Goal: Task Accomplishment & Management: Complete application form

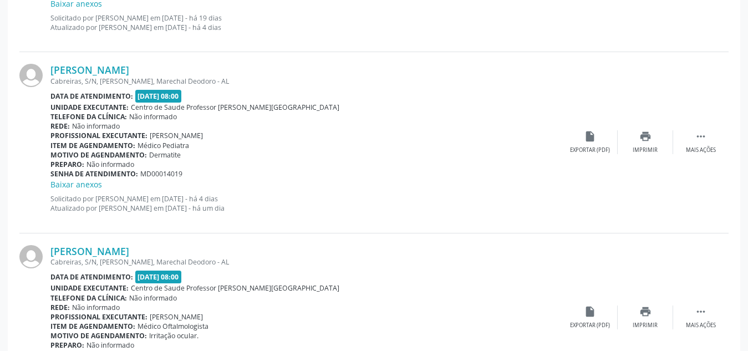
scroll to position [1149, 0]
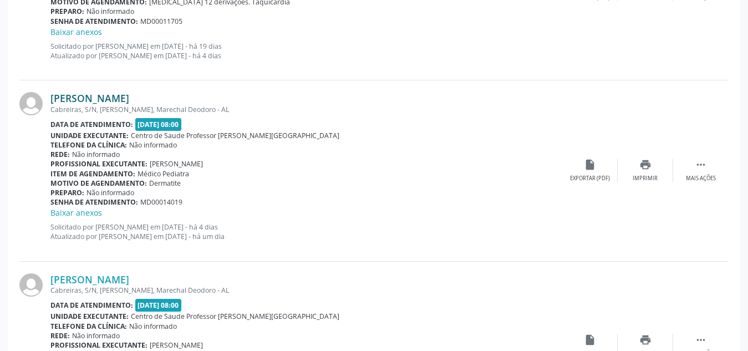
click at [129, 95] on link "[PERSON_NAME]" at bounding box center [89, 98] width 79 height 12
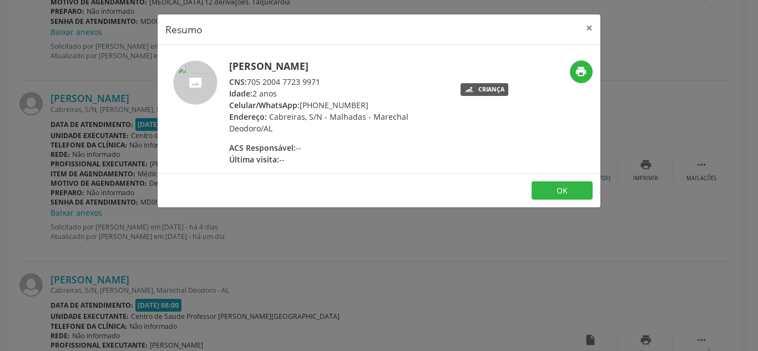
click at [181, 241] on div "Resumo × [PERSON_NAME] CNS: 705 2004 7723 9971 Idade: 2 anos Celular/WhatsApp: …" at bounding box center [379, 175] width 758 height 351
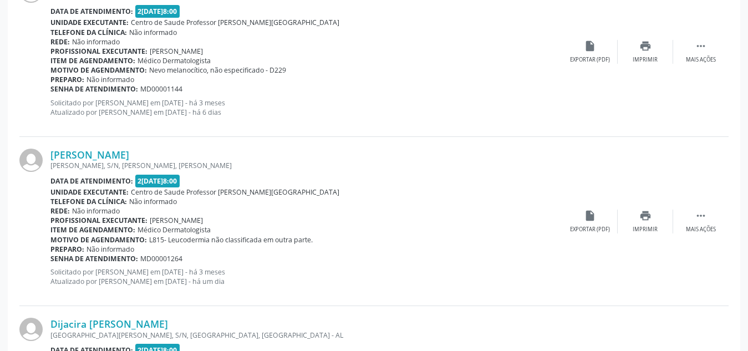
scroll to position [2301, 0]
click at [107, 154] on link "[PERSON_NAME]" at bounding box center [89, 156] width 79 height 12
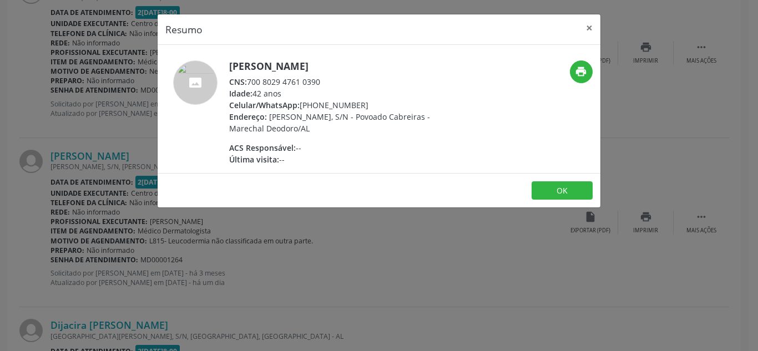
click at [179, 284] on div "Resumo × [PERSON_NAME] CNS: 700 8029 4761 0390 Idade: 42 anos Celular/WhatsApp:…" at bounding box center [379, 175] width 758 height 351
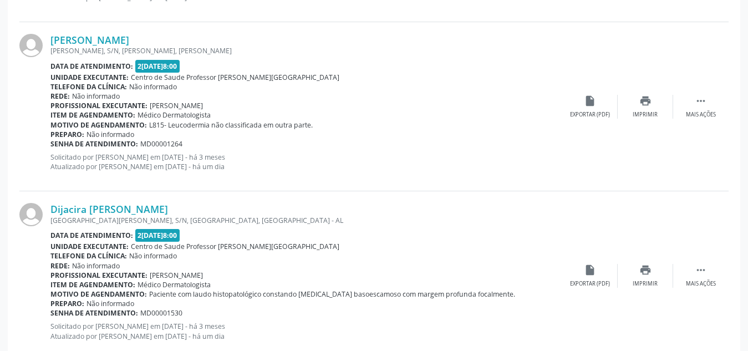
scroll to position [2444, 0]
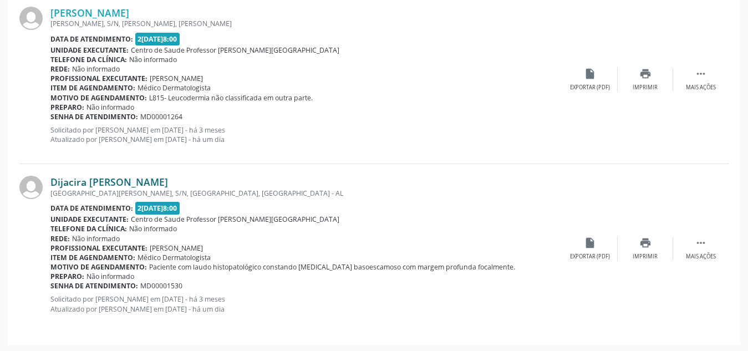
click at [128, 182] on link "Dijacira [PERSON_NAME]" at bounding box center [109, 182] width 118 height 12
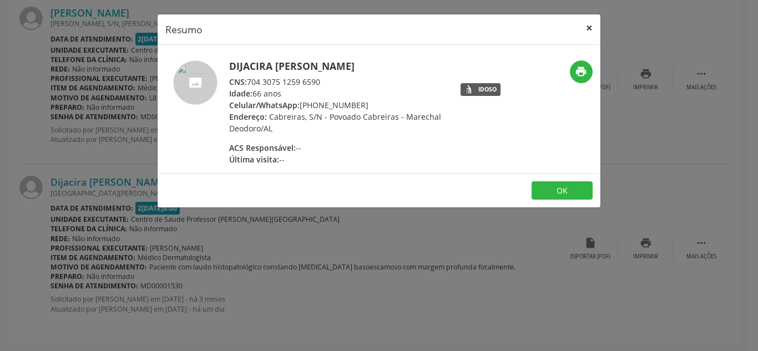
click at [590, 25] on button "×" at bounding box center [589, 27] width 22 height 27
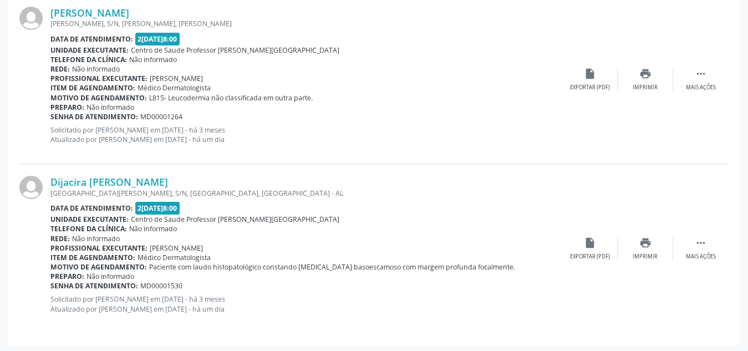
click at [455, 97] on div "Motivo de agendamento: L815- Leucodermia não classificada em outra parte." at bounding box center [306, 97] width 512 height 9
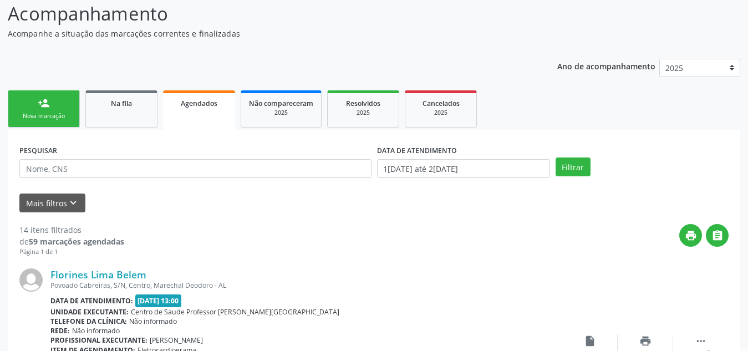
scroll to position [90, 0]
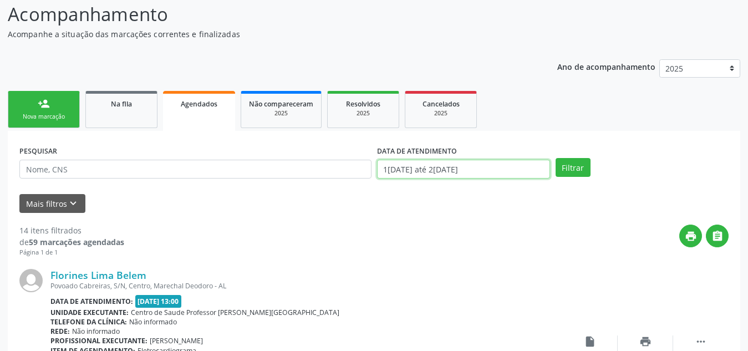
click at [415, 172] on input "1[DATE] até 2[DATE]" at bounding box center [463, 169] width 173 height 19
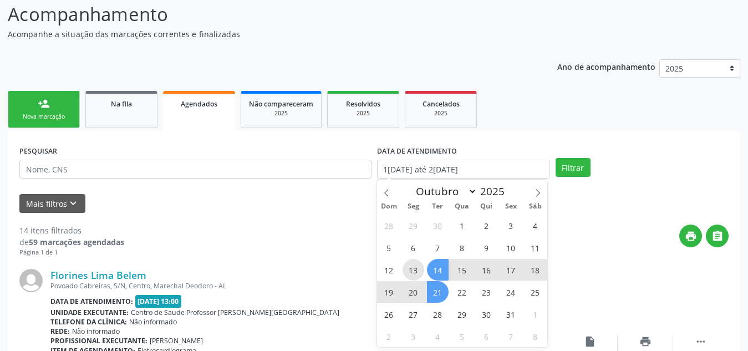
click at [412, 272] on span "13" at bounding box center [414, 270] width 22 height 22
type input "[DATE]"
click at [443, 293] on span "21" at bounding box center [438, 292] width 22 height 22
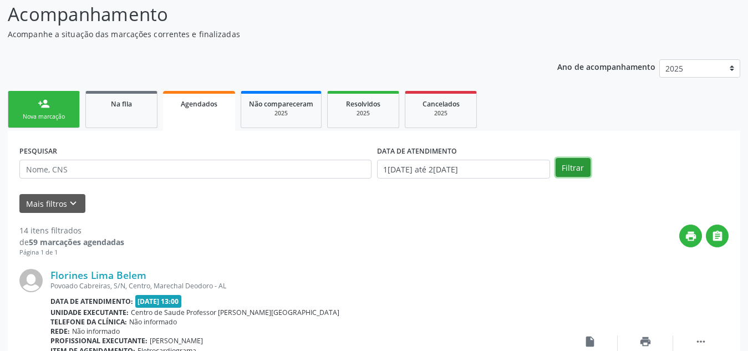
click at [563, 162] on button "Filtrar" at bounding box center [573, 167] width 35 height 19
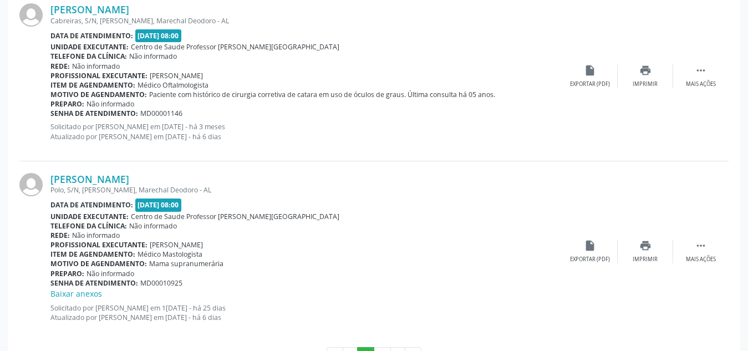
scroll to position [2668, 0]
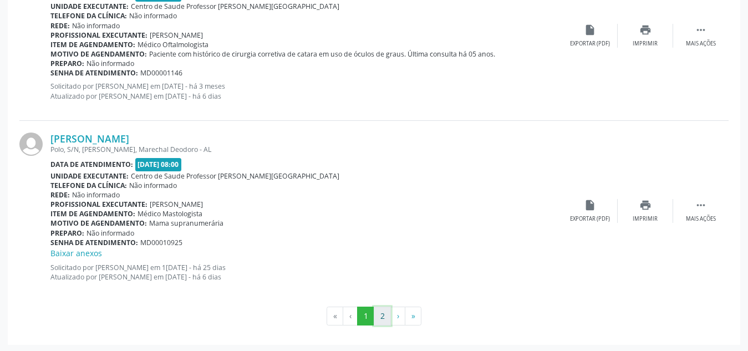
click at [382, 319] on button "2" at bounding box center [382, 316] width 17 height 19
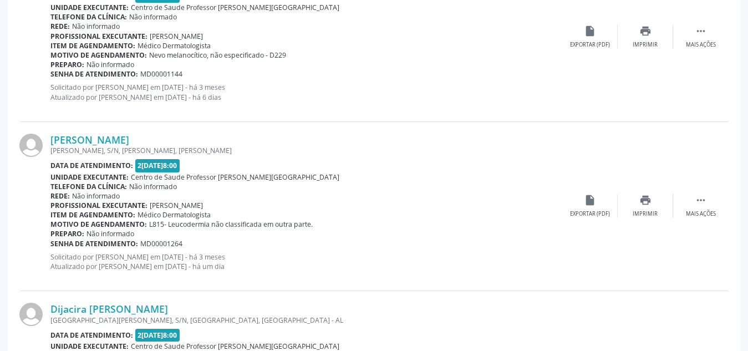
scroll to position [914, 0]
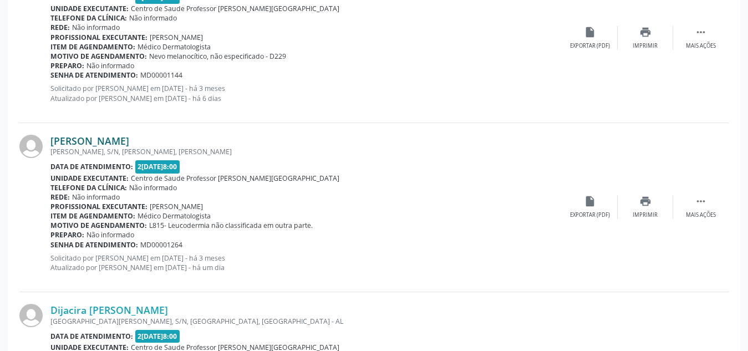
click at [106, 140] on link "[PERSON_NAME]" at bounding box center [89, 141] width 79 height 12
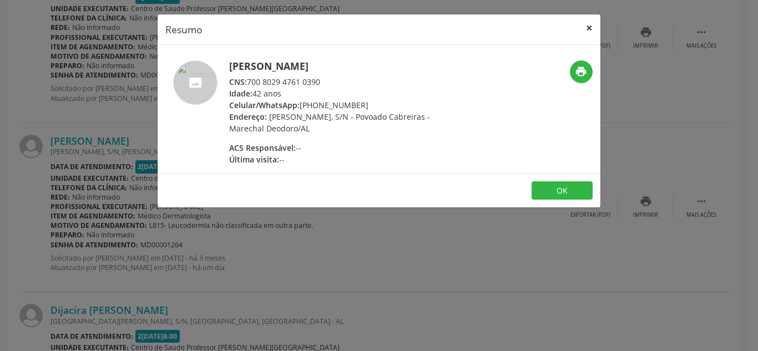
click at [591, 27] on button "×" at bounding box center [589, 27] width 22 height 27
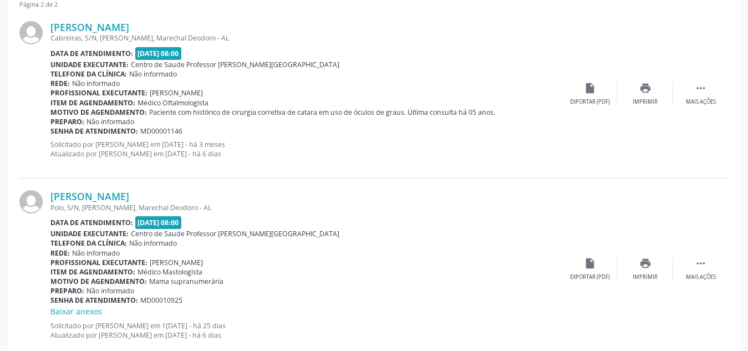
scroll to position [0, 0]
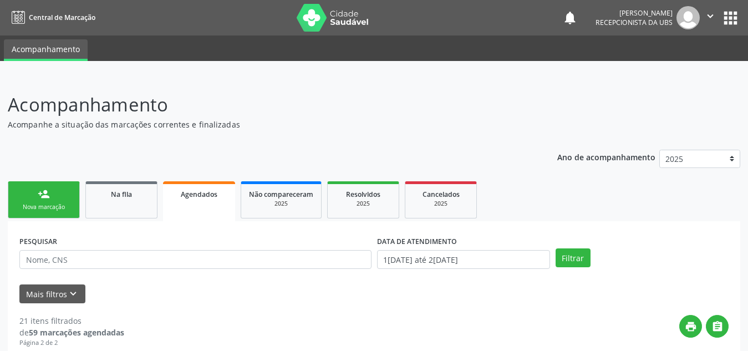
click at [30, 192] on link "person_add Nova marcação" at bounding box center [44, 199] width 72 height 37
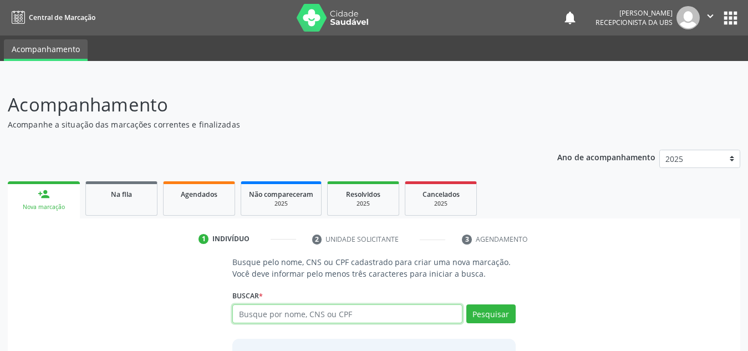
click at [286, 318] on input "text" at bounding box center [347, 313] width 230 height 19
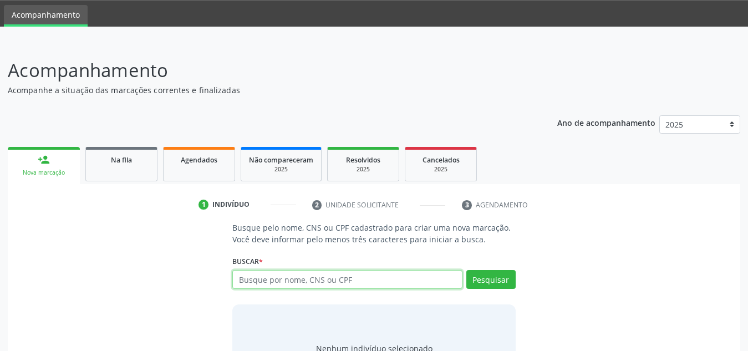
scroll to position [92, 0]
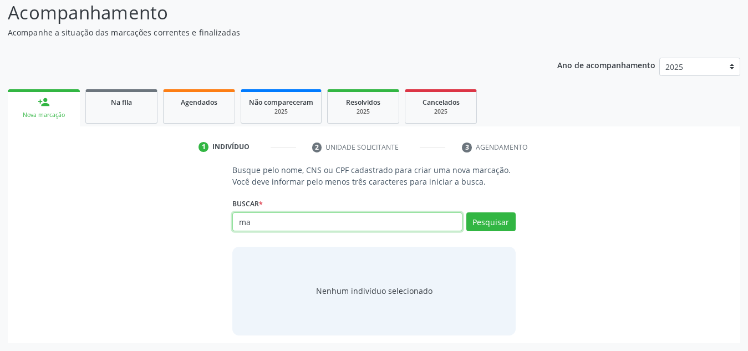
type input "m"
type input "702607228440140"
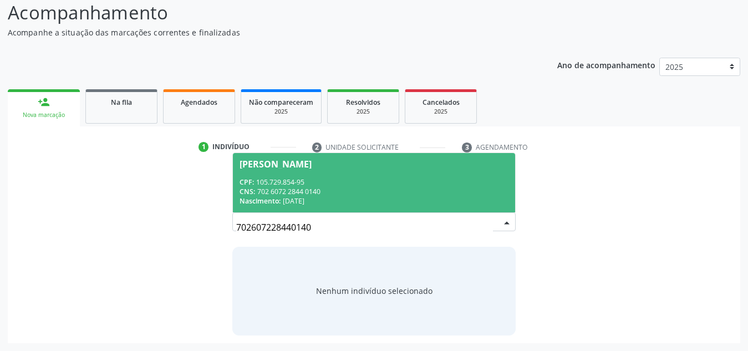
click at [311, 187] on div "CNS: 702 6072 2844 0140" at bounding box center [374, 191] width 269 height 9
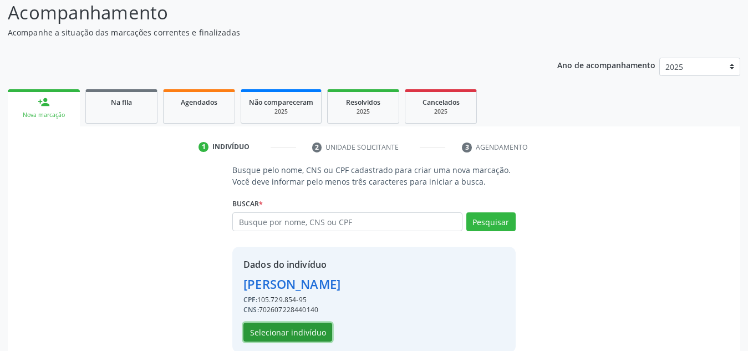
click at [298, 329] on button "Selecionar indivíduo" at bounding box center [287, 332] width 89 height 19
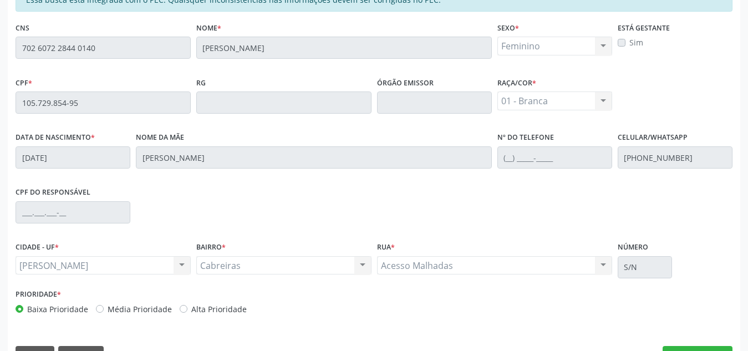
scroll to position [298, 0]
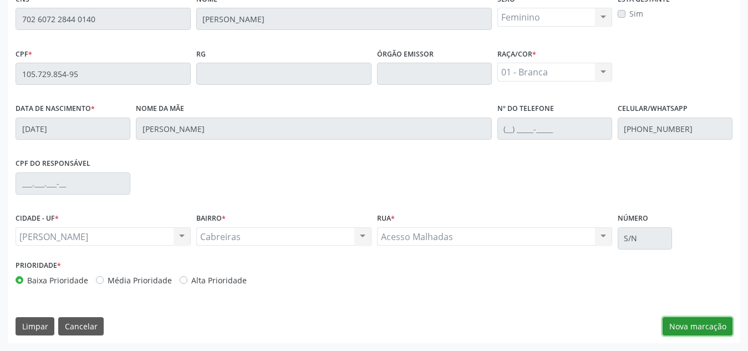
click at [706, 334] on button "Nova marcação" at bounding box center [698, 326] width 70 height 19
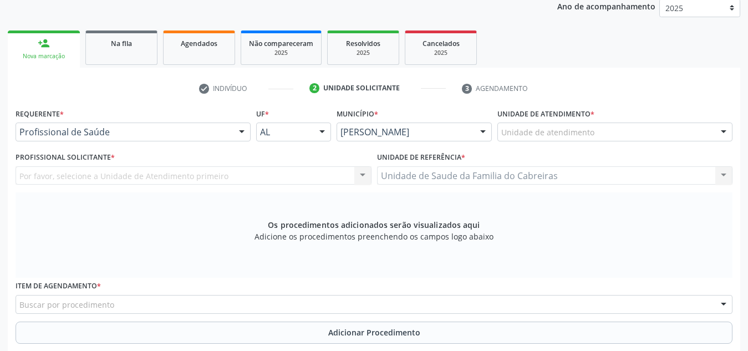
scroll to position [144, 0]
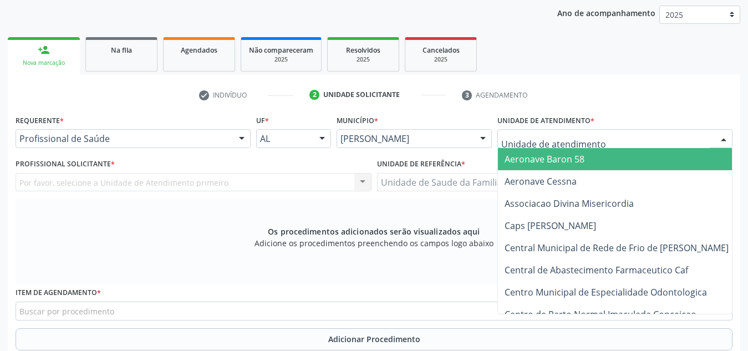
click at [536, 132] on div at bounding box center [614, 138] width 235 height 19
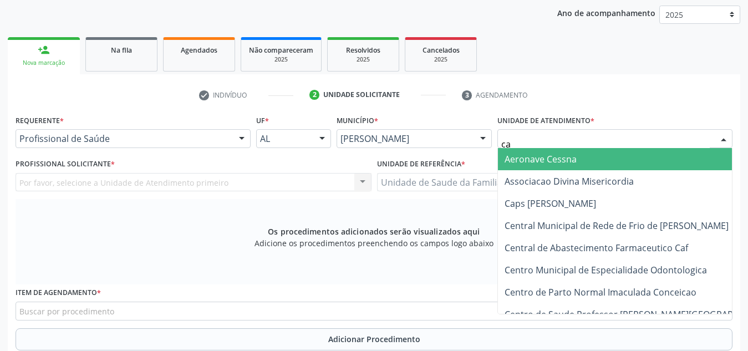
type input "cab"
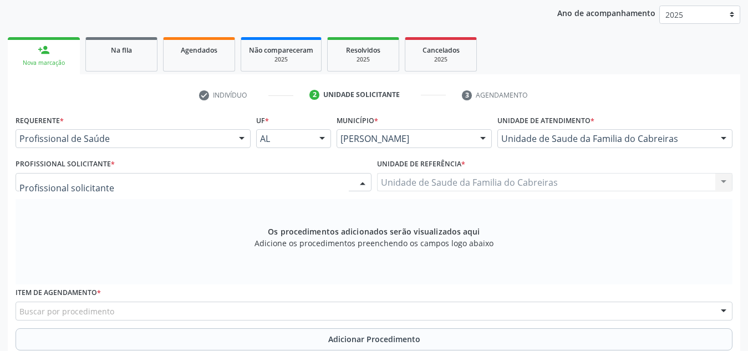
click at [207, 185] on div at bounding box center [194, 182] width 356 height 19
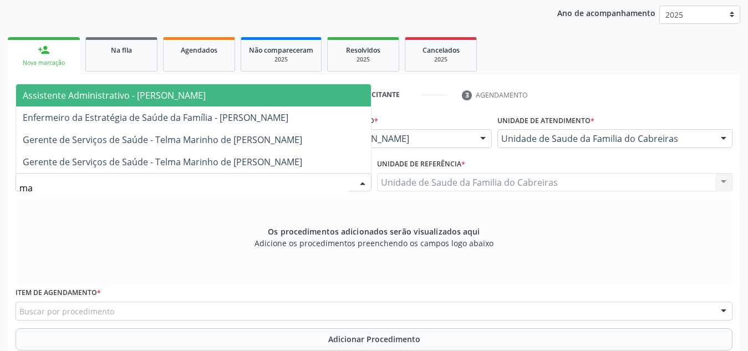
type input "mar"
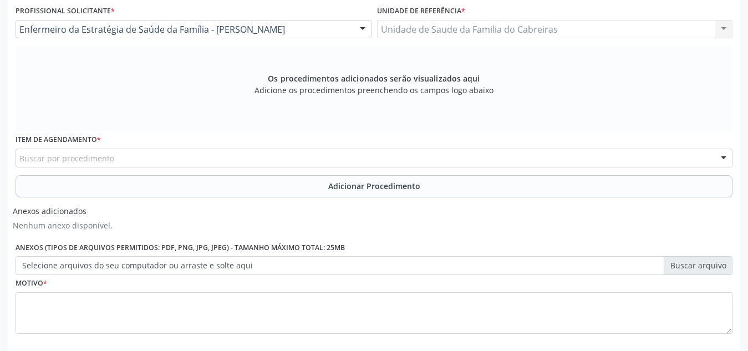
scroll to position [298, 0]
click at [198, 156] on div "Buscar por procedimento" at bounding box center [374, 157] width 717 height 19
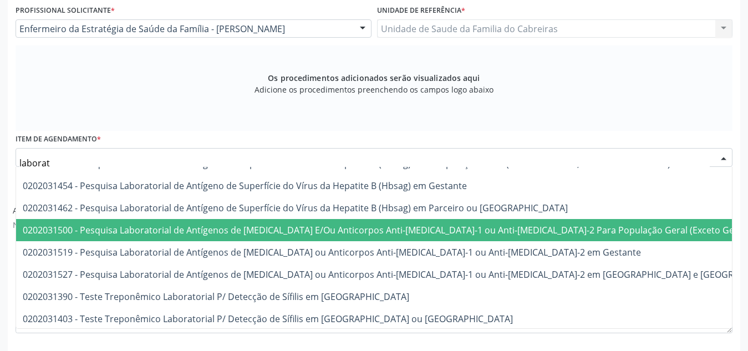
scroll to position [304, 0]
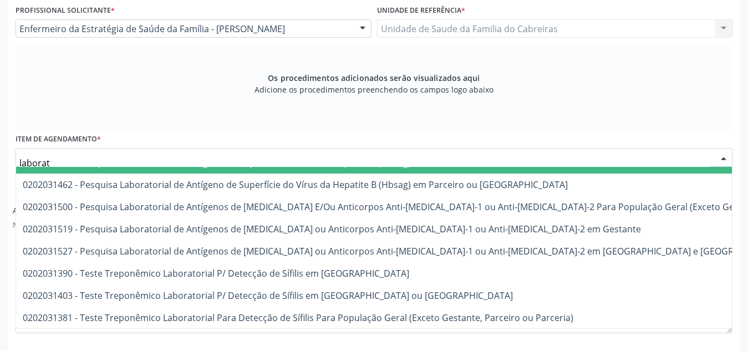
click at [221, 103] on div "Os procedimentos adicionados serão visualizados aqui Adicione os procedimentos …" at bounding box center [374, 87] width 717 height 85
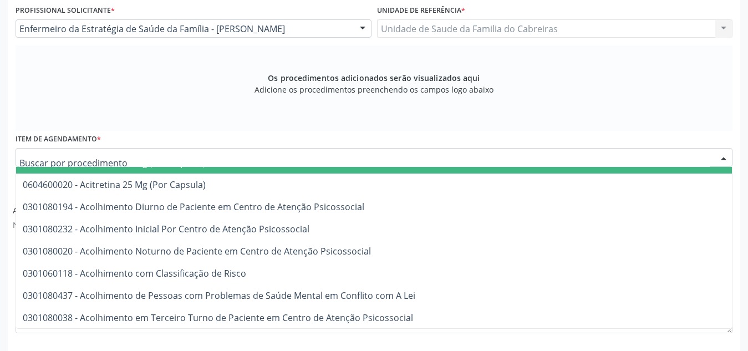
click at [207, 152] on div at bounding box center [374, 157] width 717 height 19
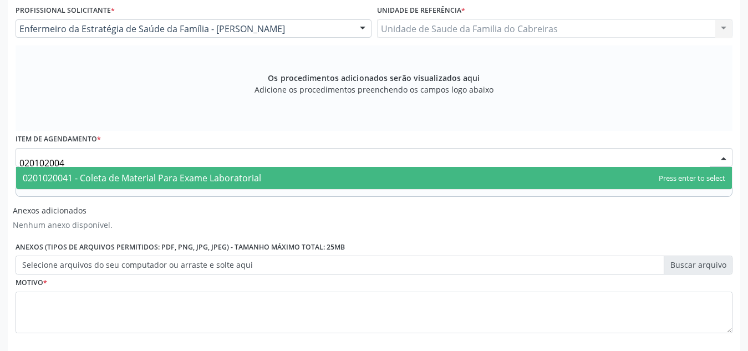
scroll to position [0, 0]
type input "0201020041"
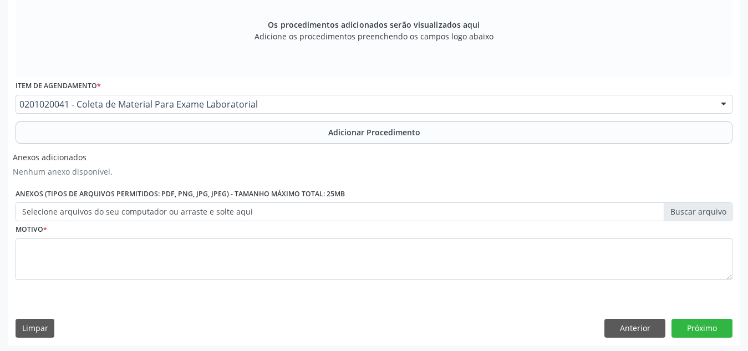
scroll to position [353, 0]
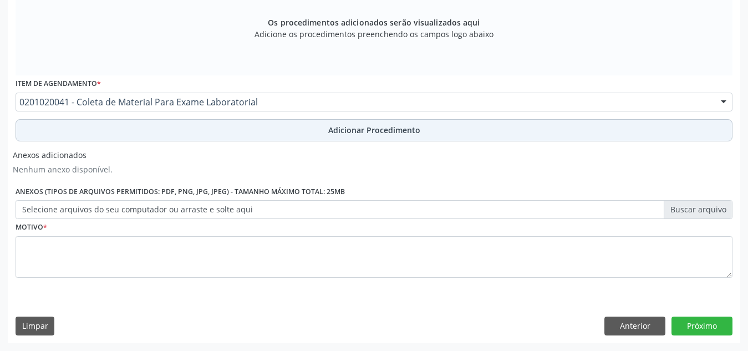
click at [288, 135] on button "Adicionar Procedimento" at bounding box center [374, 130] width 717 height 22
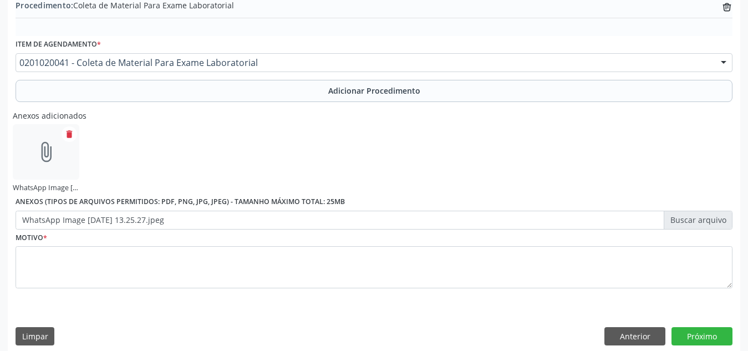
scroll to position [352, 0]
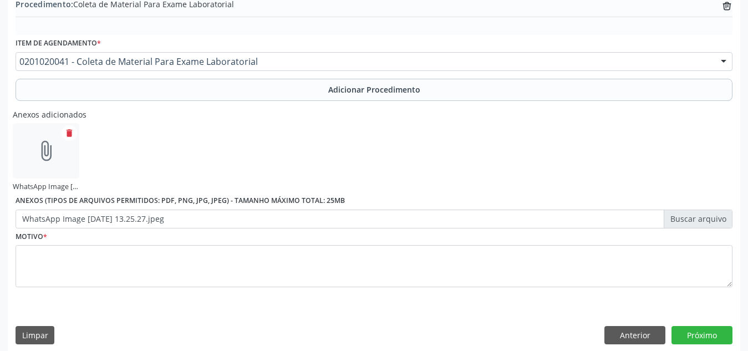
click at [42, 154] on icon "attach_file" at bounding box center [46, 151] width 22 height 22
click at [683, 222] on label "WhatsApp Image [DATE] 13.25.27.jpeg" at bounding box center [374, 219] width 717 height 19
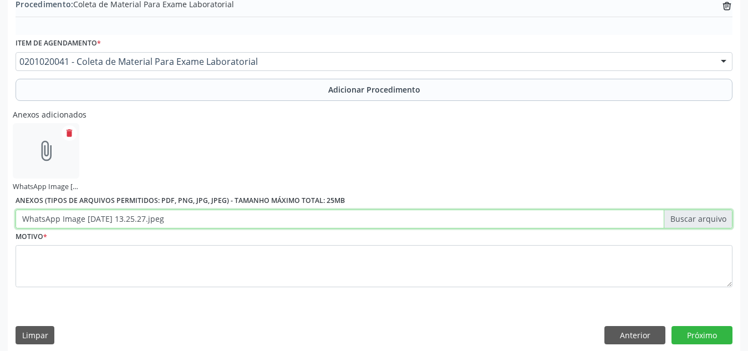
click at [683, 222] on input "WhatsApp Image [DATE] 13.25.27.jpeg" at bounding box center [374, 219] width 717 height 19
type input "C:\fakepath\WhatsApp Image [DATE] 13.25.35.jpeg"
click at [16, 210] on input "WhatsApp Image [DATE] 13.25.35.jpeg" at bounding box center [374, 219] width 717 height 19
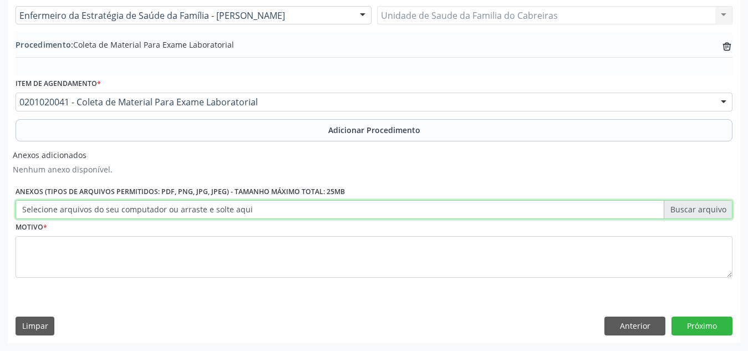
scroll to position [311, 0]
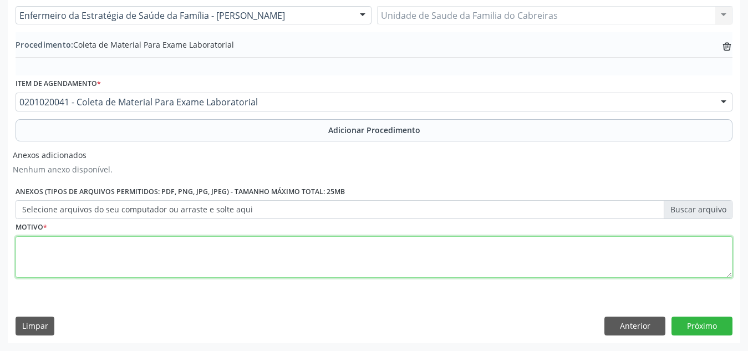
click at [248, 263] on textarea at bounding box center [374, 257] width 717 height 42
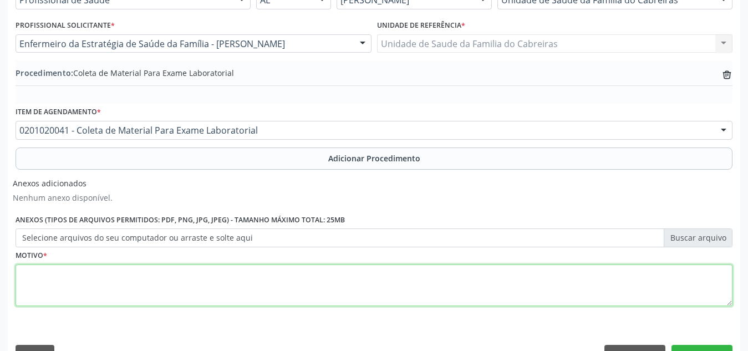
scroll to position [304, 0]
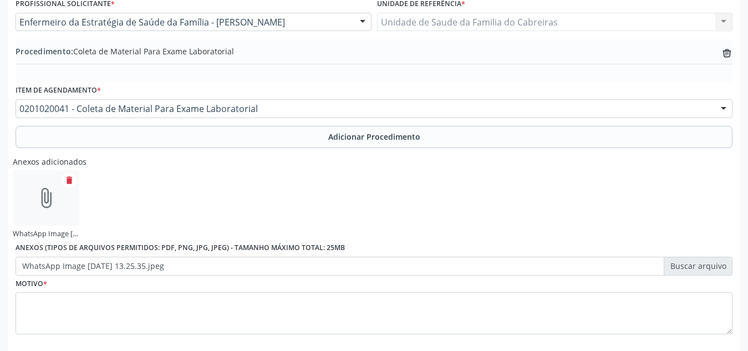
click at [390, 209] on div "Anexos adicionados attach_file WhatsApp Image 2[DATE]3.25.35.jpeg delete Anexos…" at bounding box center [374, 214] width 723 height 124
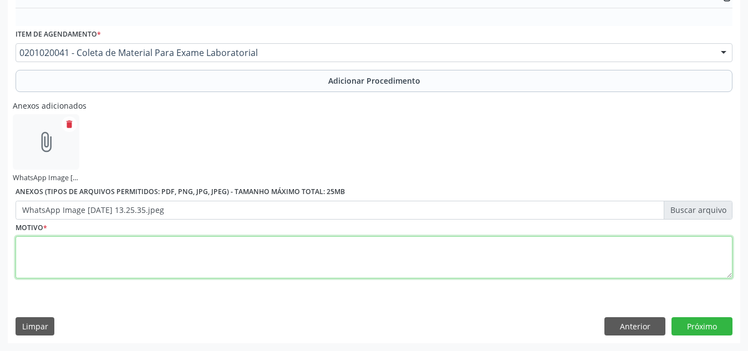
click at [297, 258] on textarea at bounding box center [374, 257] width 717 height 42
type textarea "Rotina"
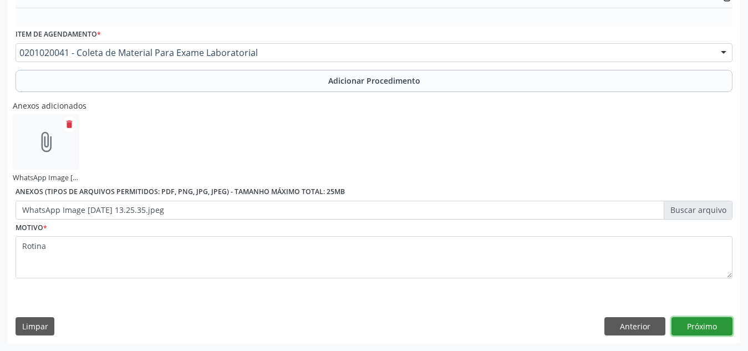
click at [705, 323] on button "Próximo" at bounding box center [702, 326] width 61 height 19
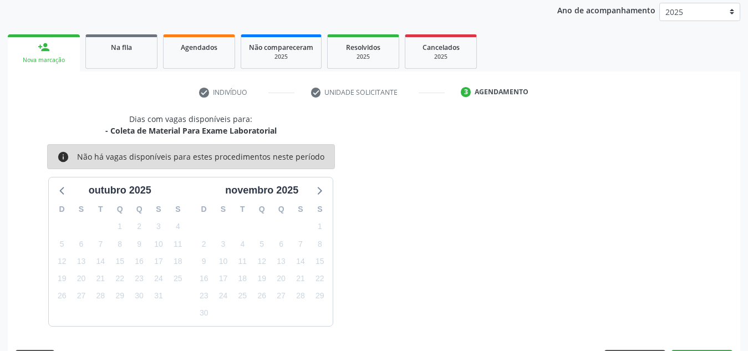
scroll to position [180, 0]
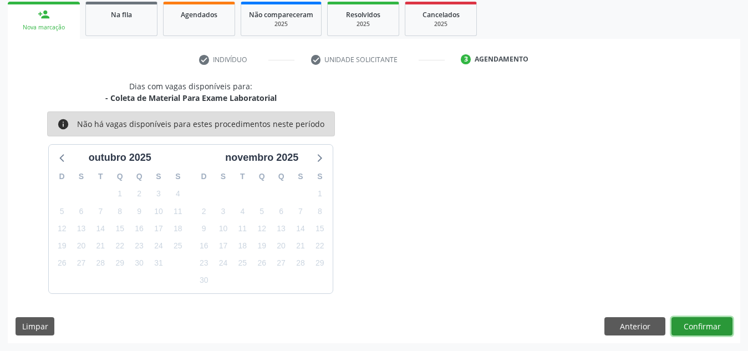
click at [697, 323] on button "Confirmar" at bounding box center [702, 326] width 61 height 19
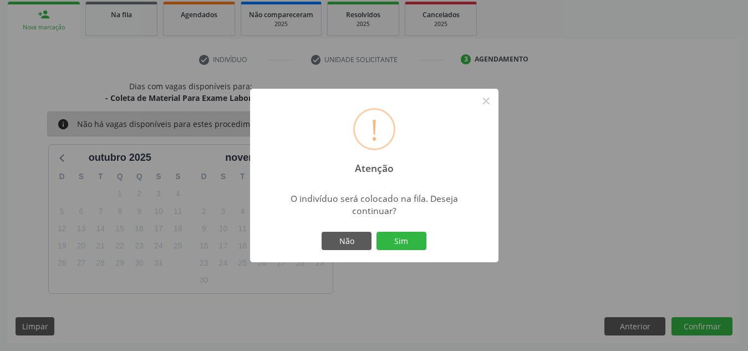
click at [377, 232] on button "Sim" at bounding box center [402, 241] width 50 height 19
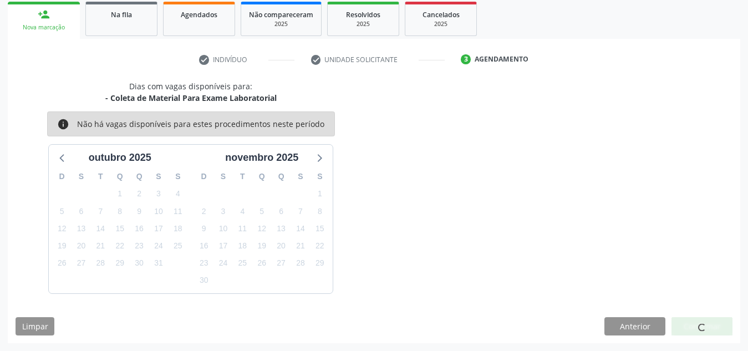
scroll to position [31, 0]
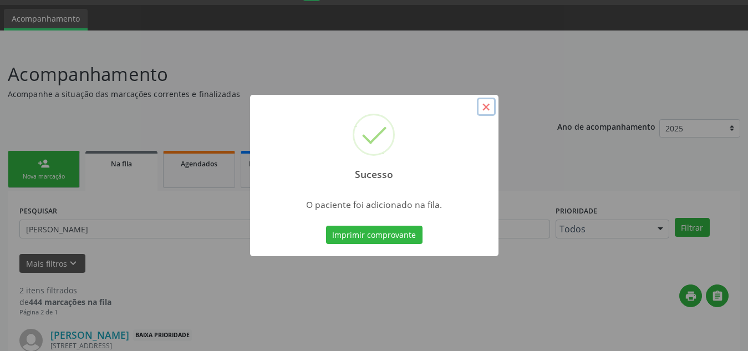
click at [488, 104] on button "×" at bounding box center [486, 107] width 19 height 19
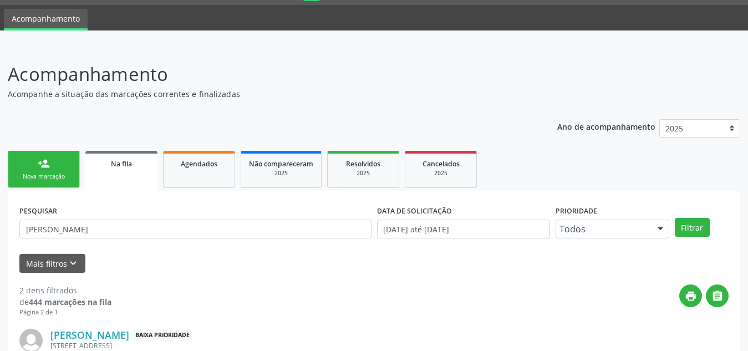
click at [45, 170] on link "person_add Nova marcação" at bounding box center [44, 169] width 72 height 37
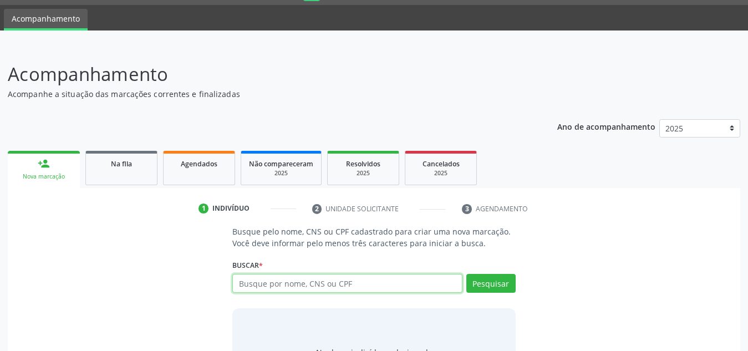
click at [282, 283] on input "text" at bounding box center [347, 283] width 230 height 19
type input "898006244330767"
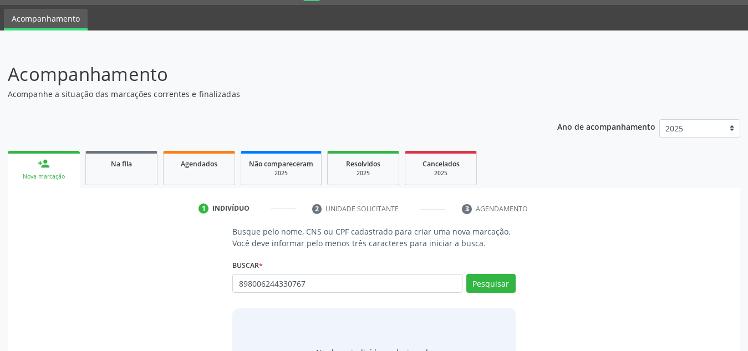
click at [499, 287] on div "898006244330767 Busque por nome, CNS ou CPF [PERSON_NAME] CPF: 177.133.204-23 C…" at bounding box center [373, 287] width 283 height 27
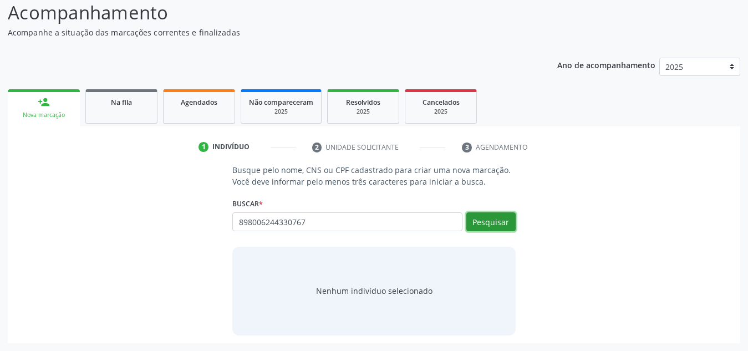
click at [499, 226] on button "Pesquisar" at bounding box center [490, 221] width 49 height 19
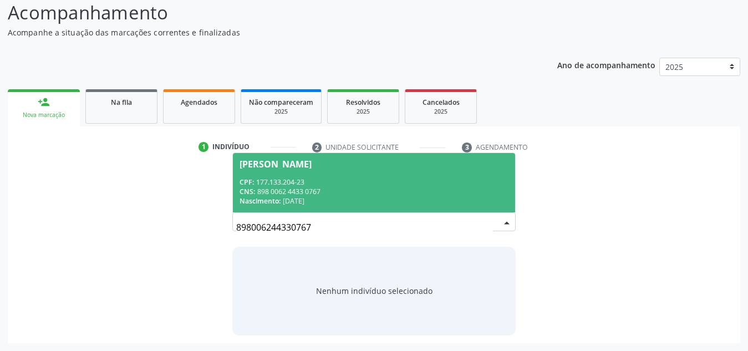
click at [379, 191] on div "CNS: 898 0062 4433 0767" at bounding box center [374, 191] width 269 height 9
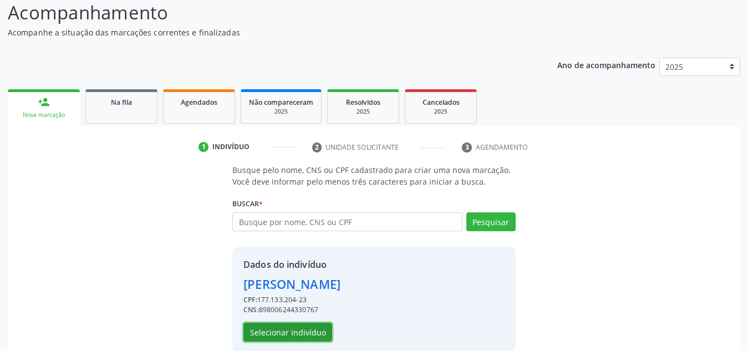
click at [312, 334] on button "Selecionar indivíduo" at bounding box center [287, 332] width 89 height 19
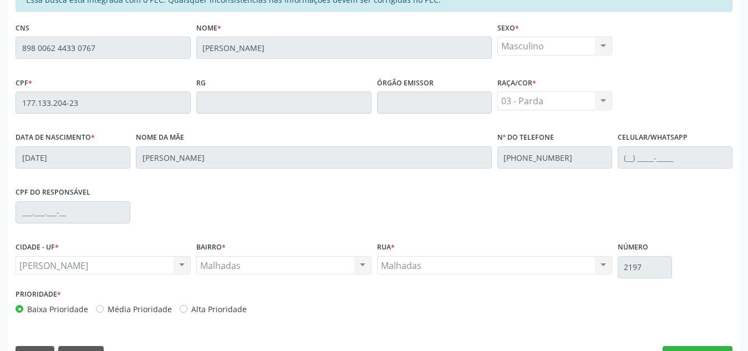
scroll to position [298, 0]
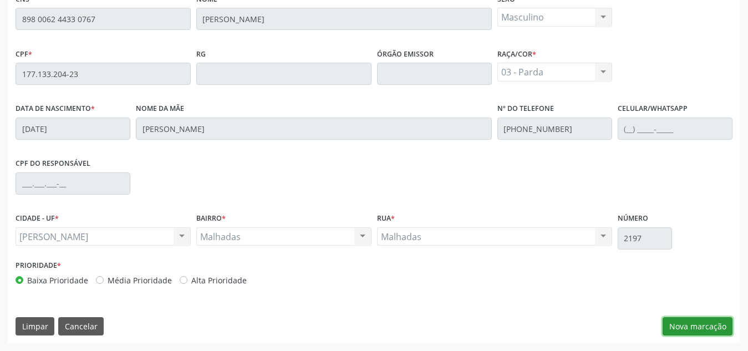
click at [686, 326] on button "Nova marcação" at bounding box center [698, 326] width 70 height 19
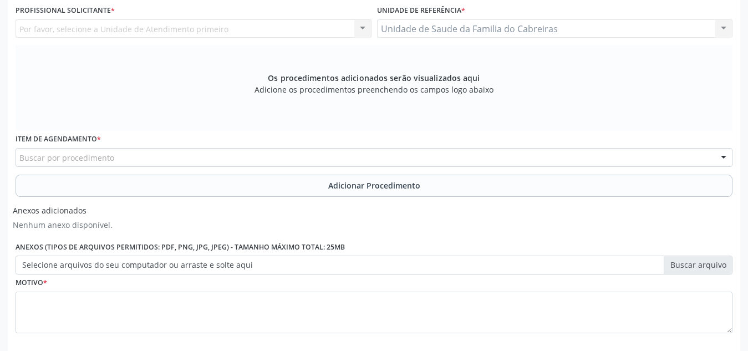
scroll to position [221, 0]
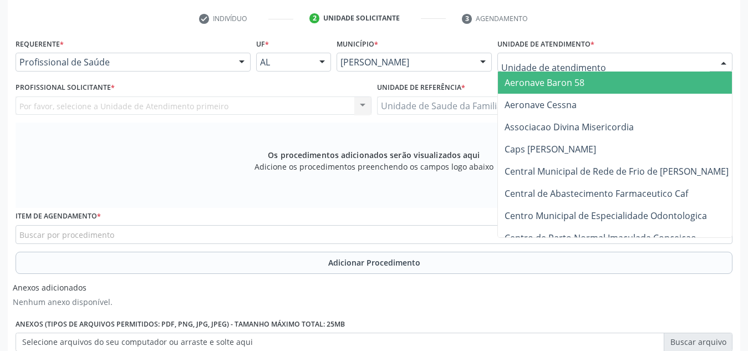
click at [560, 65] on input "text" at bounding box center [605, 68] width 209 height 22
click at [653, 33] on div "check Indivíduo 2 Unidade solicitante 3 Agendamento Essa busca está integrada c…" at bounding box center [374, 242] width 733 height 466
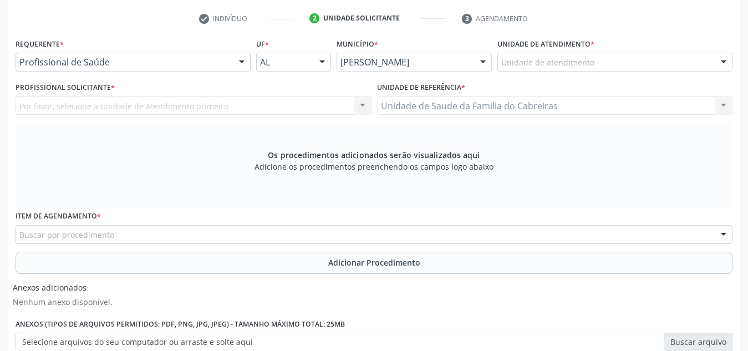
scroll to position [353, 0]
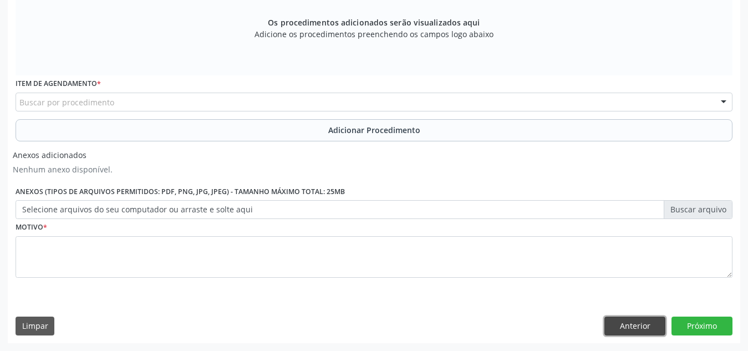
click at [628, 323] on button "Anterior" at bounding box center [635, 326] width 61 height 19
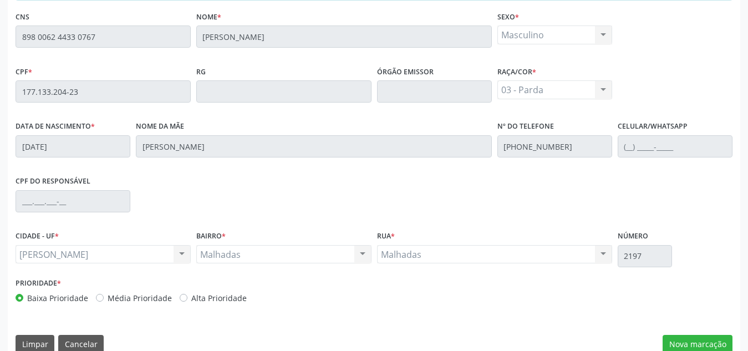
scroll to position [298, 0]
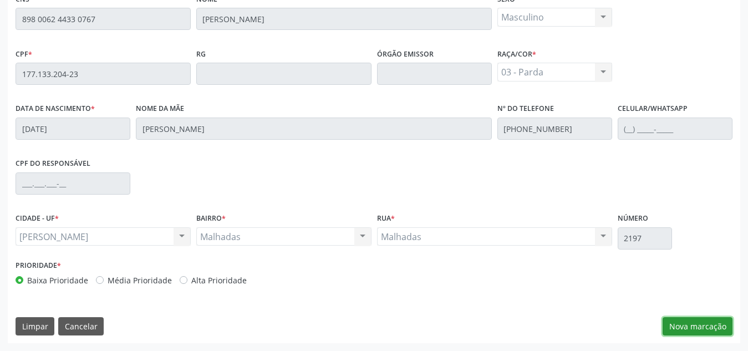
click at [723, 318] on button "Nova marcação" at bounding box center [698, 326] width 70 height 19
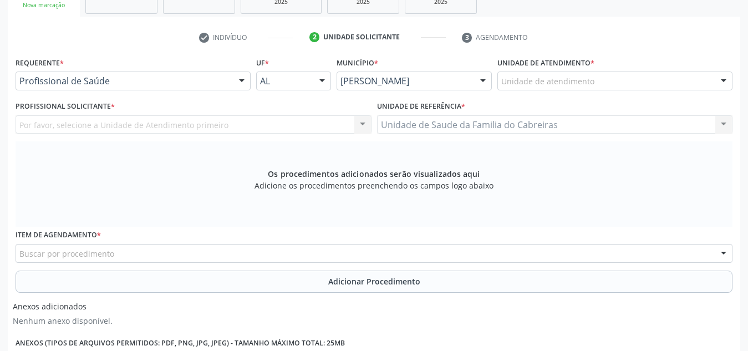
scroll to position [353, 0]
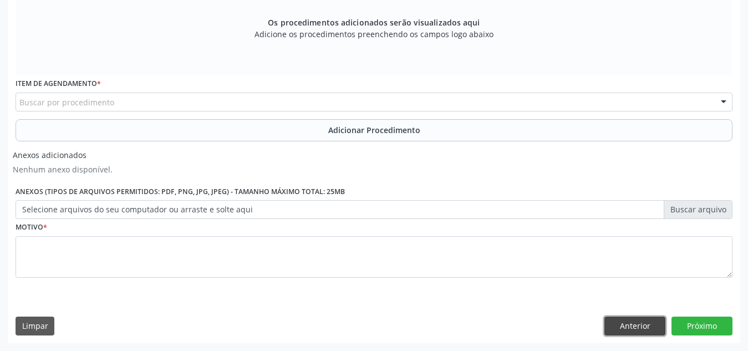
click at [622, 322] on button "Anterior" at bounding box center [635, 326] width 61 height 19
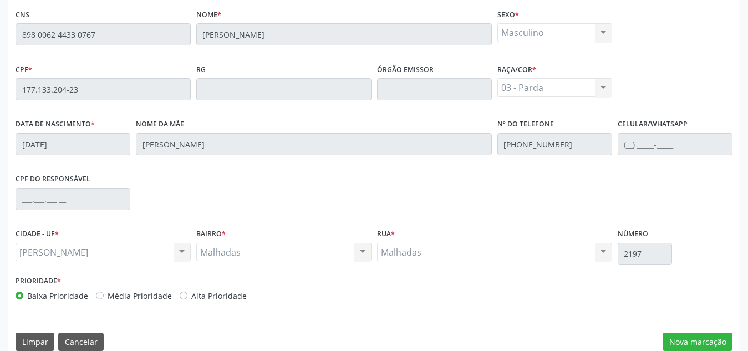
scroll to position [298, 0]
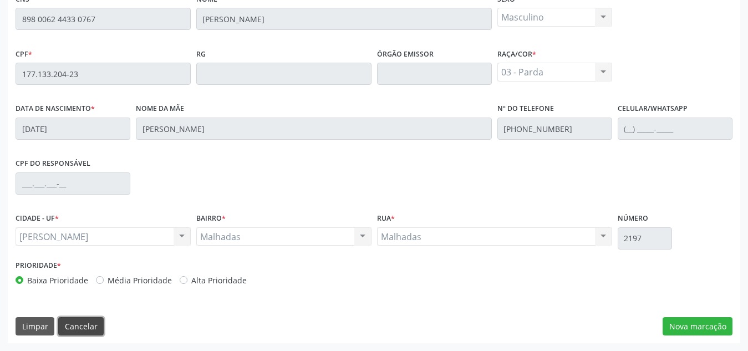
click at [95, 323] on button "Cancelar" at bounding box center [80, 326] width 45 height 19
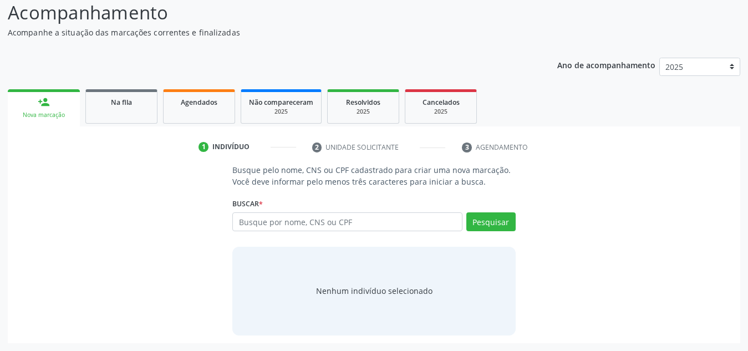
scroll to position [92, 0]
click at [338, 224] on input "text" at bounding box center [347, 221] width 230 height 19
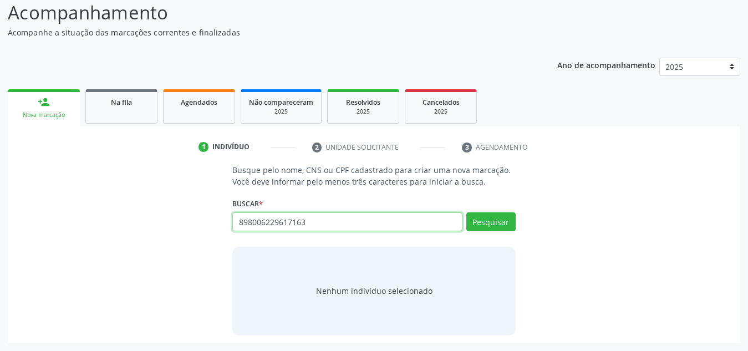
type input "898006229617163"
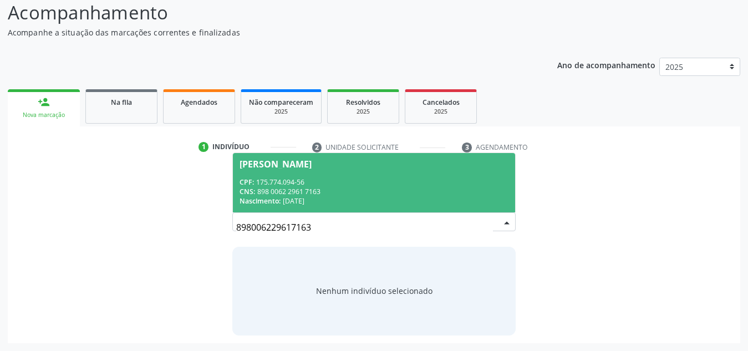
click at [353, 194] on div "CNS: 898 0062 2961 7163" at bounding box center [374, 191] width 269 height 9
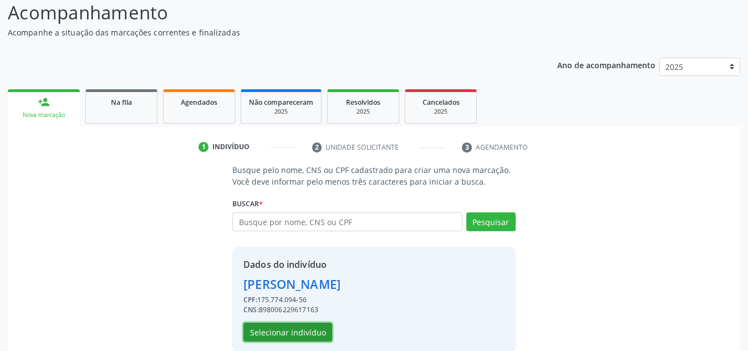
click at [277, 331] on button "Selecionar indivíduo" at bounding box center [287, 332] width 89 height 19
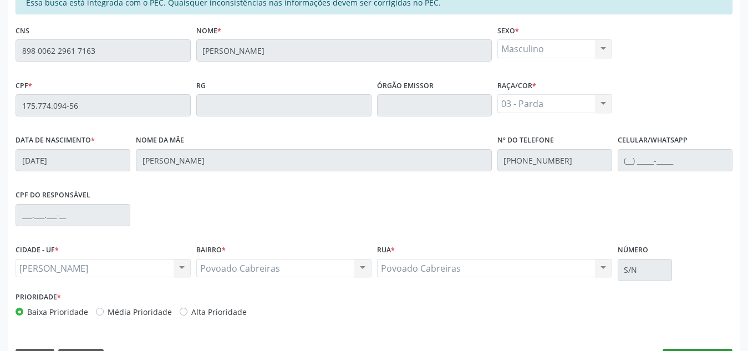
scroll to position [298, 0]
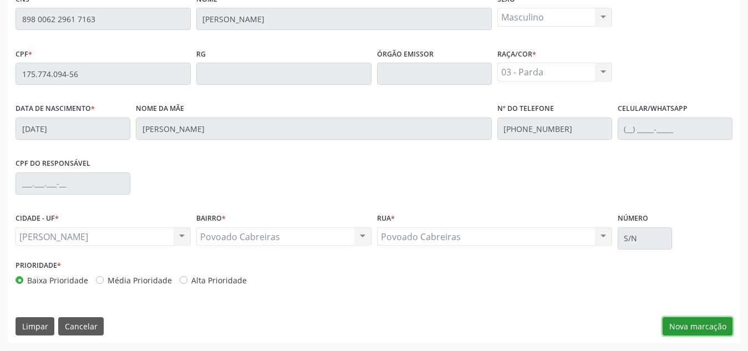
click at [687, 322] on button "Nova marcação" at bounding box center [698, 326] width 70 height 19
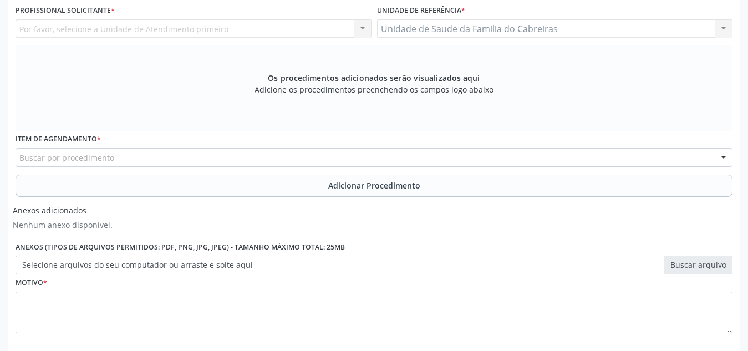
scroll to position [251, 0]
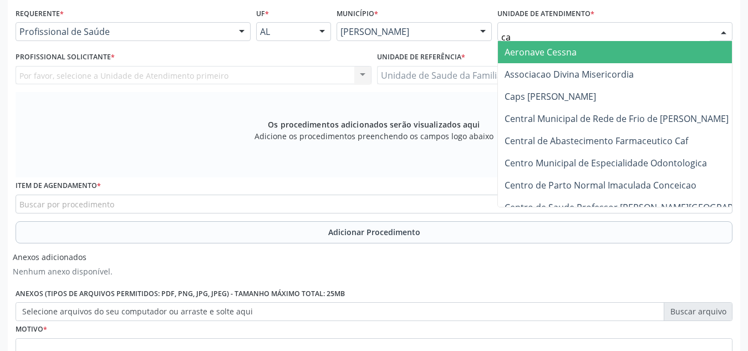
type input "cab"
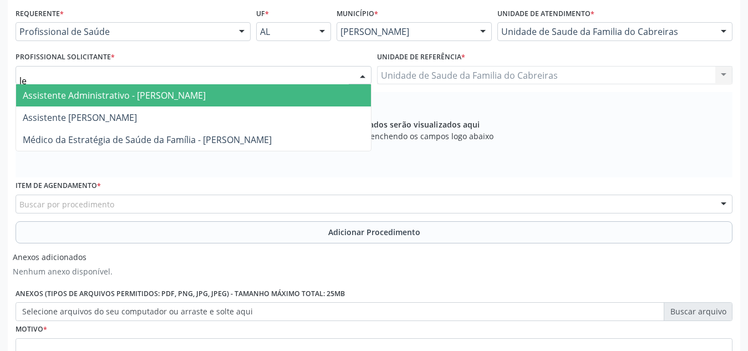
type input "let"
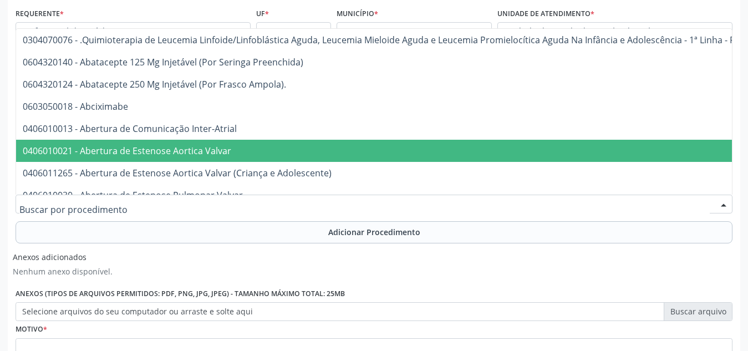
click at [142, 203] on div at bounding box center [374, 204] width 717 height 19
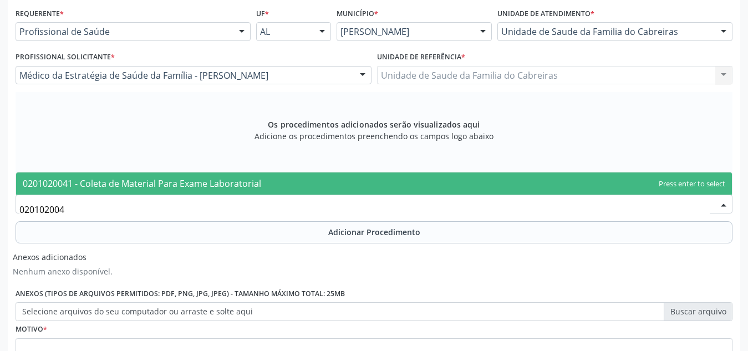
type input "0201020041"
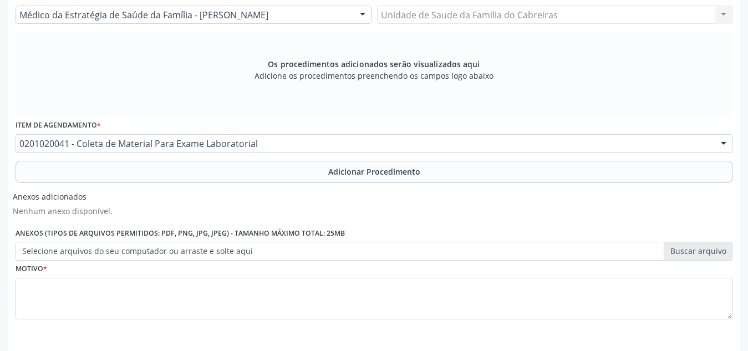
scroll to position [312, 0]
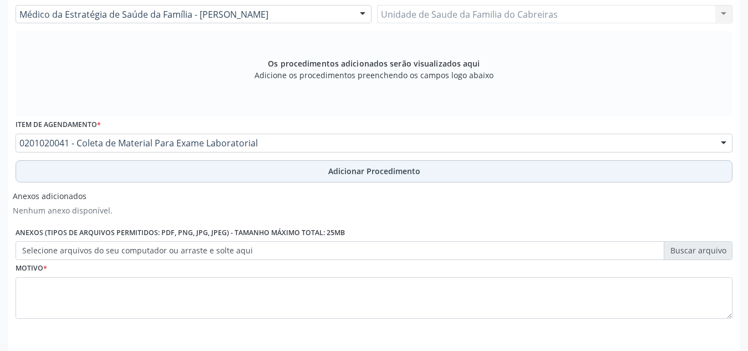
click at [198, 178] on button "Adicionar Procedimento" at bounding box center [374, 171] width 717 height 22
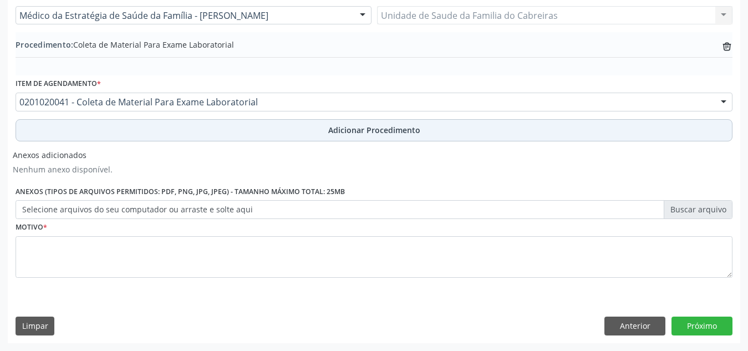
scroll to position [311, 0]
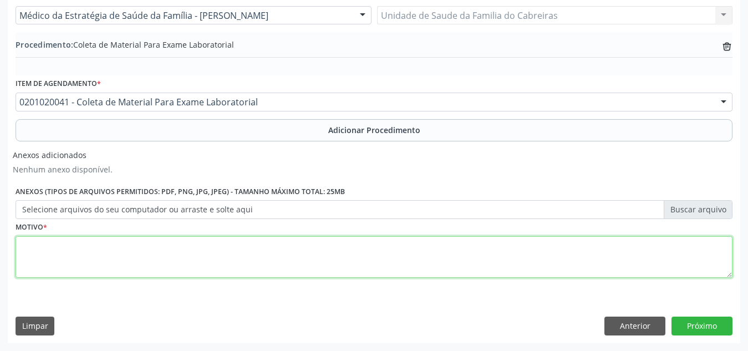
click at [200, 261] on textarea at bounding box center [374, 257] width 717 height 42
type textarea "Rotina criança"
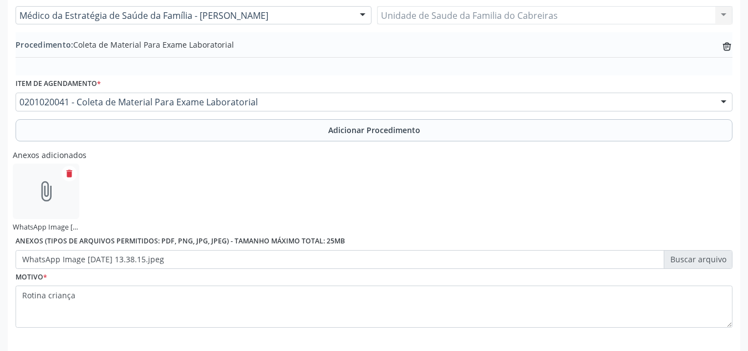
click at [364, 176] on div "Anexos adicionados attach_file WhatsApp Image [DATE] 13.38.15.jpeg delete Anexo…" at bounding box center [374, 207] width 723 height 124
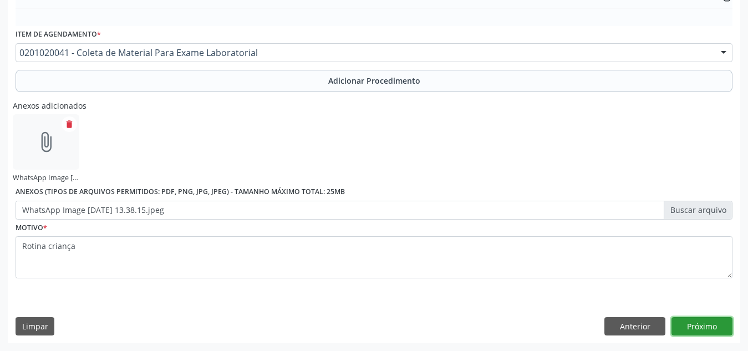
click at [689, 331] on button "Próximo" at bounding box center [702, 326] width 61 height 19
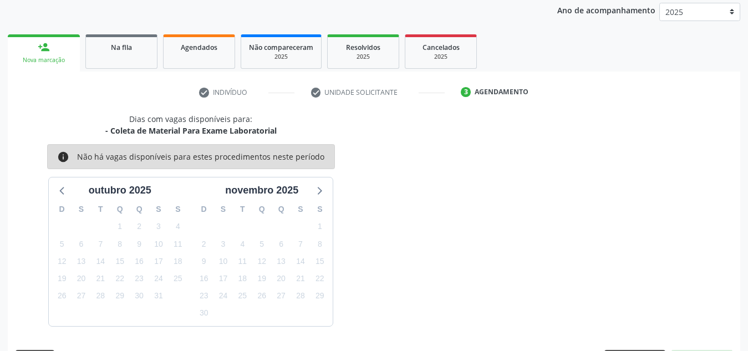
scroll to position [180, 0]
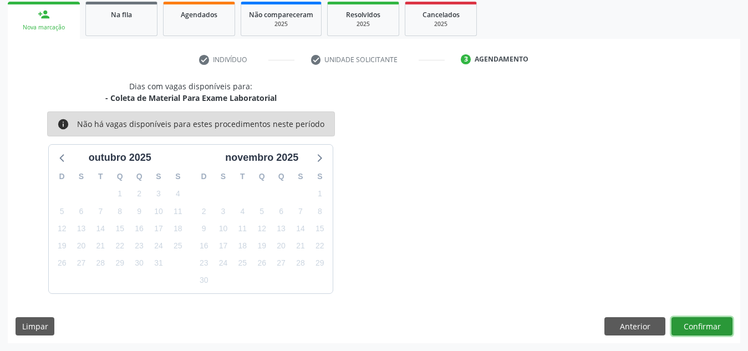
click at [689, 331] on button "Confirmar" at bounding box center [702, 326] width 61 height 19
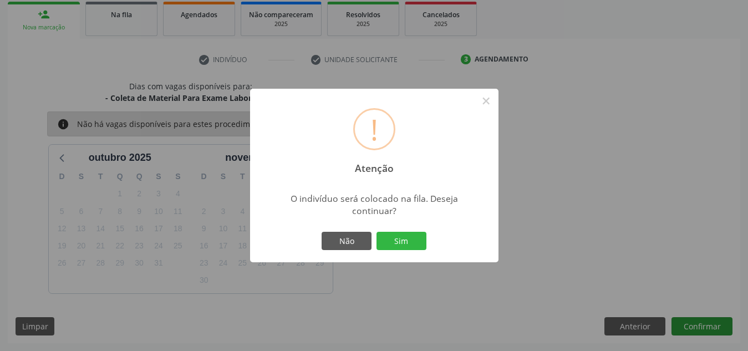
click at [377, 232] on button "Sim" at bounding box center [402, 241] width 50 height 19
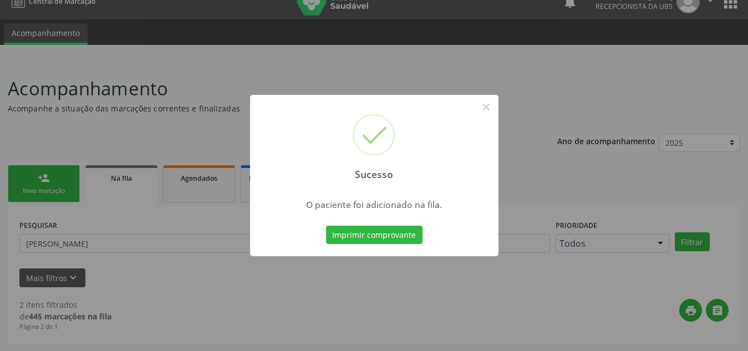
scroll to position [16, 0]
click at [492, 109] on button "×" at bounding box center [486, 107] width 19 height 19
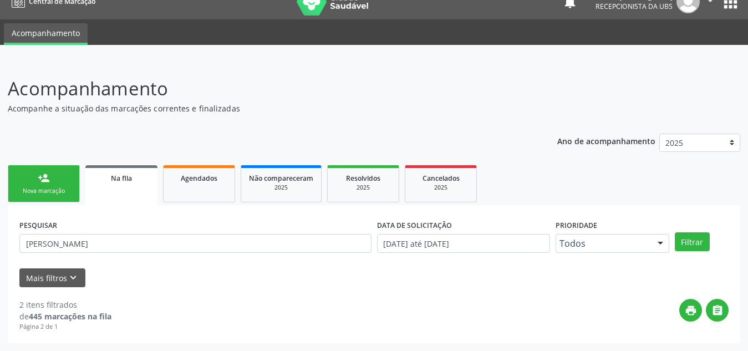
click at [62, 184] on link "person_add Nova marcação" at bounding box center [44, 183] width 72 height 37
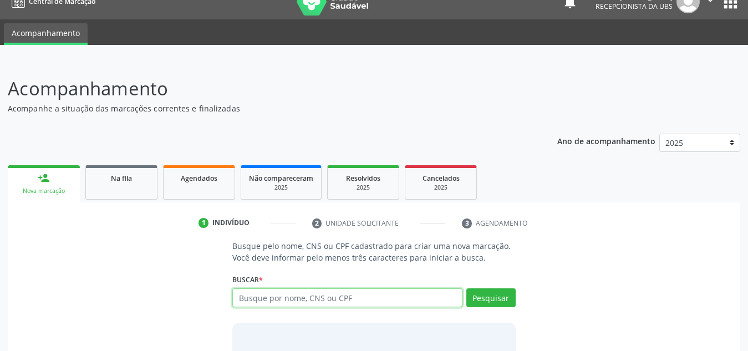
click at [299, 302] on input "text" at bounding box center [347, 297] width 230 height 19
type input "708007327894829"
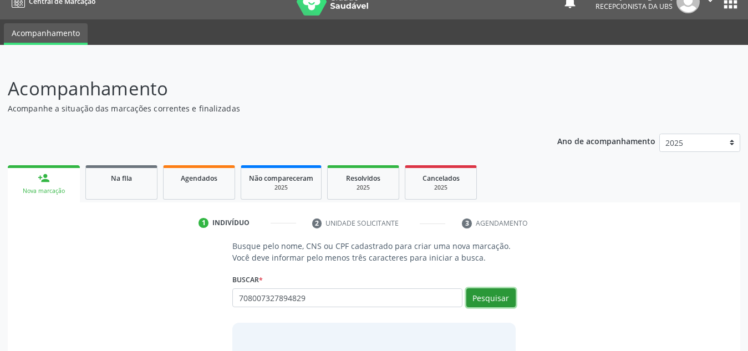
click at [506, 301] on button "Pesquisar" at bounding box center [490, 297] width 49 height 19
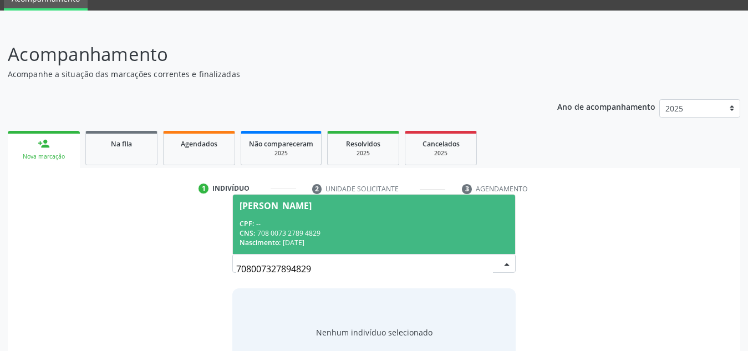
scroll to position [51, 0]
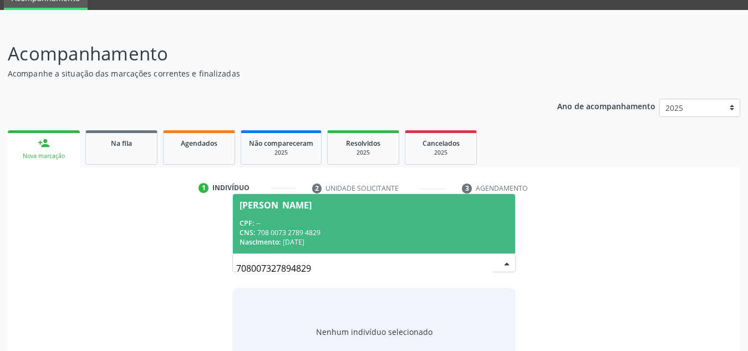
click at [422, 253] on span "[PERSON_NAME] CPF: -- CNS: 708 0073 2789 4829 Nascimento: [DATE]" at bounding box center [374, 223] width 282 height 59
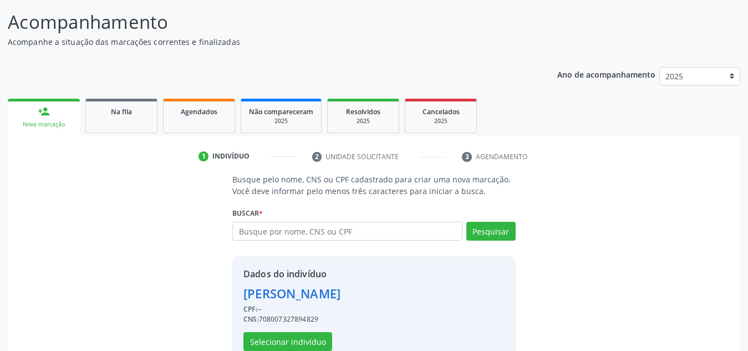
scroll to position [109, 0]
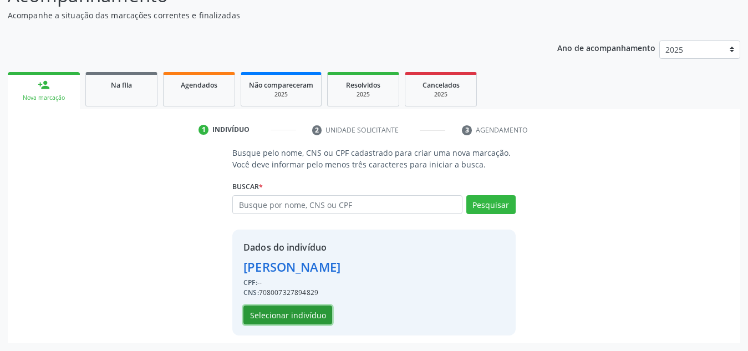
click at [284, 317] on button "Selecionar indivíduo" at bounding box center [287, 315] width 89 height 19
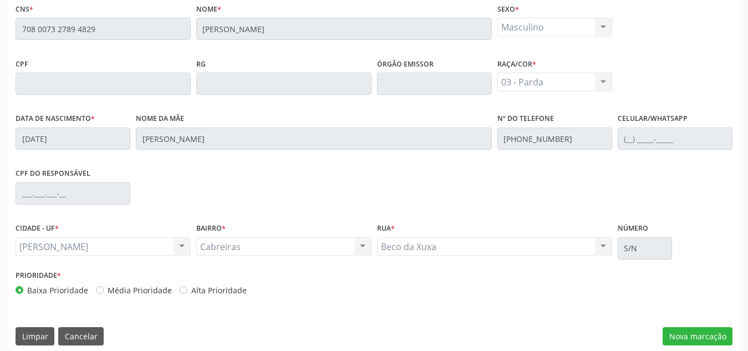
scroll to position [291, 0]
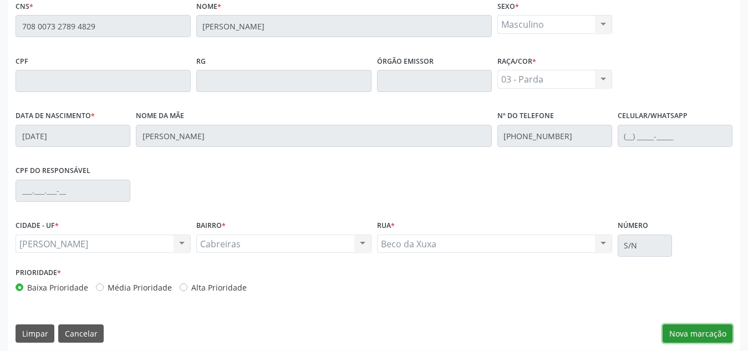
click at [687, 327] on button "Nova marcação" at bounding box center [698, 333] width 70 height 19
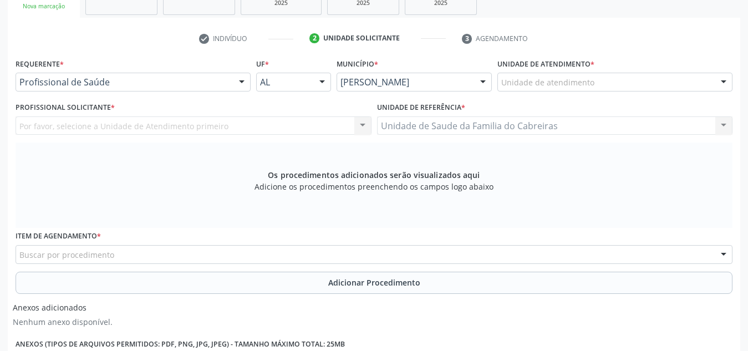
scroll to position [192, 0]
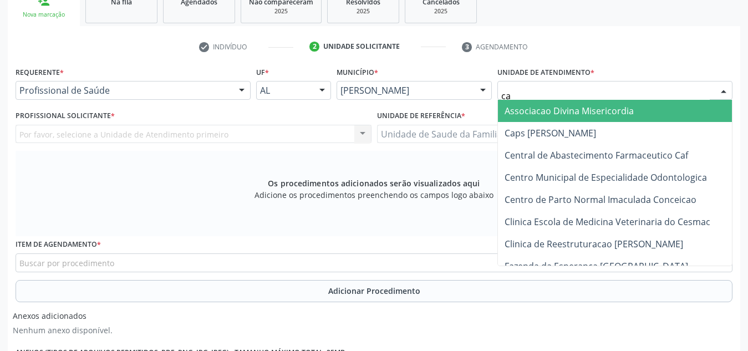
type input "cab"
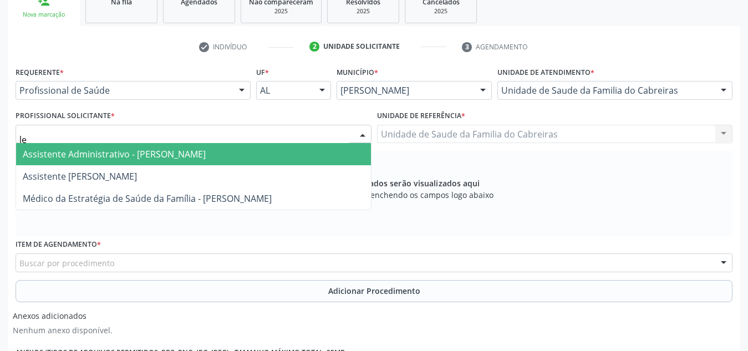
type input "let"
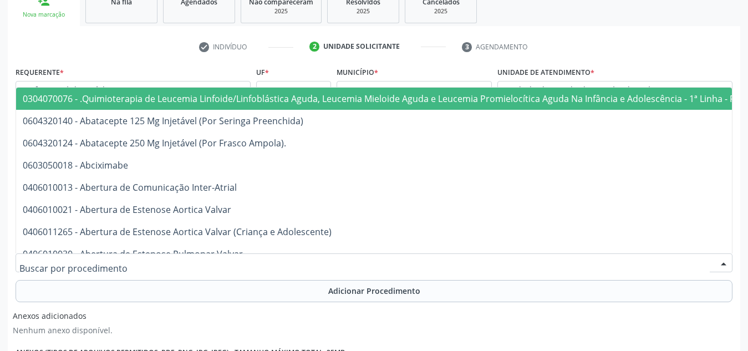
click at [395, 262] on div at bounding box center [374, 262] width 717 height 19
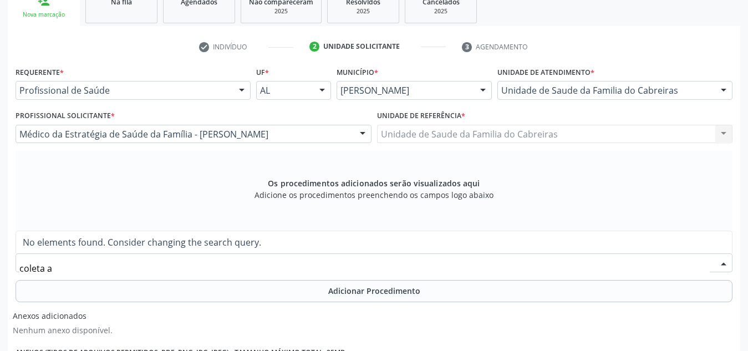
type input "coleta"
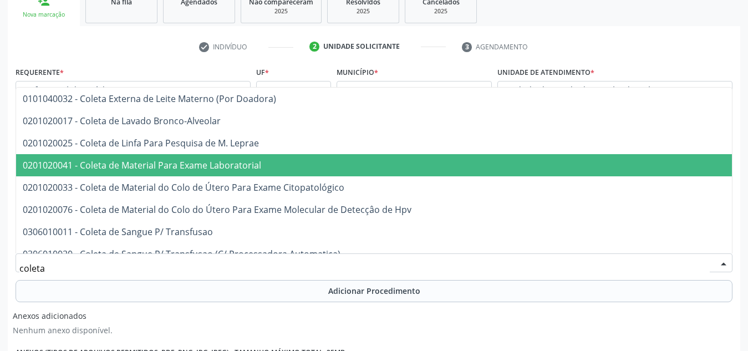
click at [159, 169] on span "0201020041 - Coleta de Material Para Exame Laboratorial" at bounding box center [142, 165] width 238 height 12
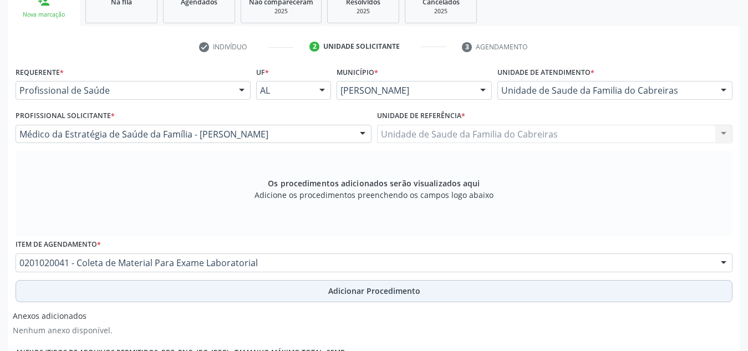
click at [164, 297] on button "Adicionar Procedimento" at bounding box center [374, 291] width 717 height 22
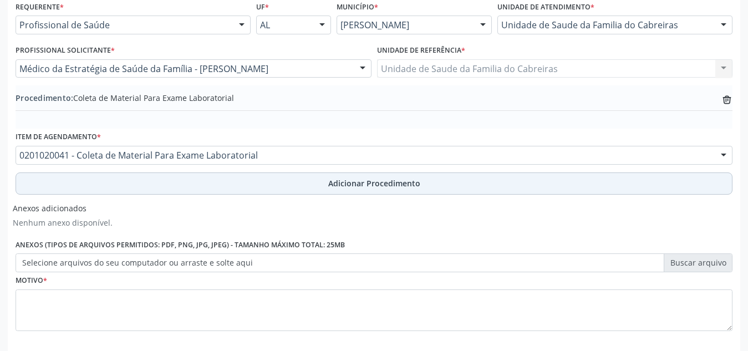
scroll to position [311, 0]
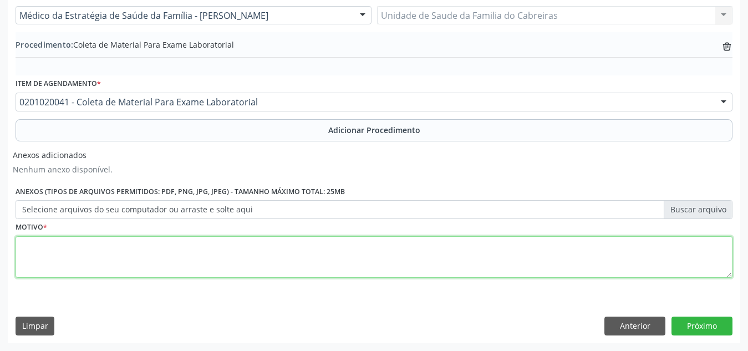
click at [205, 253] on textarea at bounding box center [374, 257] width 717 height 42
type textarea "Cefaleia"
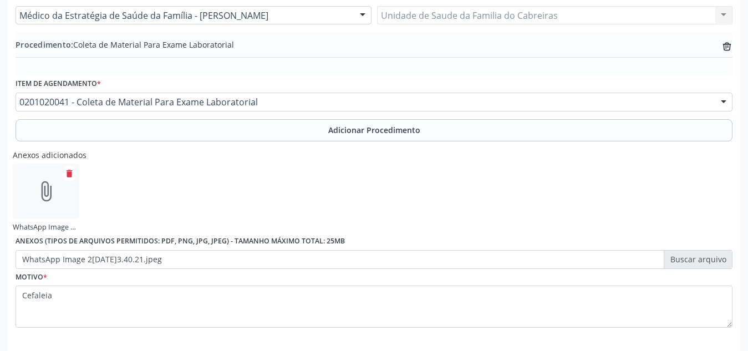
click at [420, 182] on div "Anexos adicionados attach_file WhatsApp Image [DATE] 13.40.21.jpeg delete Anexo…" at bounding box center [374, 207] width 723 height 124
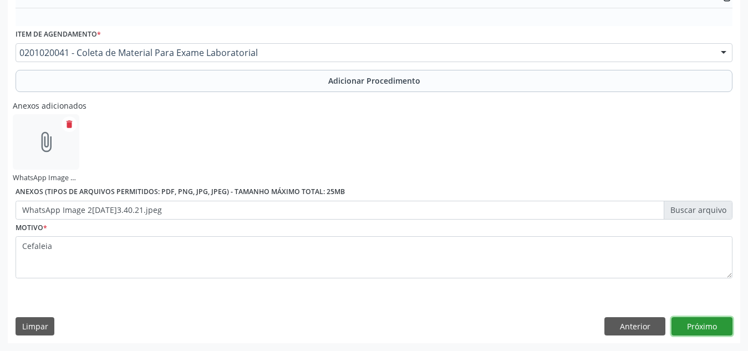
click at [690, 318] on button "Próximo" at bounding box center [702, 326] width 61 height 19
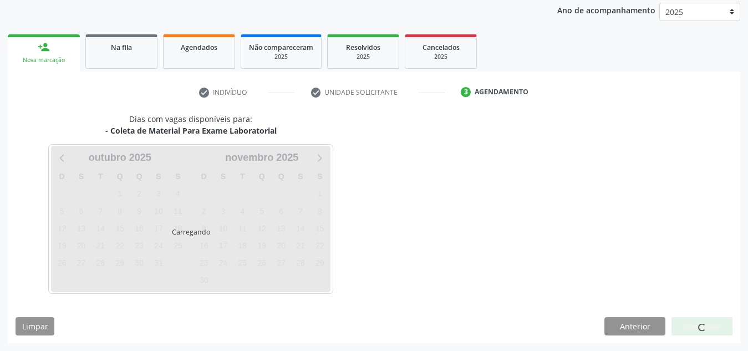
scroll to position [180, 0]
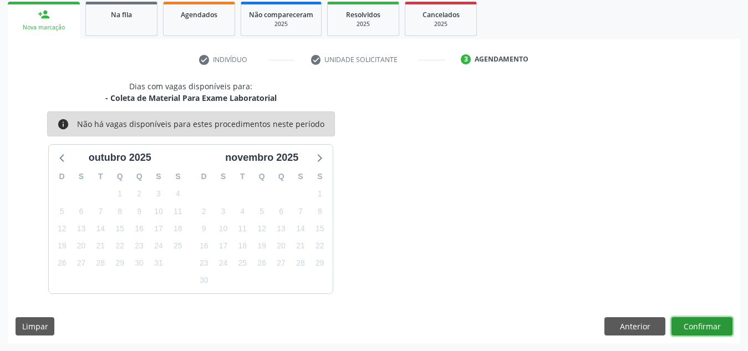
click at [690, 318] on button "Confirmar" at bounding box center [702, 326] width 61 height 19
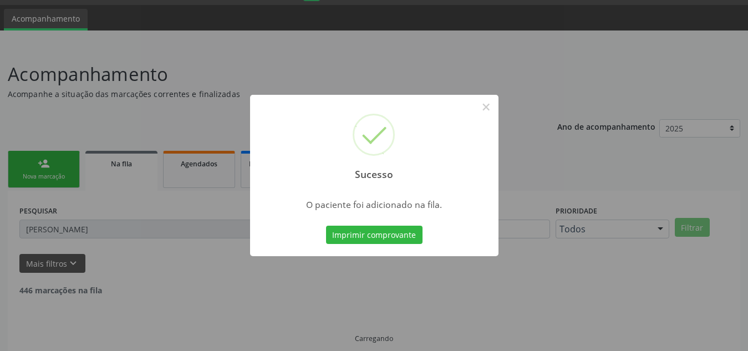
scroll to position [16, 0]
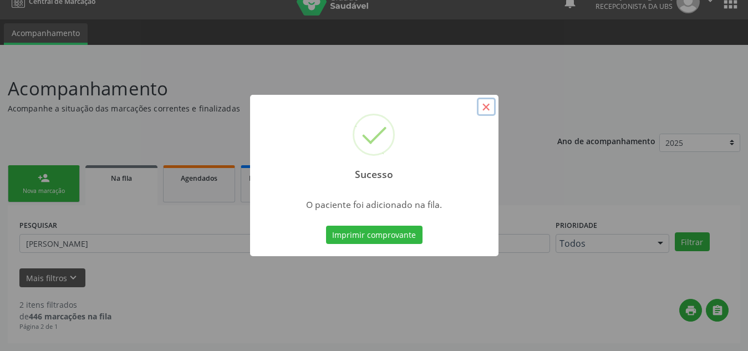
click at [483, 103] on button "×" at bounding box center [486, 107] width 19 height 19
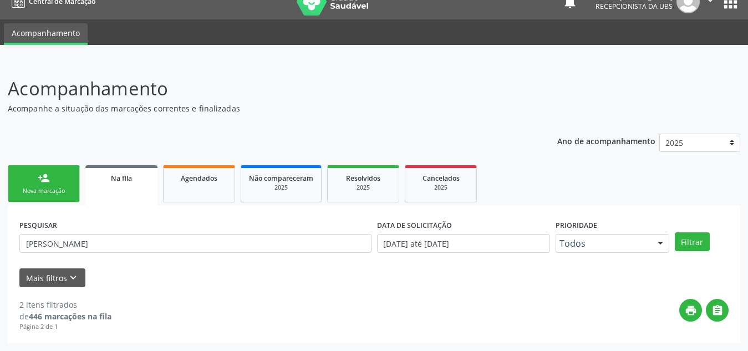
click at [50, 187] on div "Nova marcação" at bounding box center [43, 191] width 55 height 8
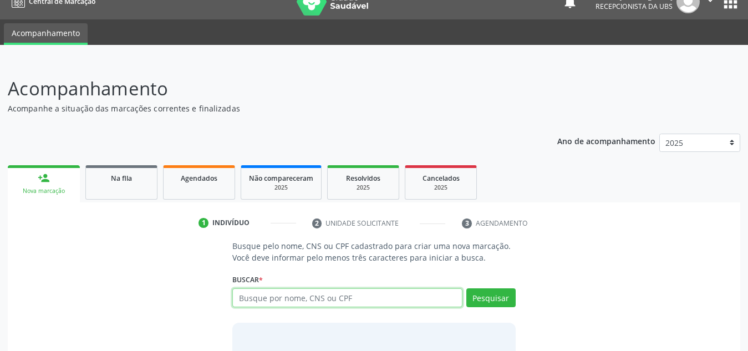
click at [265, 298] on input "text" at bounding box center [347, 297] width 230 height 19
type input "703009863975574"
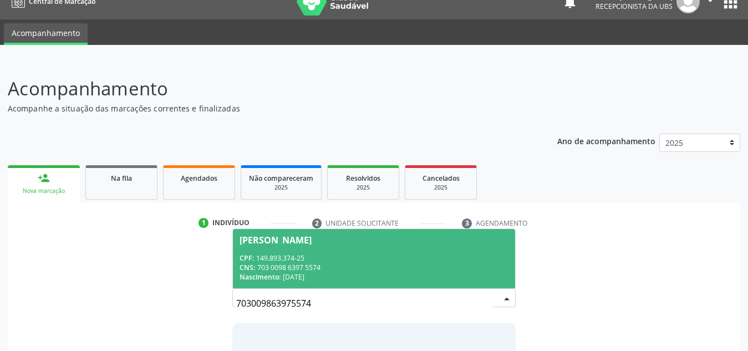
click at [321, 261] on div "CPF: 149.893.374-25" at bounding box center [374, 257] width 269 height 9
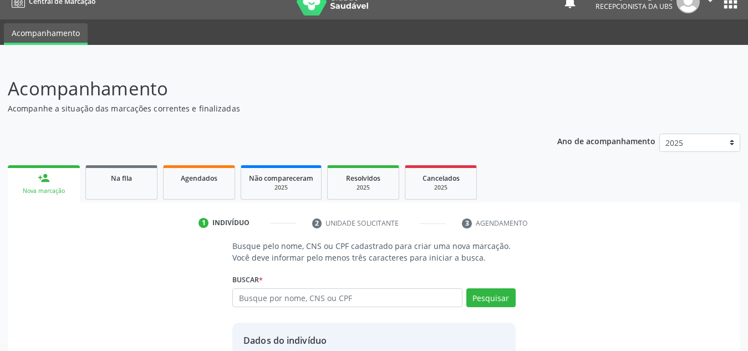
scroll to position [109, 0]
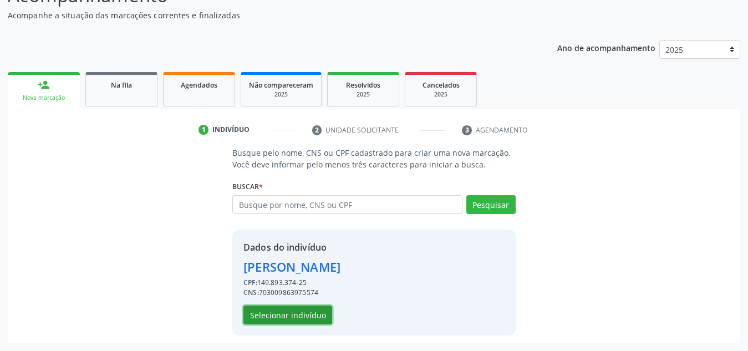
click at [295, 321] on button "Selecionar indivíduo" at bounding box center [287, 315] width 89 height 19
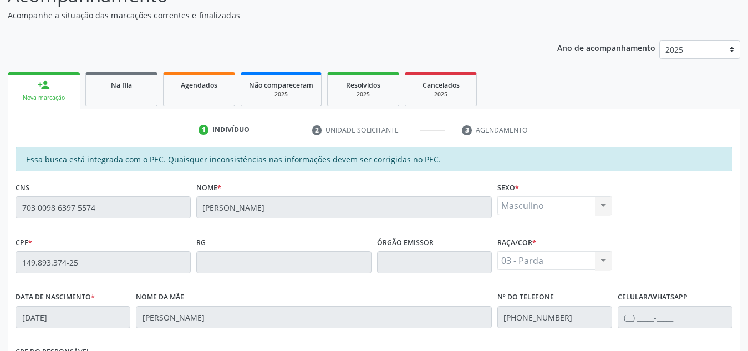
scroll to position [298, 0]
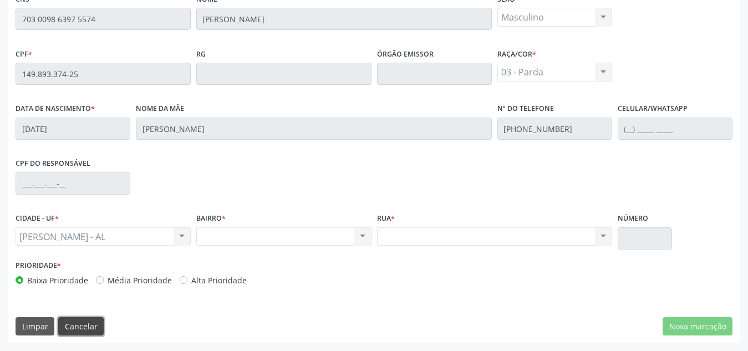
click at [74, 322] on button "Cancelar" at bounding box center [80, 326] width 45 height 19
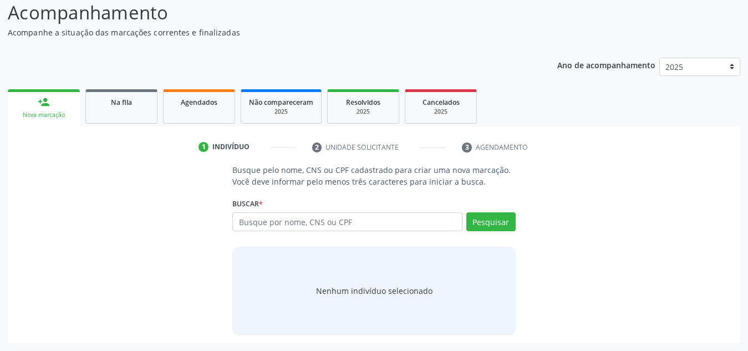
scroll to position [92, 0]
click at [320, 214] on input "text" at bounding box center [347, 221] width 230 height 19
paste input "703401470759700"
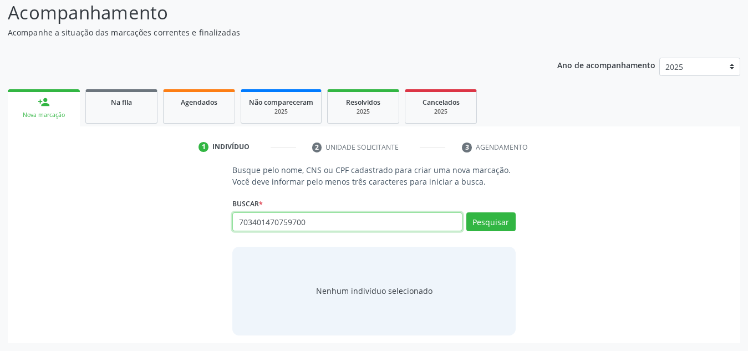
type input "703401470759700"
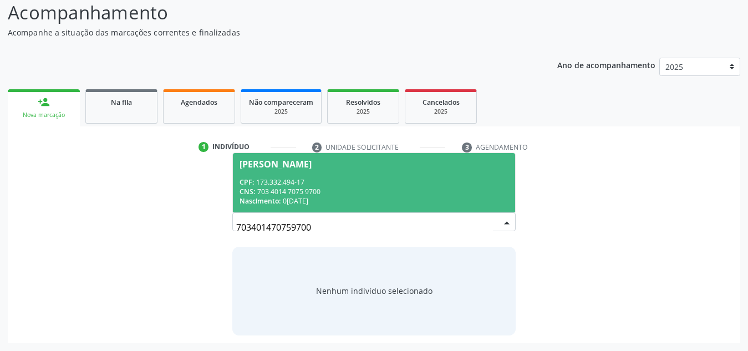
click at [327, 185] on div "CPF: 173.332.494-17" at bounding box center [374, 181] width 269 height 9
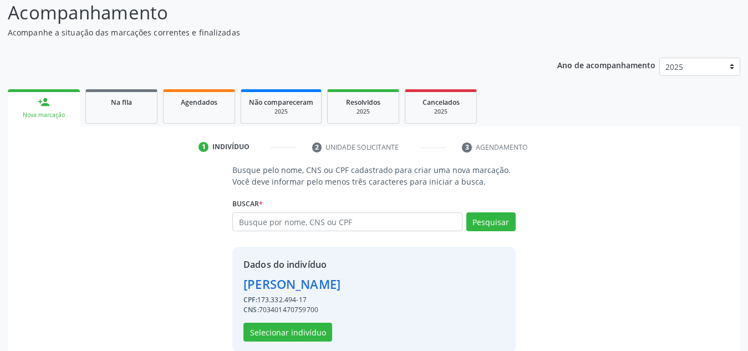
scroll to position [109, 0]
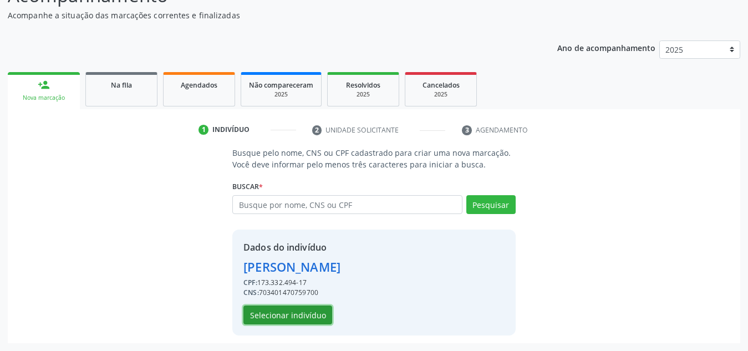
click at [280, 318] on button "Selecionar indivíduo" at bounding box center [287, 315] width 89 height 19
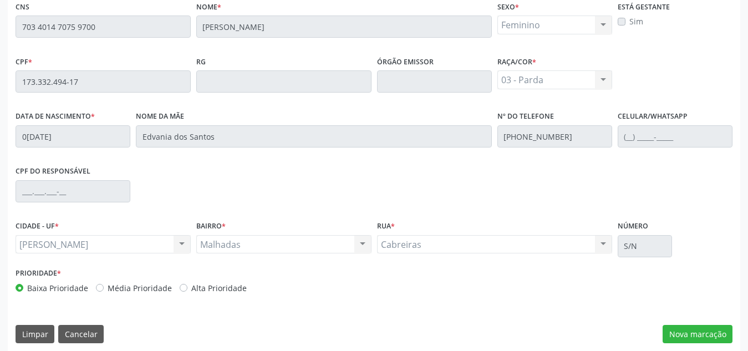
scroll to position [298, 0]
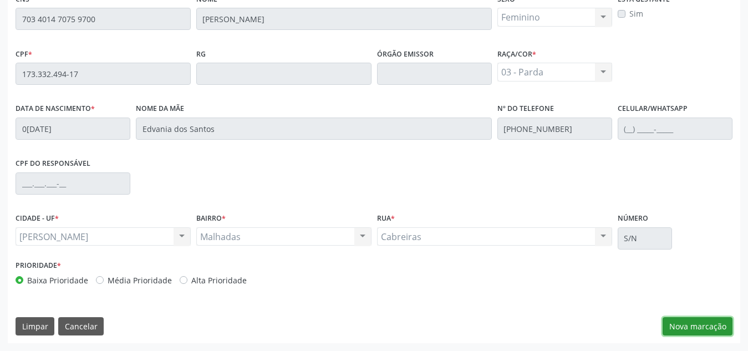
click at [677, 322] on button "Nova marcação" at bounding box center [698, 326] width 70 height 19
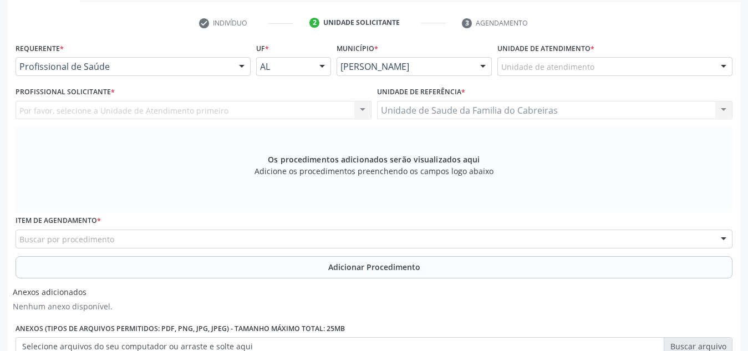
scroll to position [213, 0]
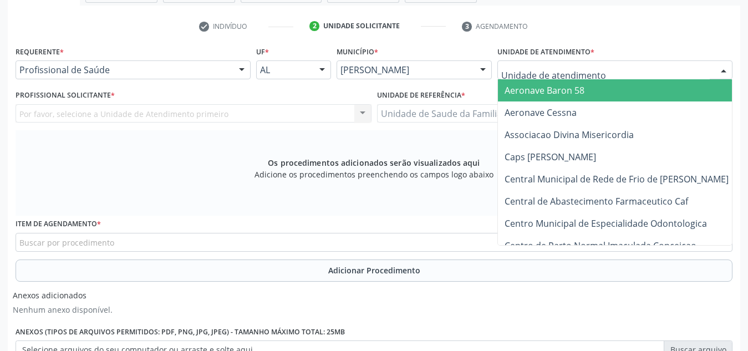
click at [602, 75] on div at bounding box center [614, 69] width 235 height 19
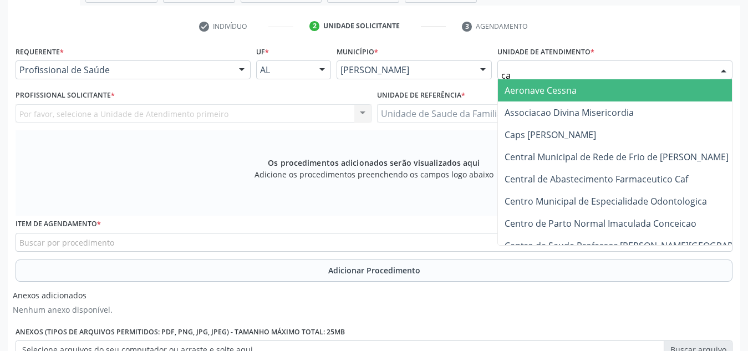
type input "cab"
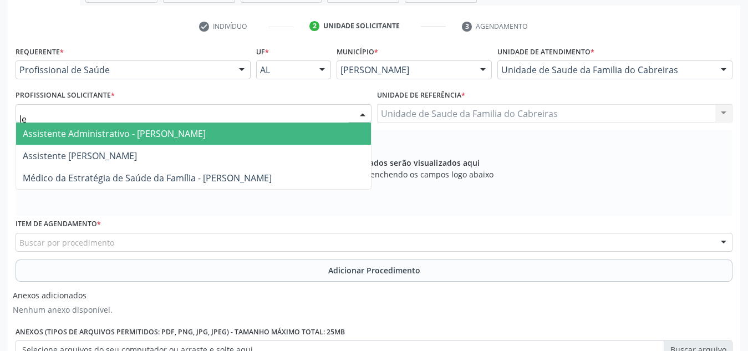
type input "let"
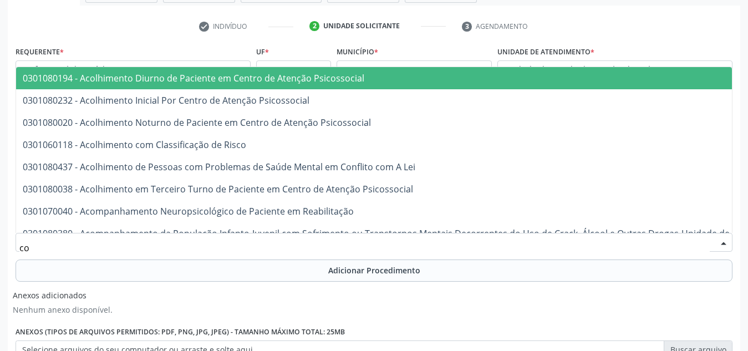
type input "c"
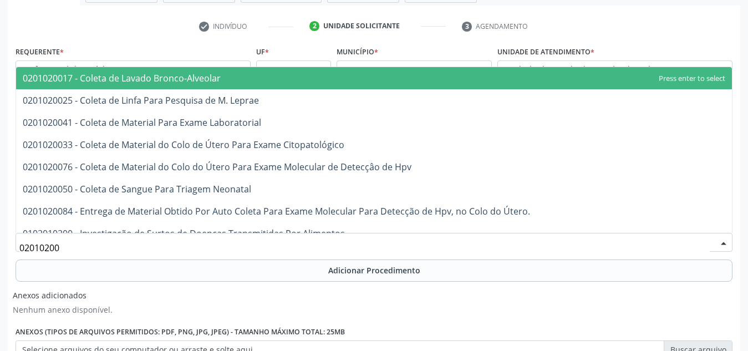
type input "020102004"
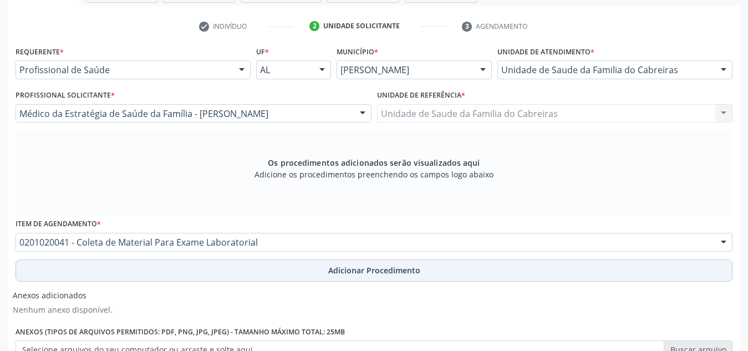
click at [418, 262] on button "Adicionar Procedimento" at bounding box center [374, 271] width 717 height 22
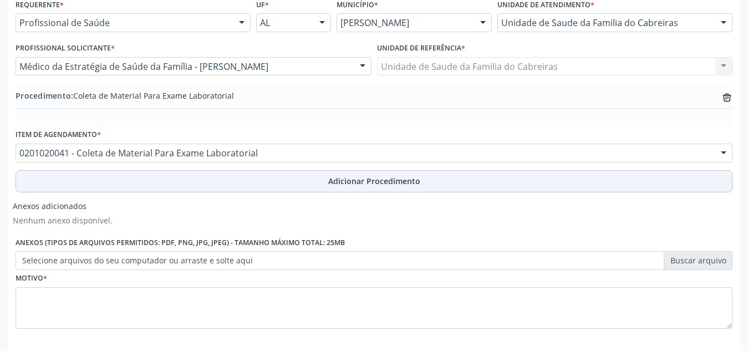
scroll to position [311, 0]
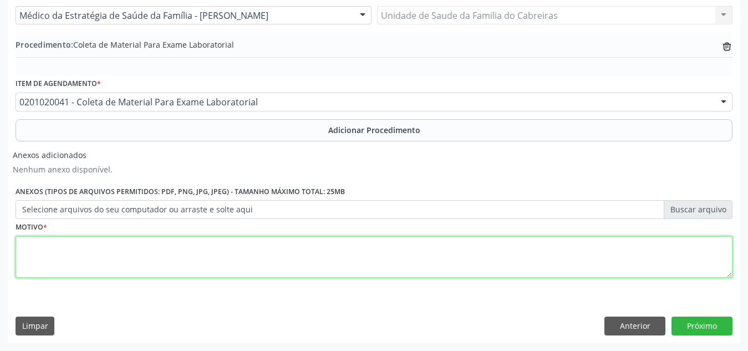
click at [393, 260] on textarea at bounding box center [374, 257] width 717 height 42
type textarea "FSSL"
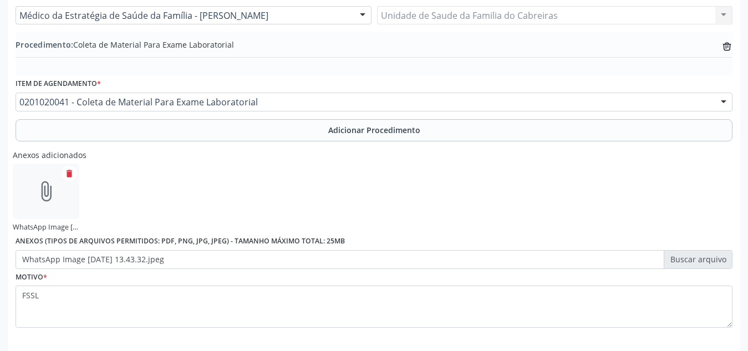
click at [477, 209] on div "Anexos adicionados attach_file WhatsApp Image [DATE] 13.43.32.jpeg delete Anexo…" at bounding box center [374, 207] width 723 height 124
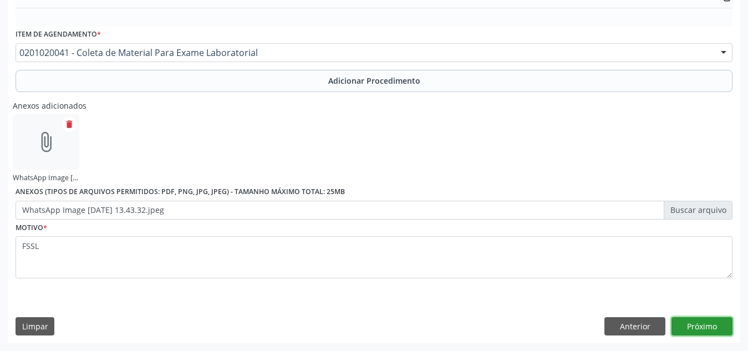
click at [721, 327] on button "Próximo" at bounding box center [702, 326] width 61 height 19
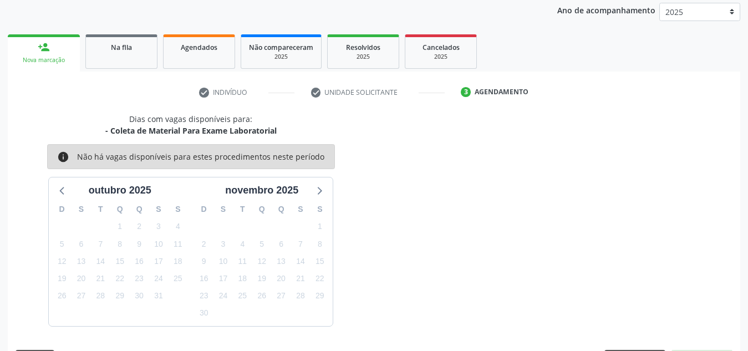
scroll to position [180, 0]
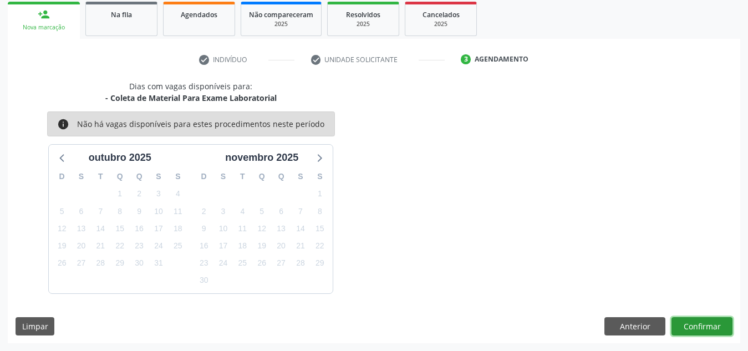
click at [721, 327] on button "Confirmar" at bounding box center [702, 326] width 61 height 19
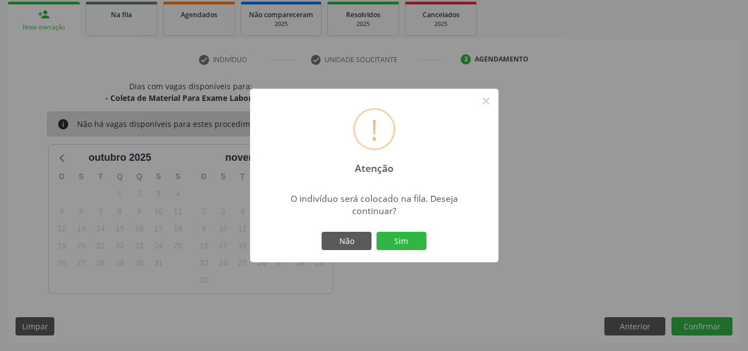
click at [377, 232] on button "Sim" at bounding box center [402, 241] width 50 height 19
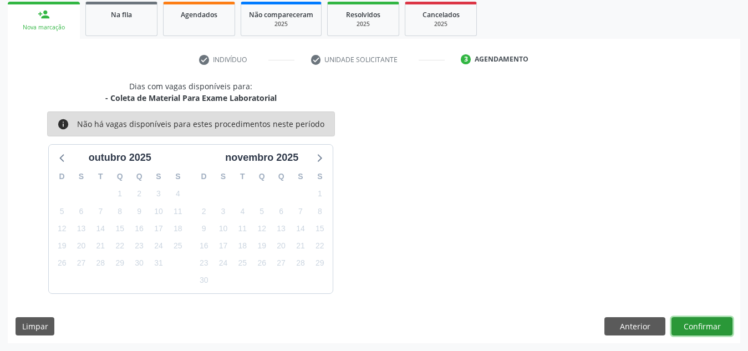
click at [682, 319] on button "Confirmar" at bounding box center [702, 326] width 61 height 19
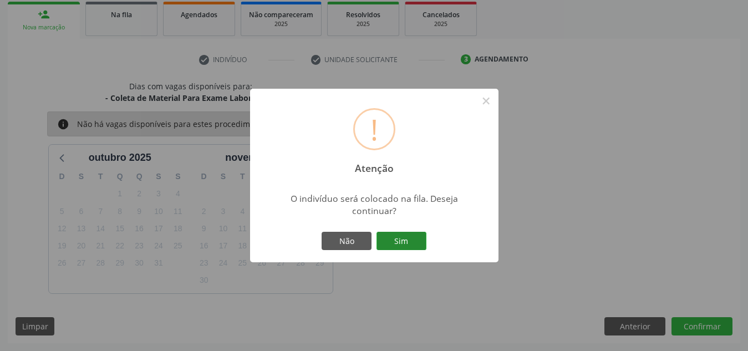
click at [412, 241] on button "Sim" at bounding box center [402, 241] width 50 height 19
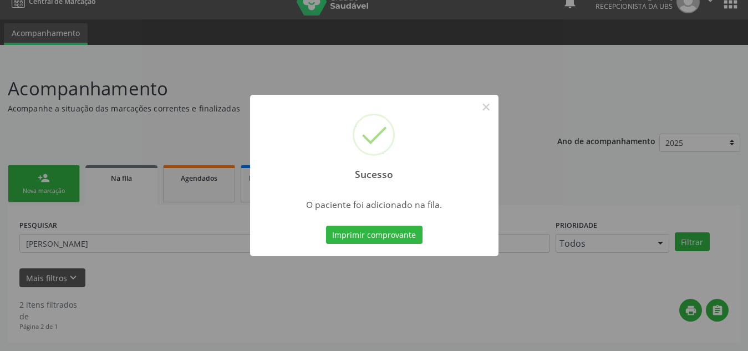
scroll to position [16, 0]
click at [492, 103] on button "×" at bounding box center [486, 107] width 19 height 19
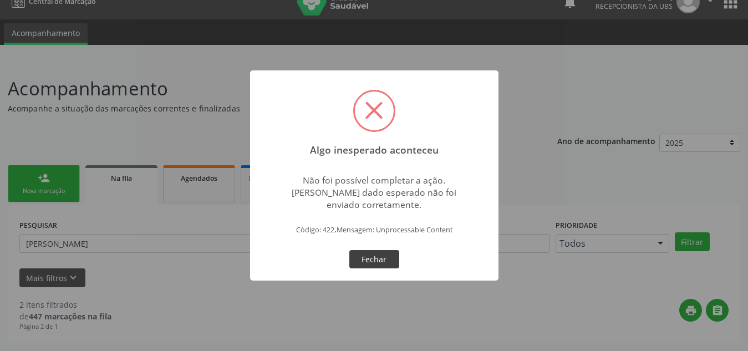
click at [383, 253] on button "Fechar" at bounding box center [374, 259] width 50 height 19
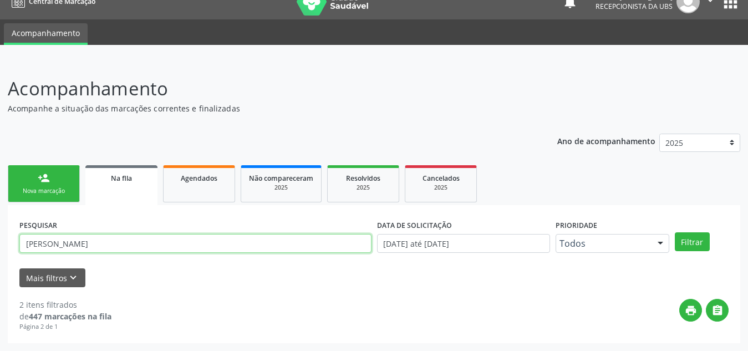
drag, startPoint x: 170, startPoint y: 241, endPoint x: 0, endPoint y: 243, distance: 170.3
click at [0, 243] on div "Acompanhamento Acompanhe a situação das marcações correntes e finalizadas Relat…" at bounding box center [374, 205] width 748 height 291
type input "[PERSON_NAME]"
click at [675, 232] on button "Filtrar" at bounding box center [692, 241] width 35 height 19
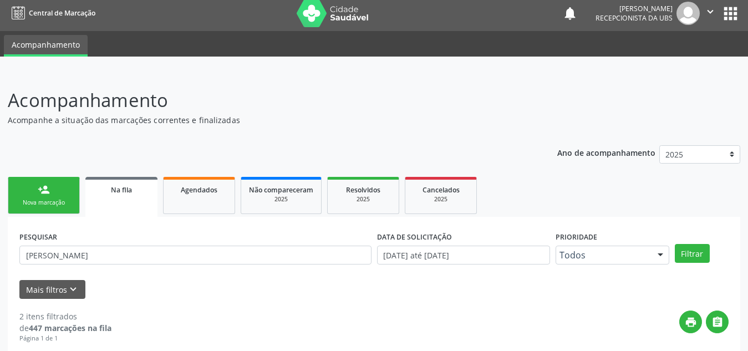
scroll to position [0, 0]
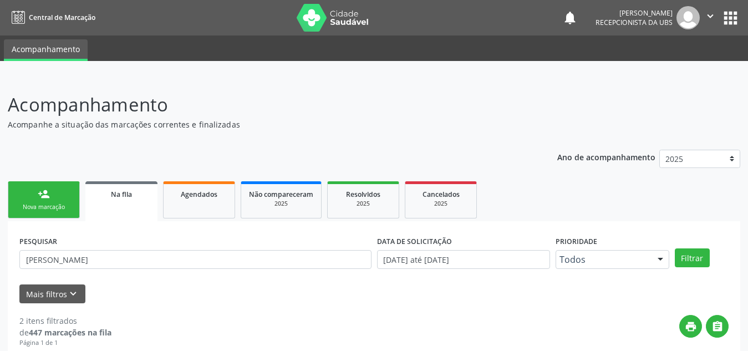
click at [53, 192] on link "person_add Nova marcação" at bounding box center [44, 199] width 72 height 37
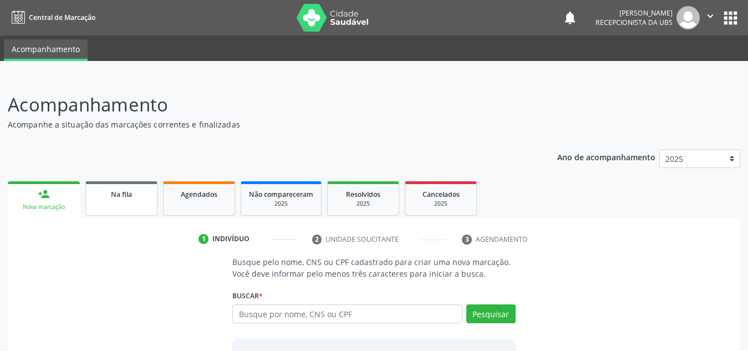
click at [120, 196] on span "Na fila" at bounding box center [121, 194] width 21 height 9
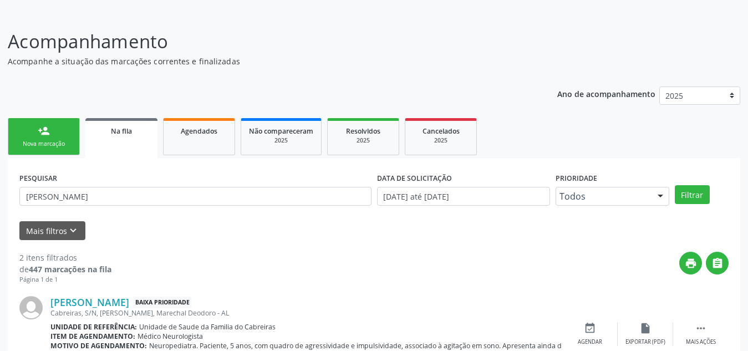
scroll to position [64, 0]
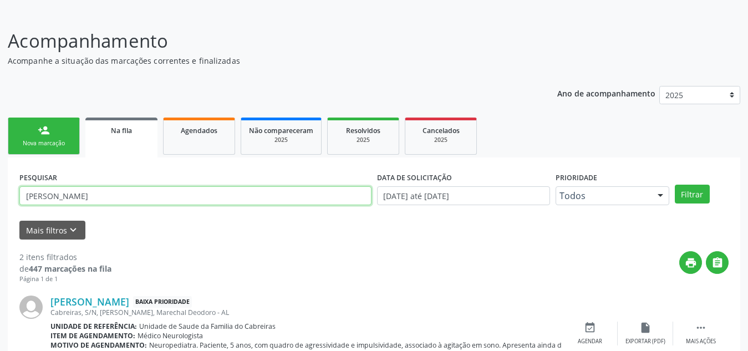
drag, startPoint x: 110, startPoint y: 201, endPoint x: 0, endPoint y: 200, distance: 109.8
click at [0, 200] on div "Acompanhamento Acompanhe a situação das marcações correntes e finalizadas Relat…" at bounding box center [374, 263] width 748 height 500
type input "[PERSON_NAME] valeriano"
click at [675, 185] on button "Filtrar" at bounding box center [692, 194] width 35 height 19
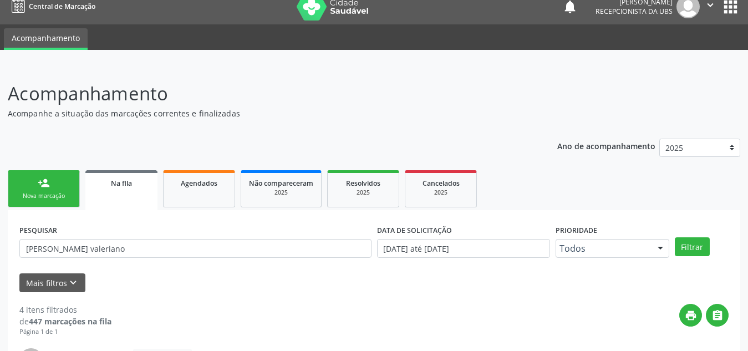
scroll to position [0, 0]
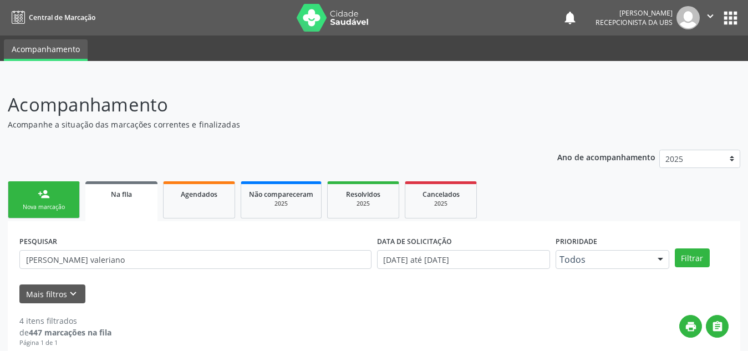
click at [62, 190] on link "person_add Nova marcação" at bounding box center [44, 199] width 72 height 37
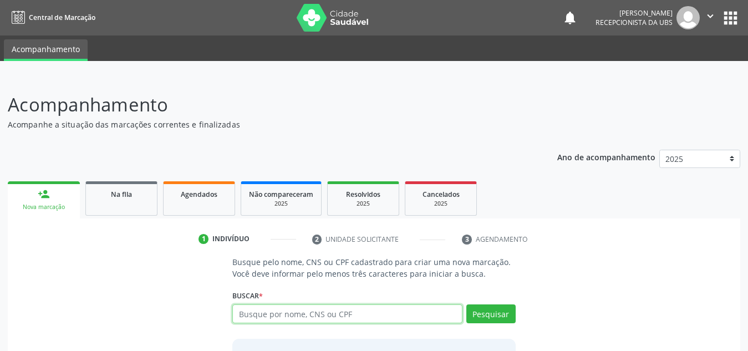
click at [284, 312] on input "text" at bounding box center [347, 313] width 230 height 19
type input "898006347921113"
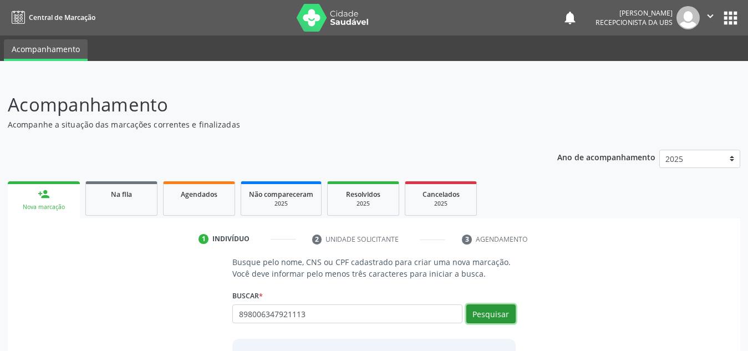
click at [493, 317] on button "Pesquisar" at bounding box center [490, 313] width 49 height 19
type input "898006347921113"
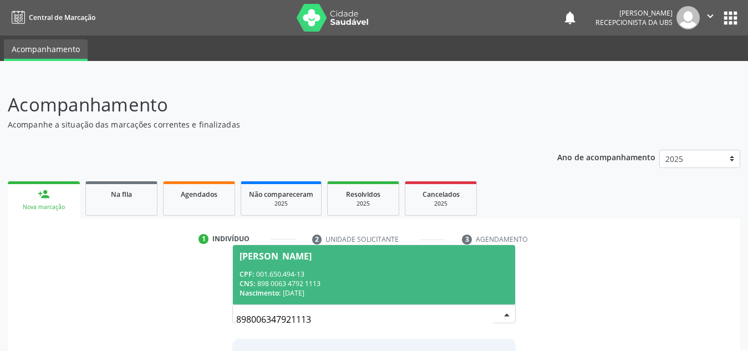
click at [394, 266] on span "[PERSON_NAME] CPF: 001.650.494-13 CNS: 898 0063 4792 1113 Nascimento: 2[DATE]" at bounding box center [374, 274] width 282 height 59
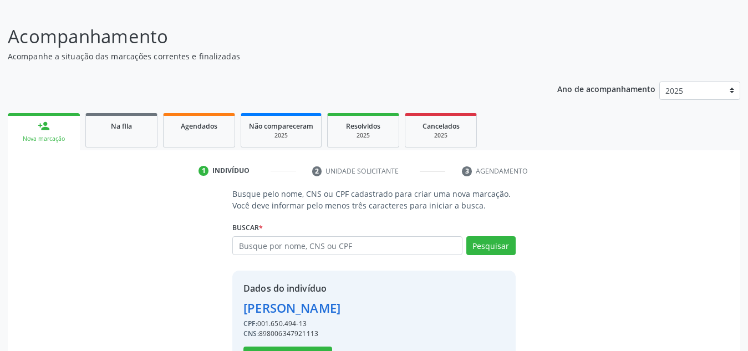
scroll to position [109, 0]
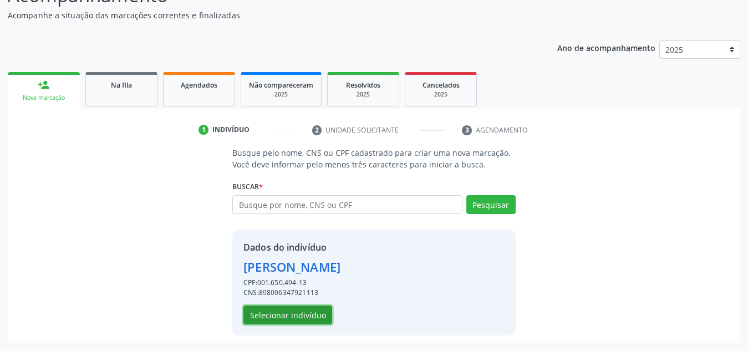
click at [297, 320] on button "Selecionar indivíduo" at bounding box center [287, 315] width 89 height 19
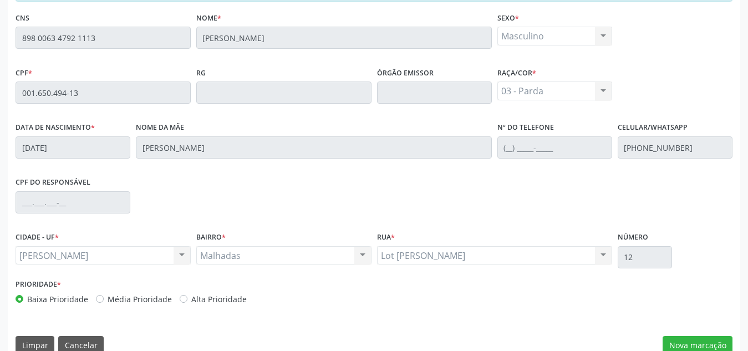
scroll to position [298, 0]
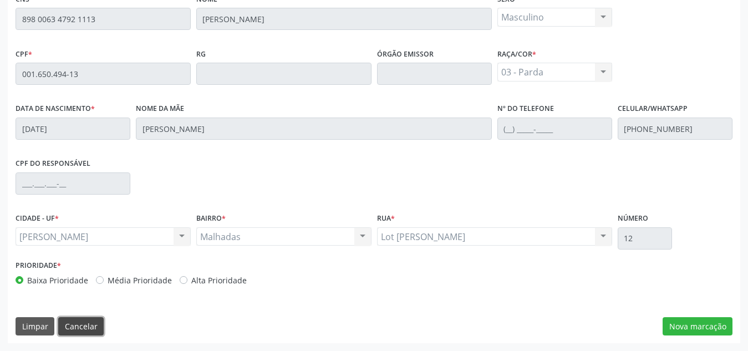
click at [77, 331] on button "Cancelar" at bounding box center [80, 326] width 45 height 19
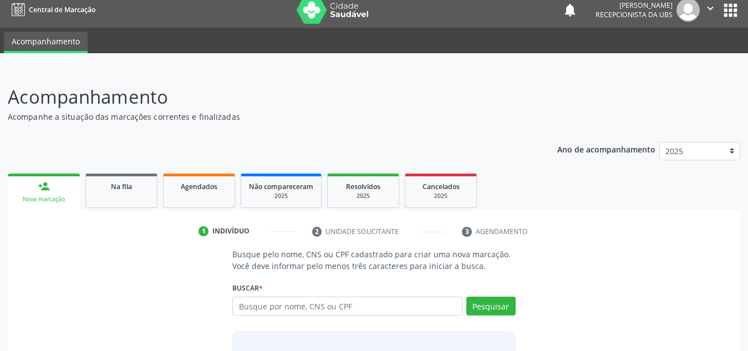
scroll to position [7, 0]
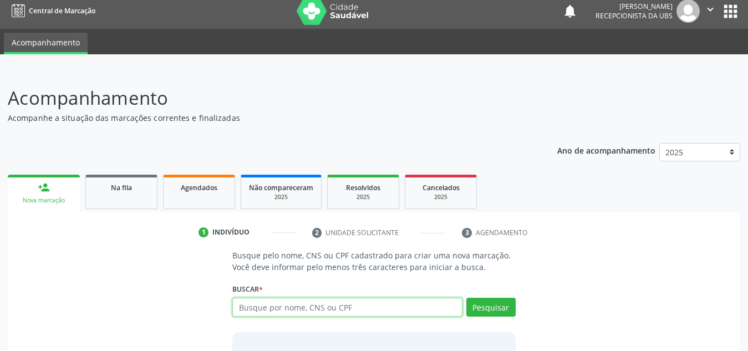
click at [273, 311] on input "text" at bounding box center [347, 307] width 230 height 19
type input "702608786373647"
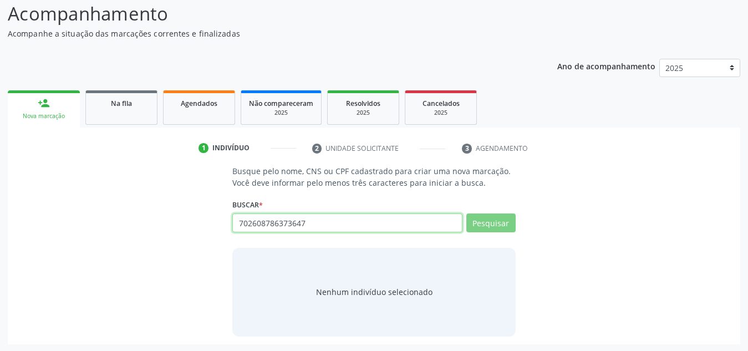
scroll to position [92, 0]
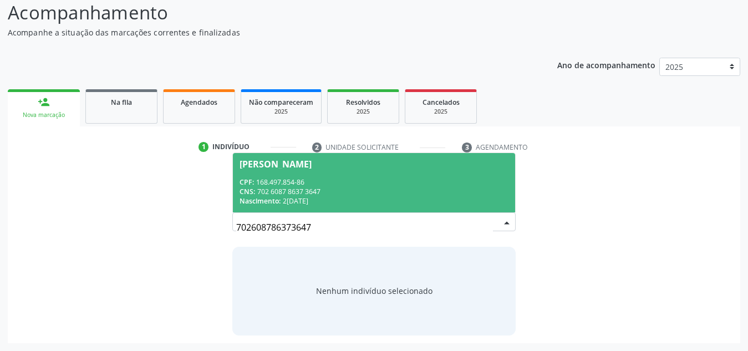
click at [490, 226] on input "702608786373647" at bounding box center [364, 227] width 257 height 22
click at [448, 182] on div "CPF: 168.497.854-86" at bounding box center [374, 181] width 269 height 9
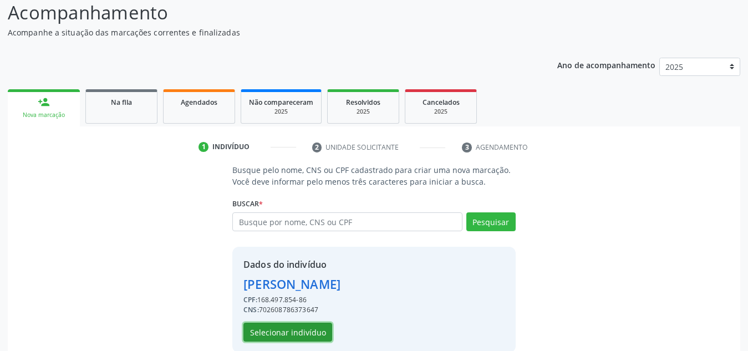
click at [317, 331] on button "Selecionar indivíduo" at bounding box center [287, 332] width 89 height 19
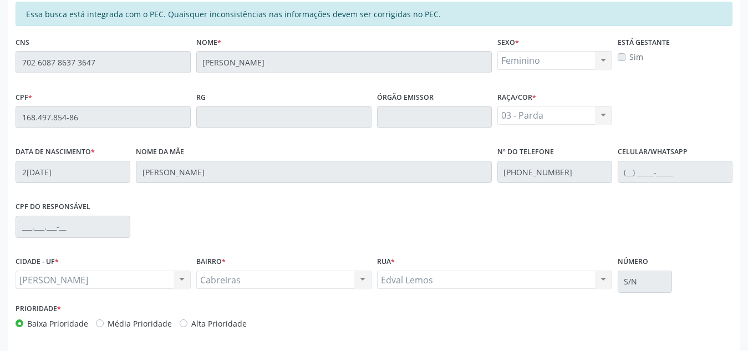
scroll to position [296, 0]
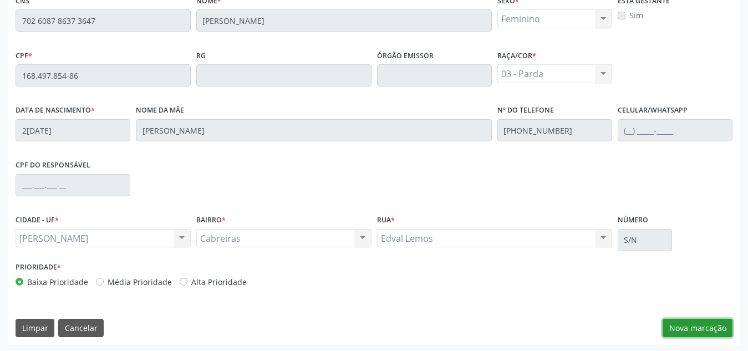
click at [699, 333] on button "Nova marcação" at bounding box center [698, 328] width 70 height 19
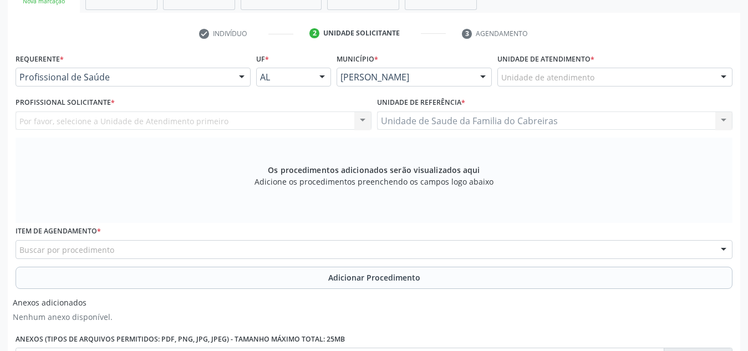
scroll to position [190, 0]
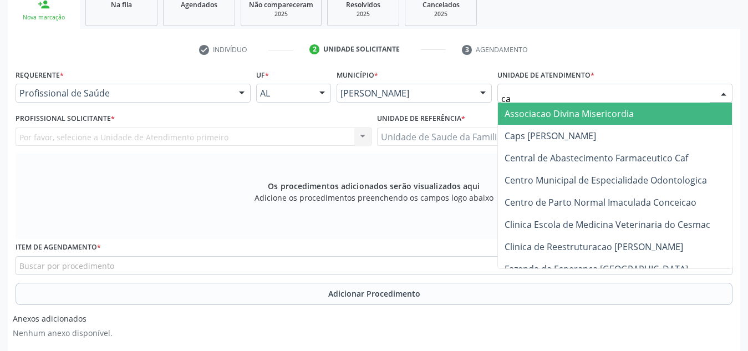
type input "cab"
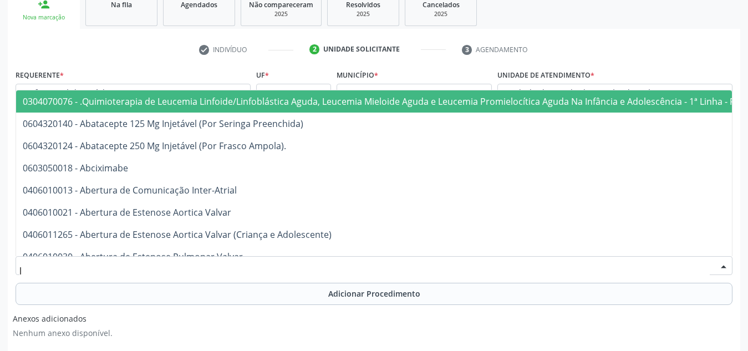
type input "le"
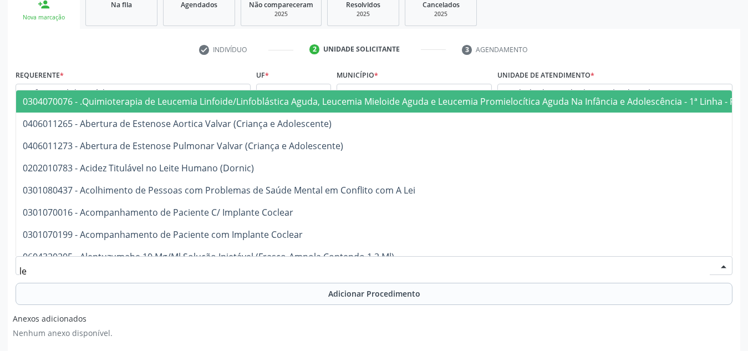
click at [219, 60] on div "check Indivíduo 2 Unidade solicitante 3 Agendamento Essa busca está integrada c…" at bounding box center [374, 273] width 733 height 466
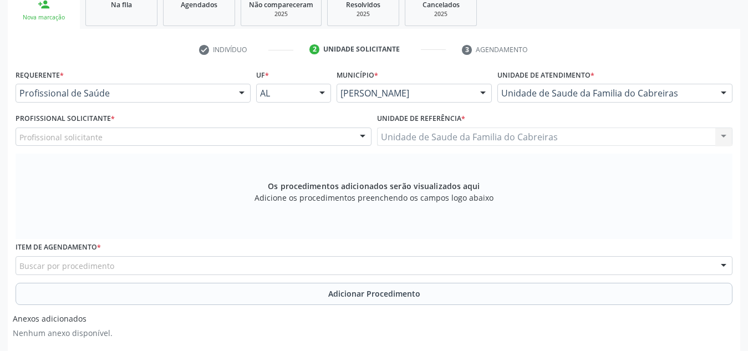
click at [166, 137] on div "Profissional solicitante" at bounding box center [194, 137] width 356 height 19
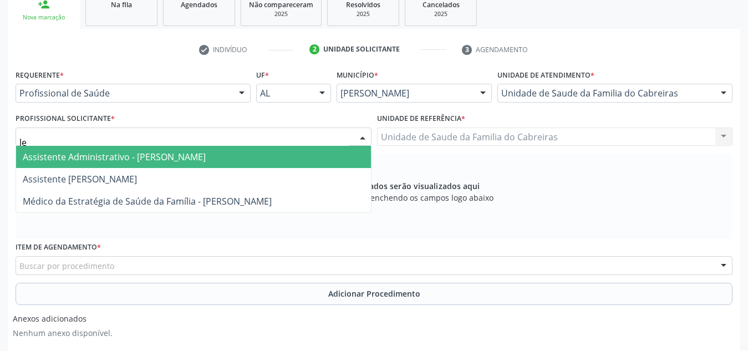
type input "let"
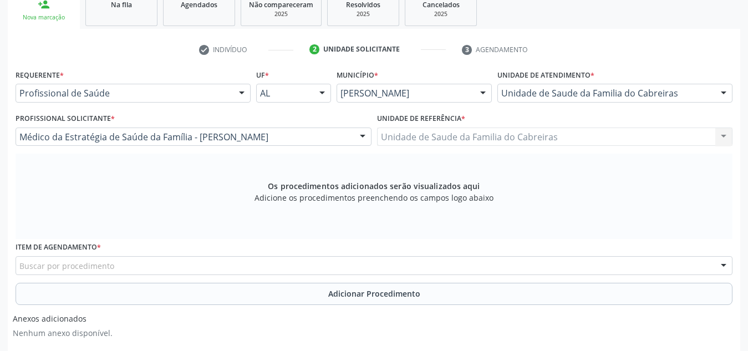
click at [100, 275] on div "Item de agendamento * Buscar por procedimento 0304070076 - .Quimioterapia de Le…" at bounding box center [374, 260] width 723 height 43
type input "l"
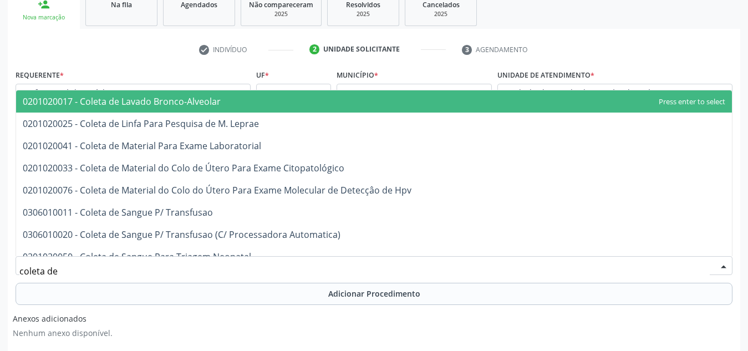
type input "coleta de"
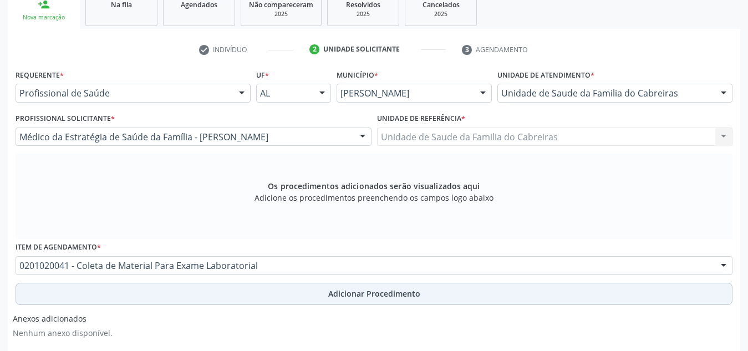
click at [187, 293] on button "Adicionar Procedimento" at bounding box center [374, 294] width 717 height 22
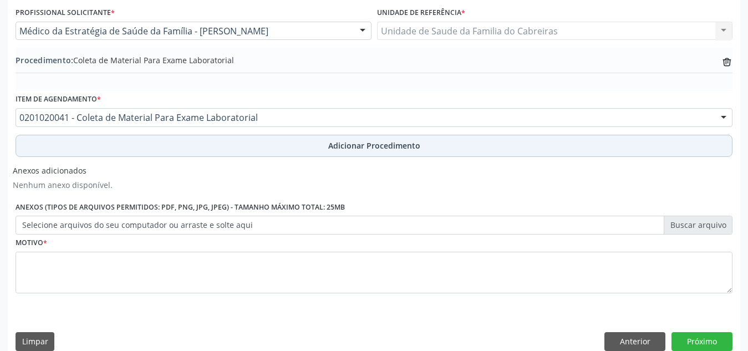
scroll to position [296, 0]
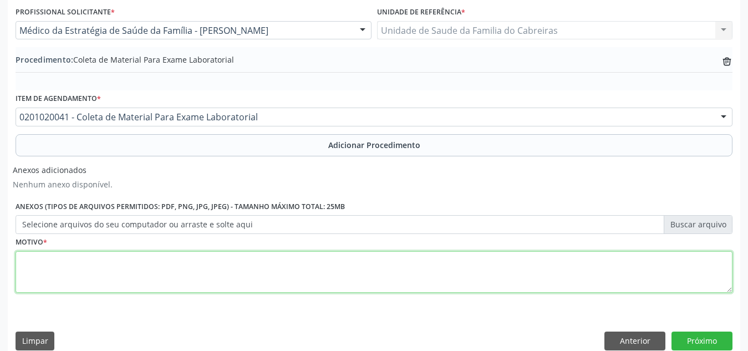
click at [160, 284] on textarea at bounding box center [374, 272] width 717 height 42
type textarea "Leucorreia"
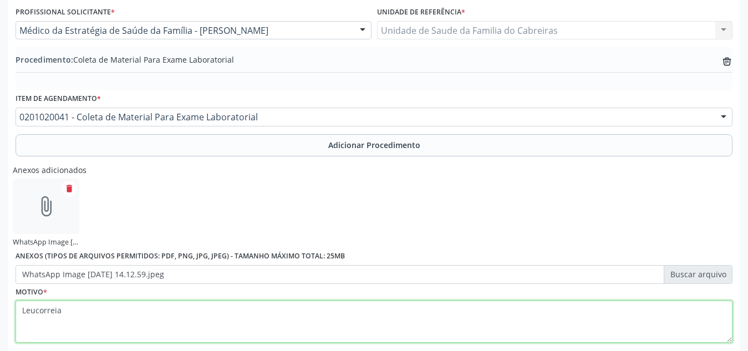
click at [562, 302] on textarea "Leucorreia" at bounding box center [374, 322] width 717 height 42
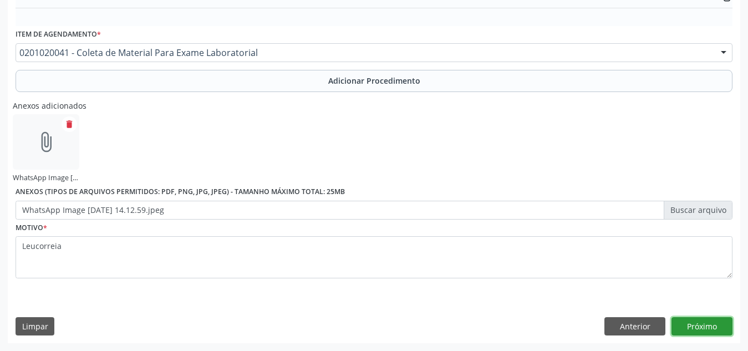
click at [683, 326] on button "Próximo" at bounding box center [702, 326] width 61 height 19
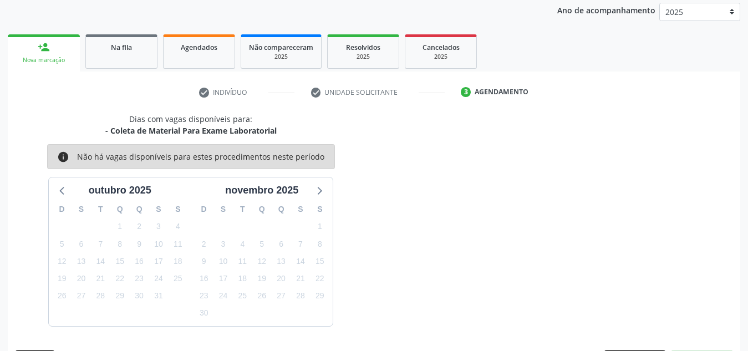
scroll to position [180, 0]
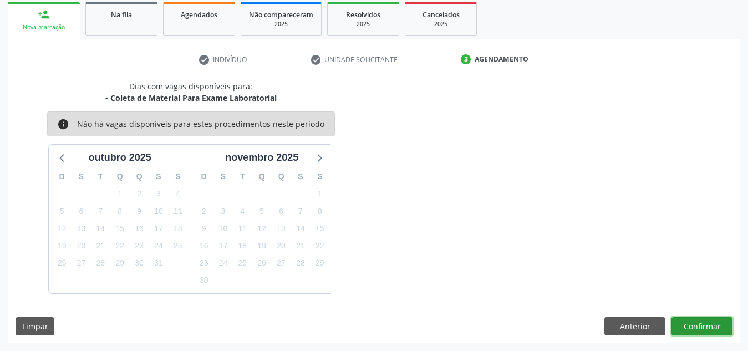
click at [683, 326] on button "Confirmar" at bounding box center [702, 326] width 61 height 19
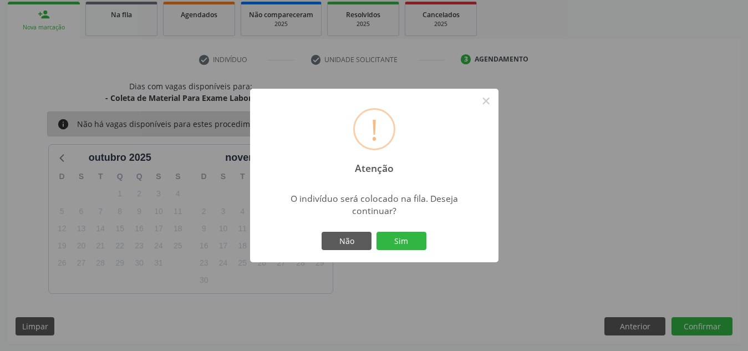
click at [377, 232] on button "Sim" at bounding box center [402, 241] width 50 height 19
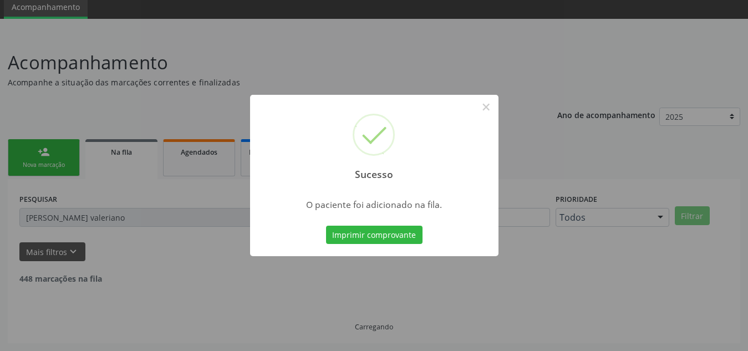
scroll to position [31, 0]
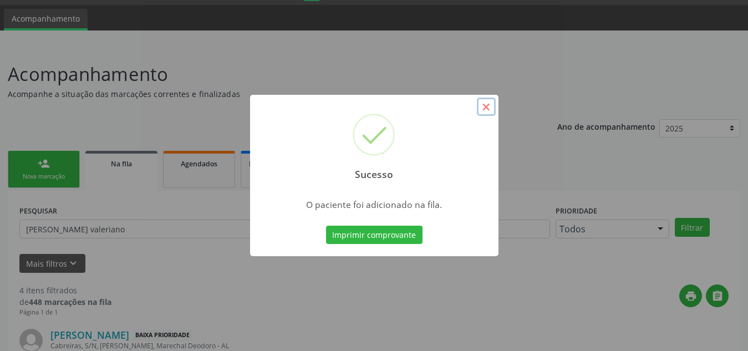
click at [486, 104] on button "×" at bounding box center [486, 107] width 19 height 19
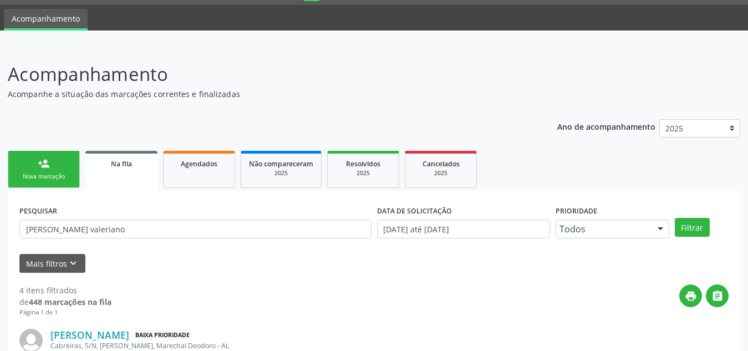
click at [50, 172] on div "Nova marcação" at bounding box center [43, 176] width 55 height 8
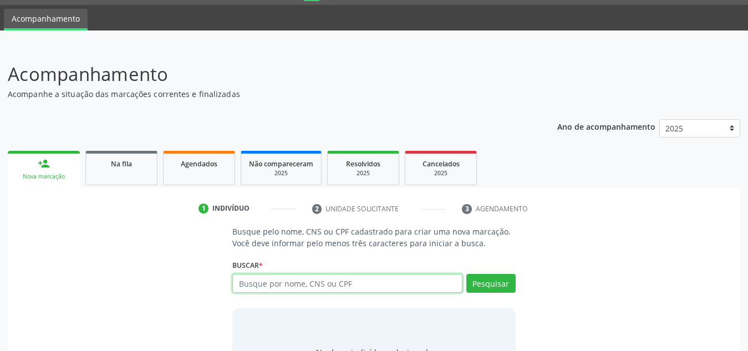
click at [273, 283] on input "text" at bounding box center [347, 283] width 230 height 19
type input "00832998400"
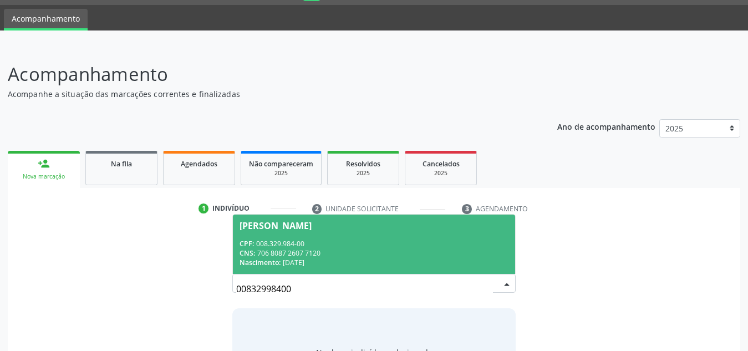
click at [401, 255] on div "CNS: 706 8087 2607 7120" at bounding box center [374, 252] width 269 height 9
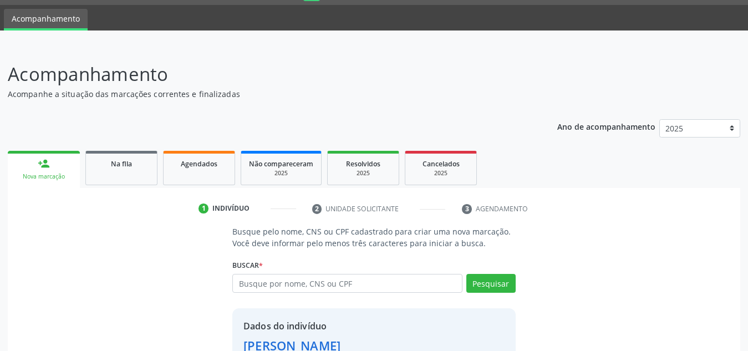
scroll to position [109, 0]
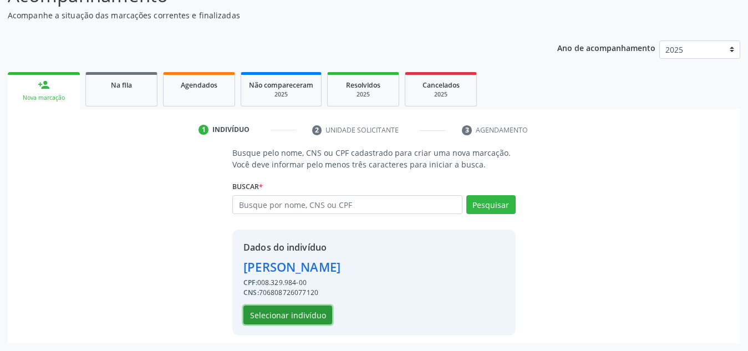
click at [318, 309] on button "Selecionar indivíduo" at bounding box center [287, 315] width 89 height 19
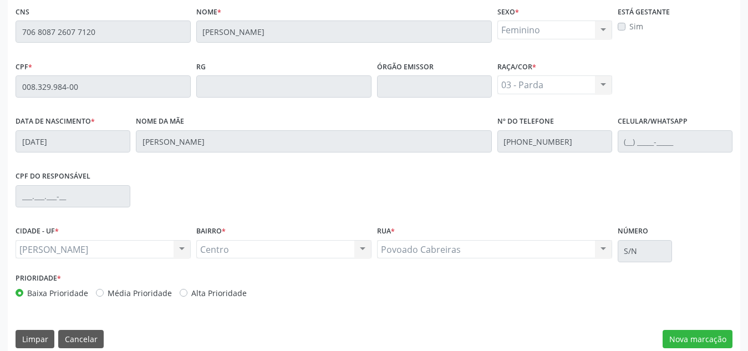
scroll to position [296, 0]
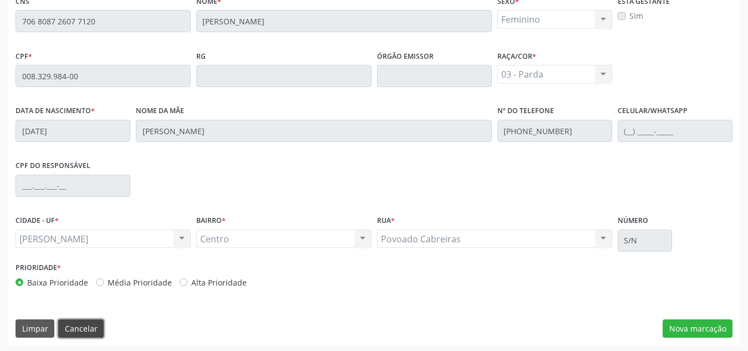
click at [84, 332] on button "Cancelar" at bounding box center [80, 328] width 45 height 19
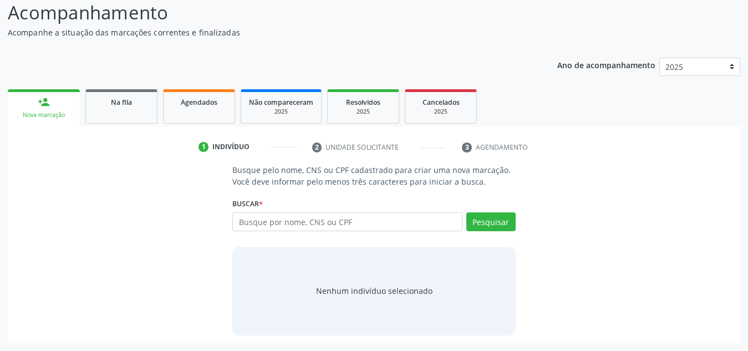
scroll to position [92, 0]
click at [270, 223] on input "text" at bounding box center [347, 221] width 230 height 19
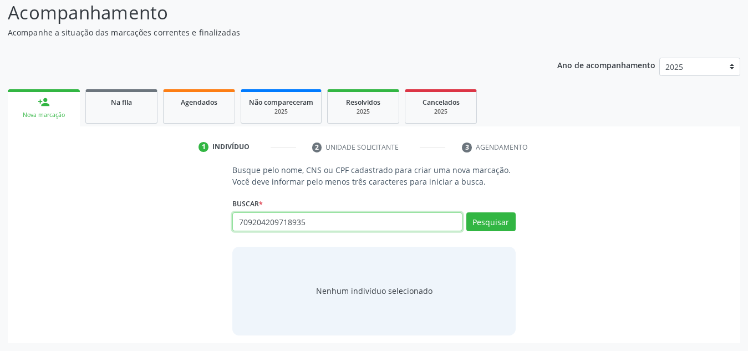
type input "709204209718935"
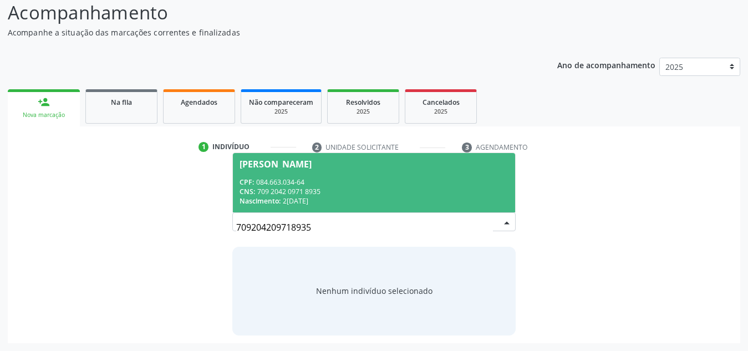
click at [312, 165] on div "[PERSON_NAME]" at bounding box center [276, 164] width 72 height 9
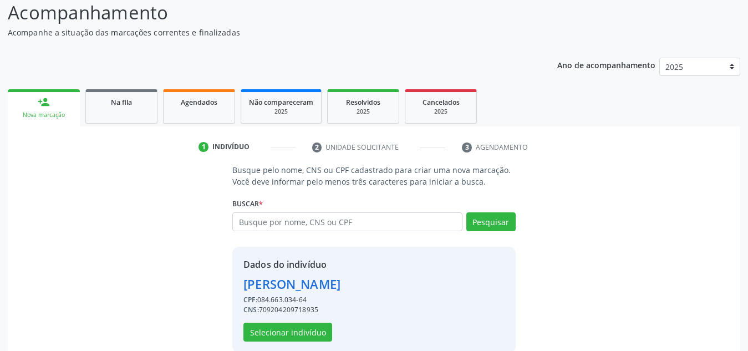
scroll to position [128, 0]
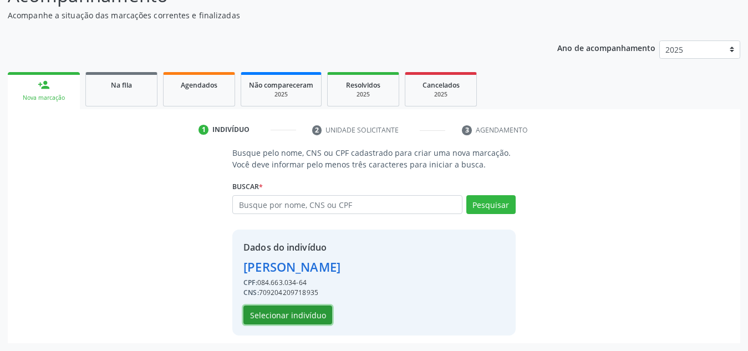
click at [309, 319] on button "Selecionar indivíduo" at bounding box center [287, 315] width 89 height 19
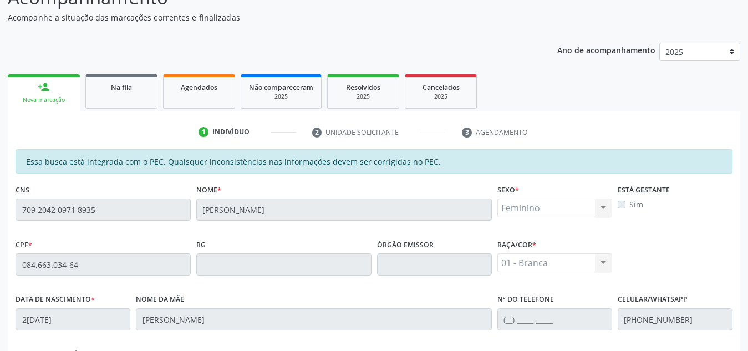
scroll to position [298, 0]
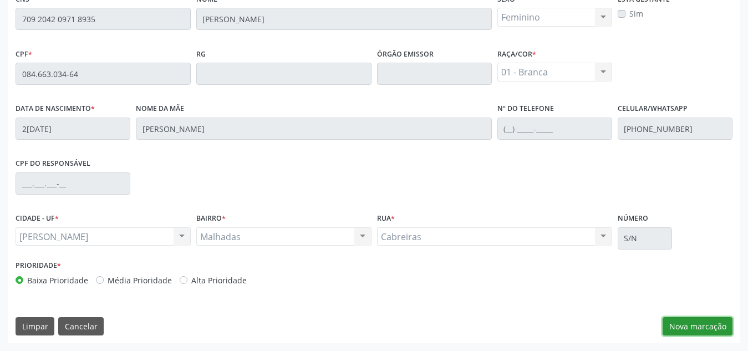
click at [691, 325] on button "Nova marcação" at bounding box center [698, 326] width 70 height 19
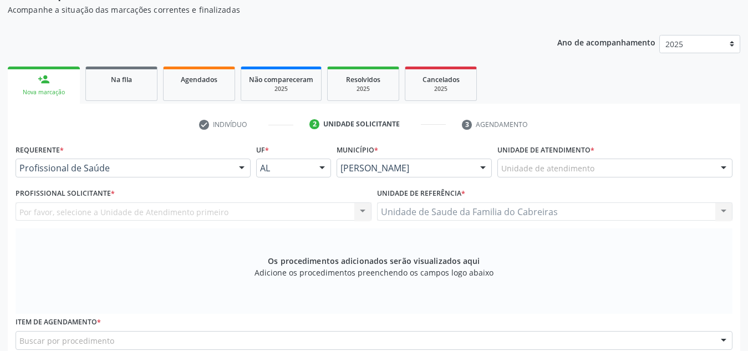
scroll to position [114, 0]
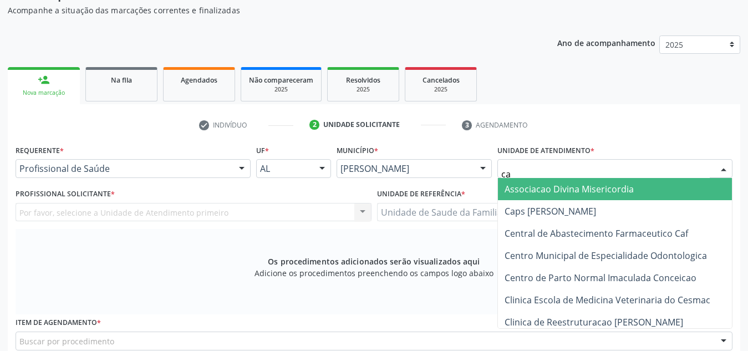
type input "cab"
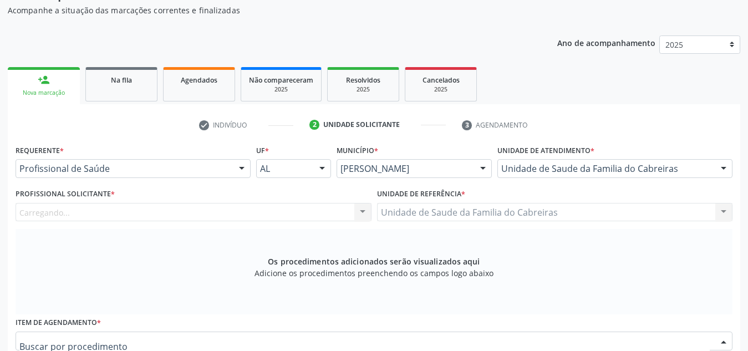
scroll to position [121, 0]
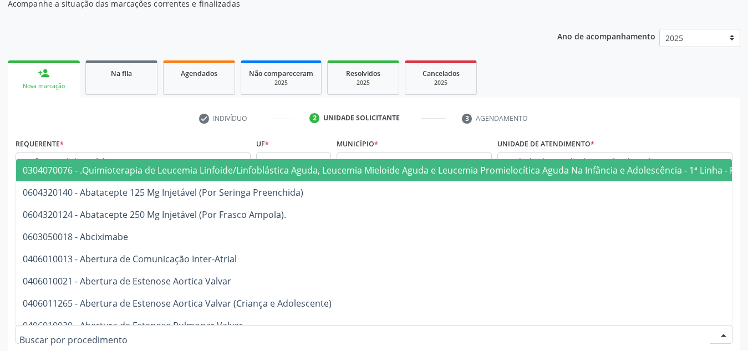
click at [388, 137] on div "Município * [PERSON_NAME] resultado encontrado para: " " Não há nenhuma opção p…" at bounding box center [414, 156] width 161 height 43
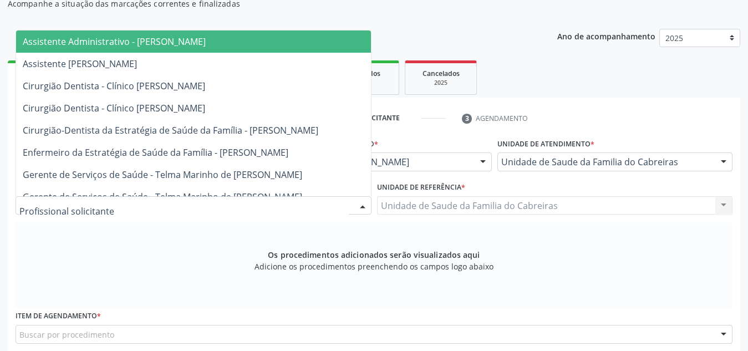
click at [189, 204] on div at bounding box center [194, 205] width 356 height 19
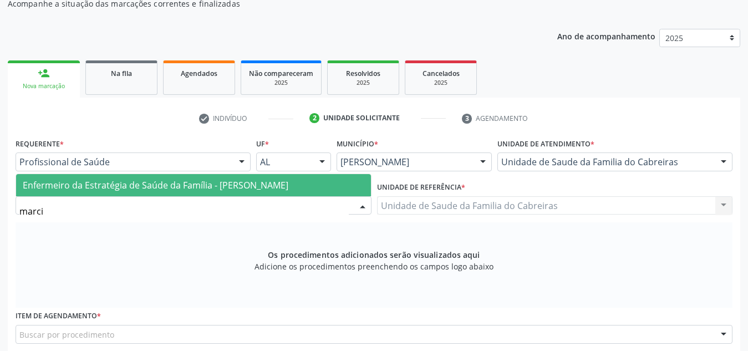
type input "marcia"
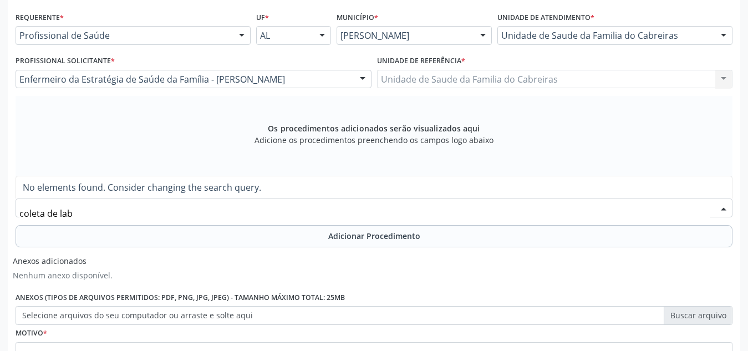
scroll to position [282, 0]
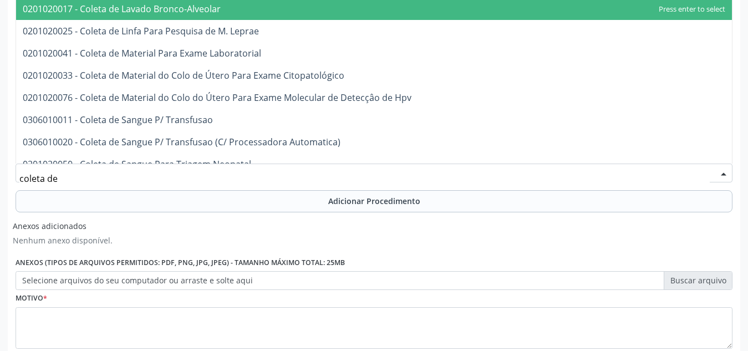
type input "coleta de"
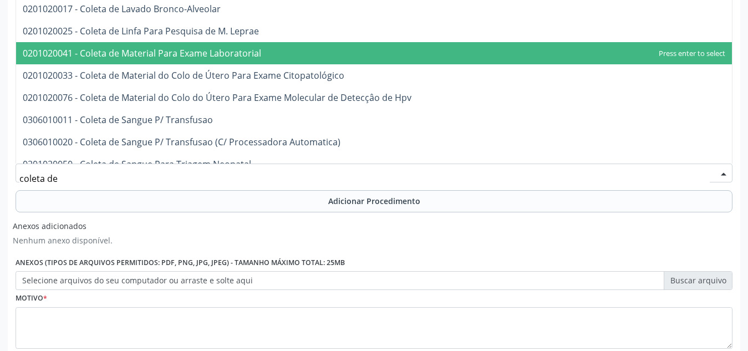
click at [238, 44] on span "0201020041 - Coleta de Material Para Exame Laboratorial" at bounding box center [374, 53] width 716 height 22
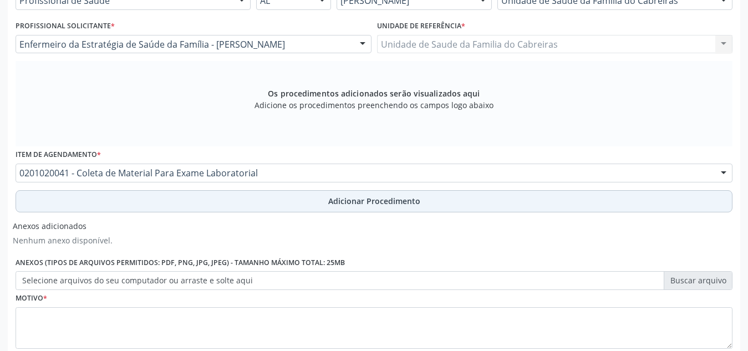
click at [290, 206] on button "Adicionar Procedimento" at bounding box center [374, 201] width 717 height 22
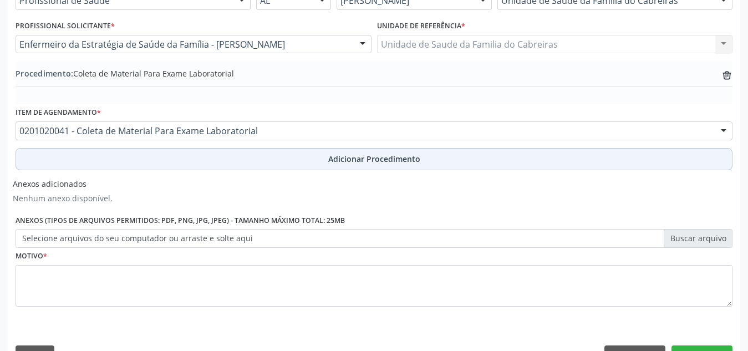
scroll to position [311, 0]
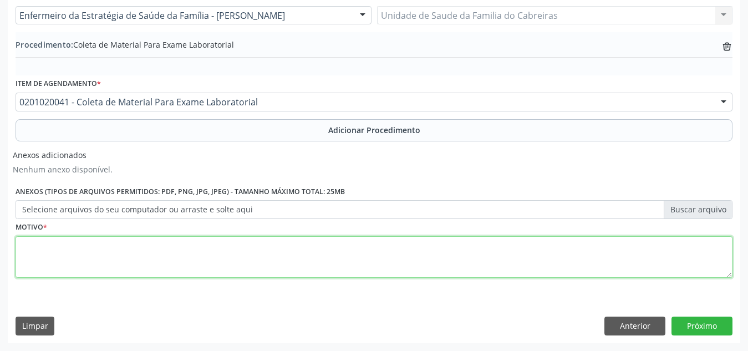
click at [262, 258] on textarea at bounding box center [374, 257] width 717 height 42
type textarea "Pré-operatório"
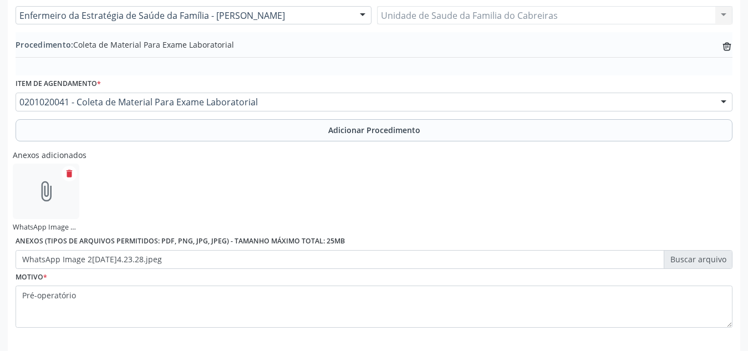
click at [473, 173] on div "Anexos adicionados attach_file WhatsApp Image [DATE] 14.23.28.jpeg delete Anexo…" at bounding box center [374, 207] width 723 height 124
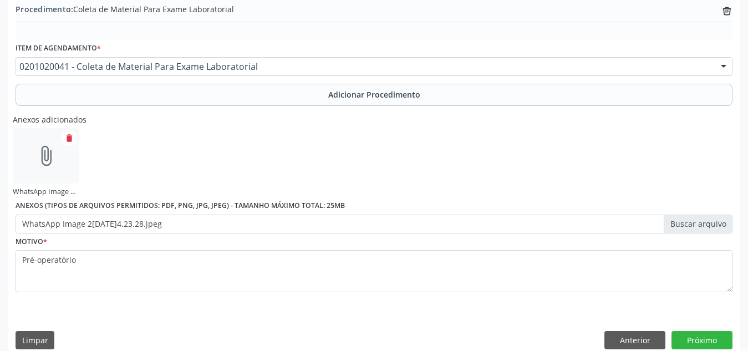
scroll to position [361, 0]
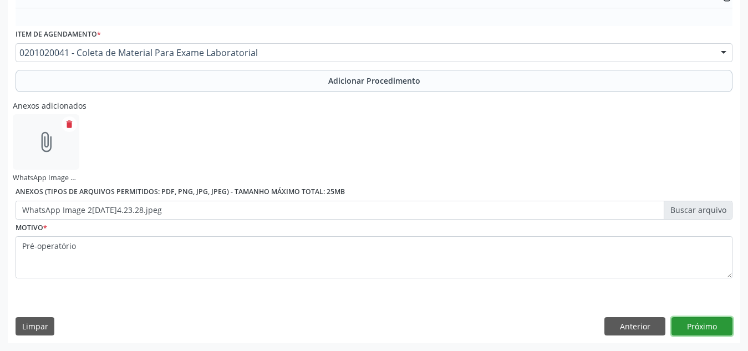
click at [692, 322] on button "Próximo" at bounding box center [702, 326] width 61 height 19
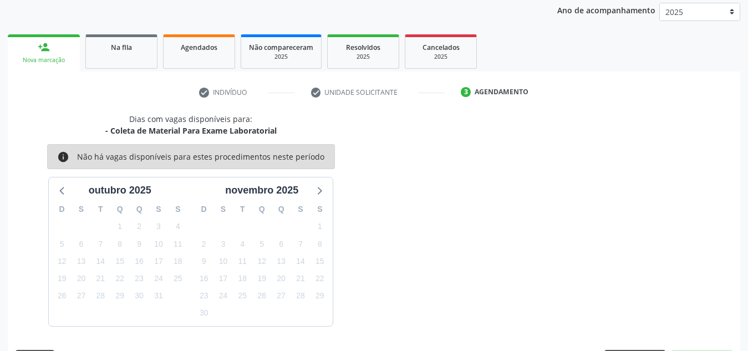
scroll to position [180, 0]
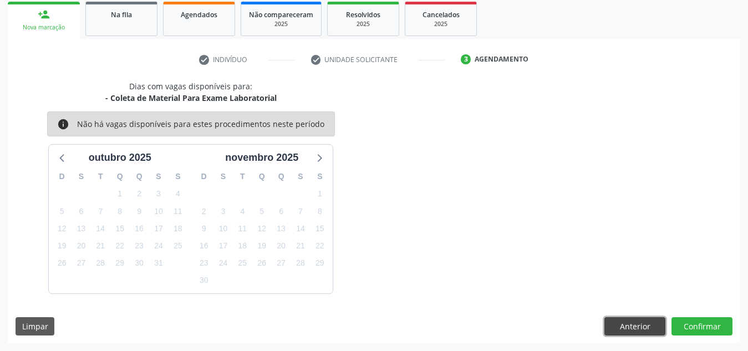
click at [637, 325] on button "Anterior" at bounding box center [635, 326] width 61 height 19
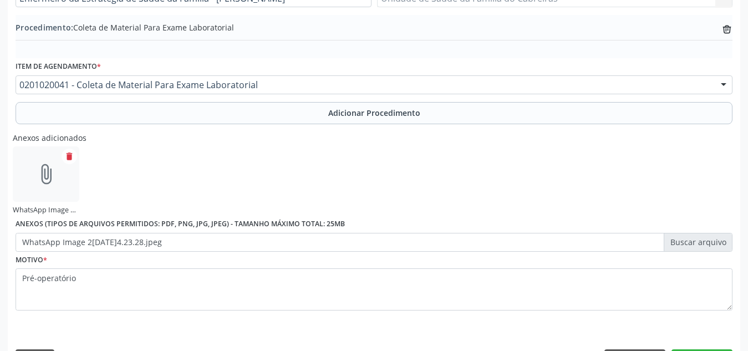
scroll to position [361, 0]
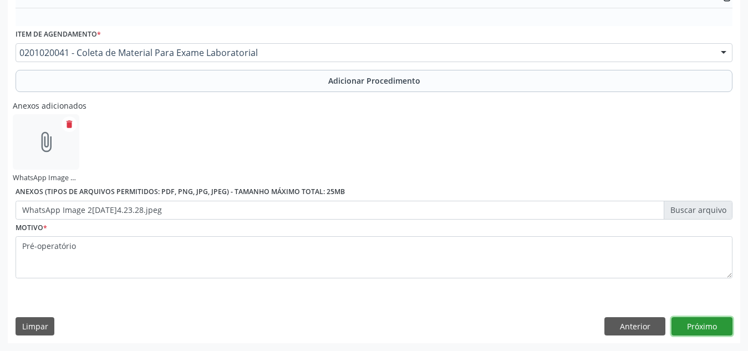
click at [715, 329] on button "Próximo" at bounding box center [702, 326] width 61 height 19
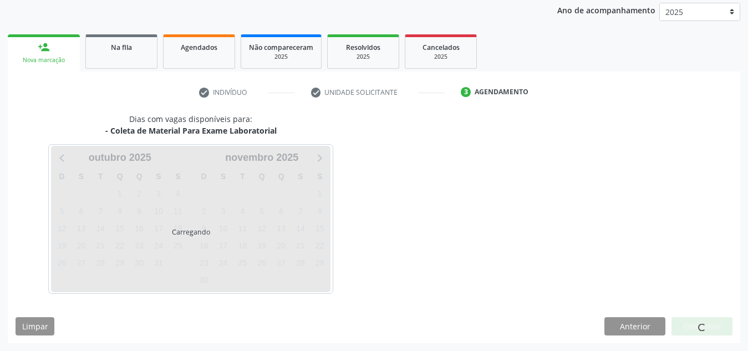
scroll to position [180, 0]
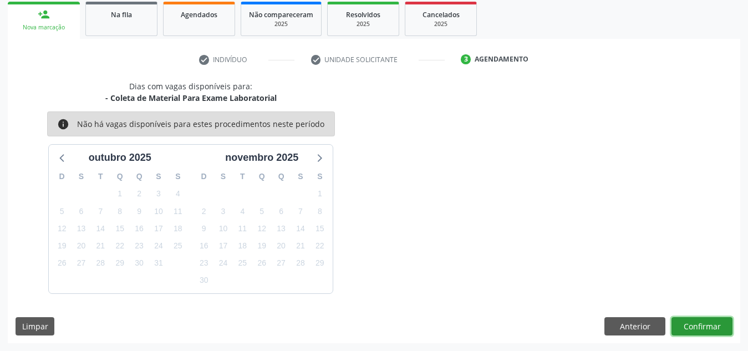
click at [673, 327] on button "Confirmar" at bounding box center [702, 326] width 61 height 19
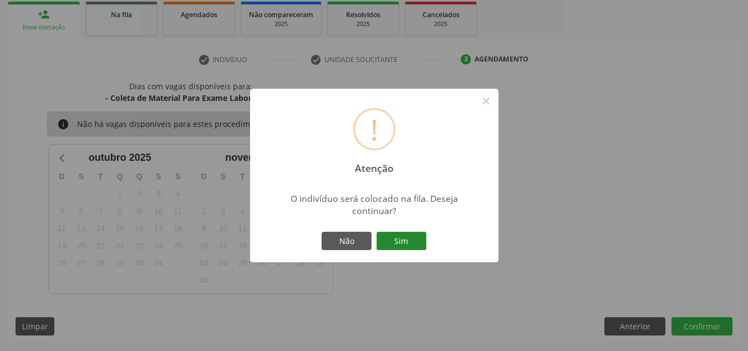
click at [417, 245] on button "Sim" at bounding box center [402, 241] width 50 height 19
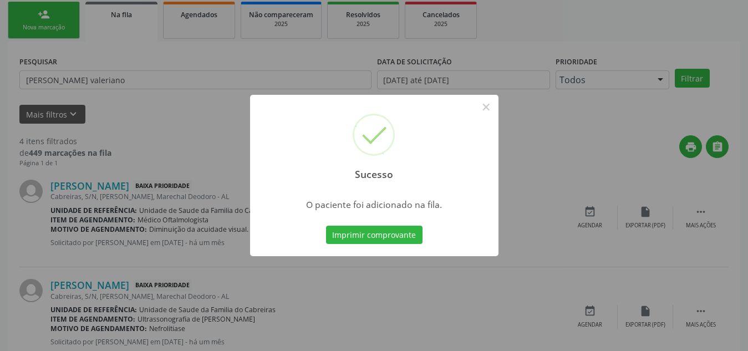
scroll to position [31, 0]
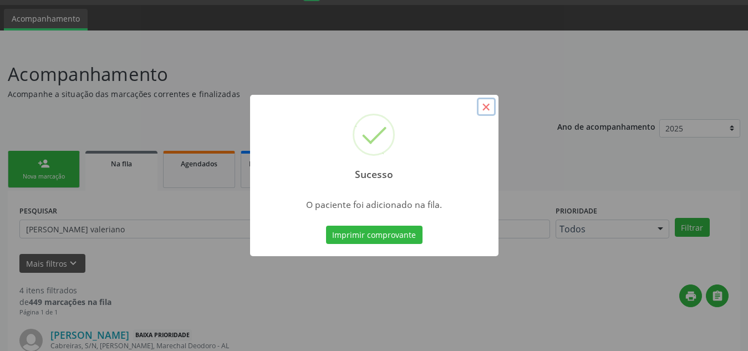
click at [489, 106] on button "×" at bounding box center [486, 107] width 19 height 19
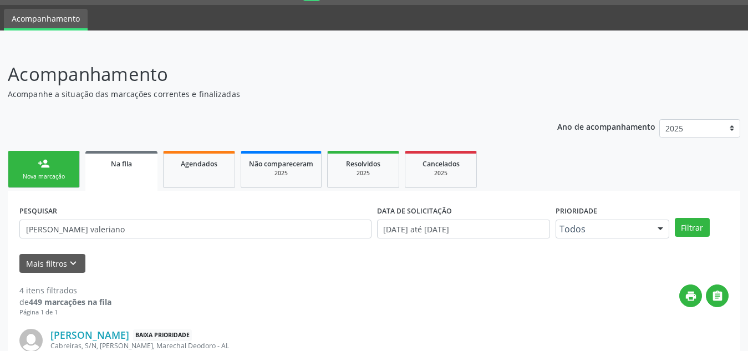
click at [49, 165] on div "person_add" at bounding box center [44, 164] width 12 height 12
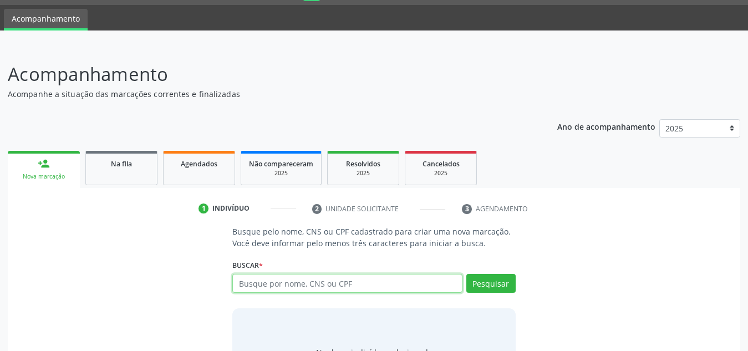
click at [262, 283] on input "text" at bounding box center [347, 283] width 230 height 19
type input "700407329728250"
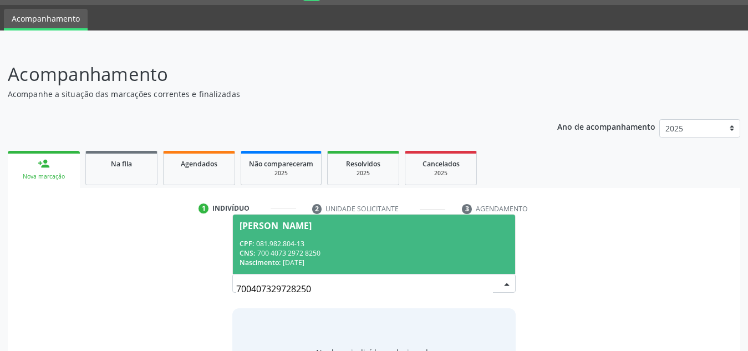
click at [427, 244] on div "CPF: 081.982.804-13" at bounding box center [374, 243] width 269 height 9
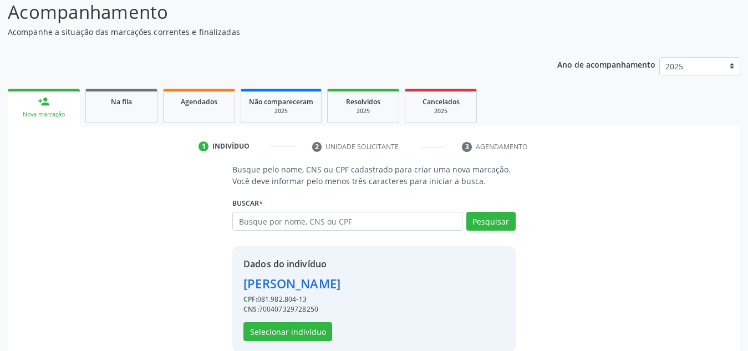
scroll to position [94, 0]
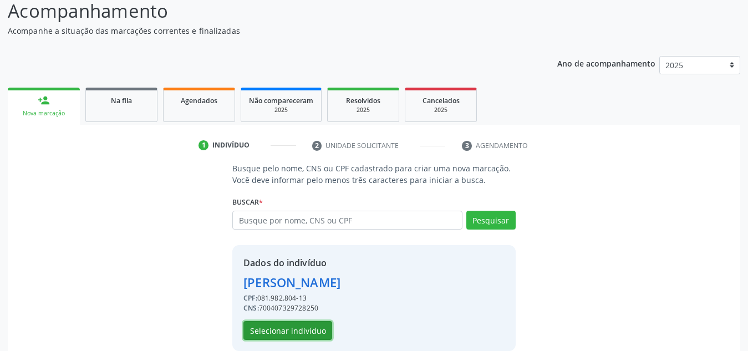
click at [301, 323] on button "Selecionar indivíduo" at bounding box center [287, 330] width 89 height 19
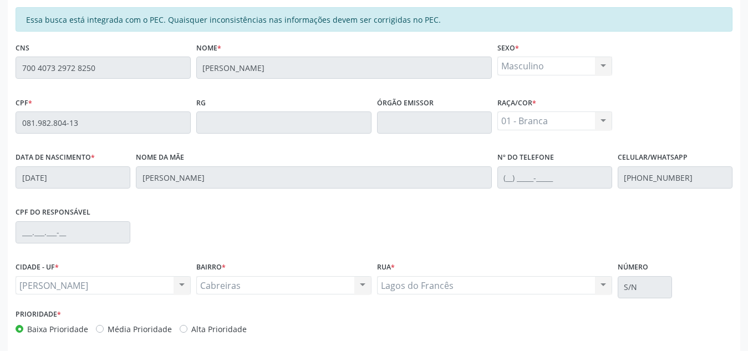
scroll to position [298, 0]
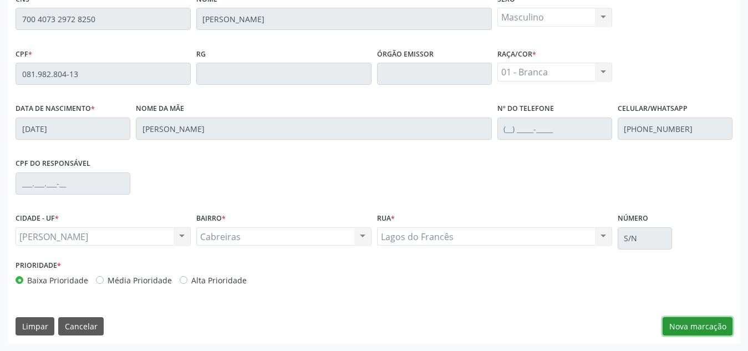
click at [695, 320] on button "Nova marcação" at bounding box center [698, 326] width 70 height 19
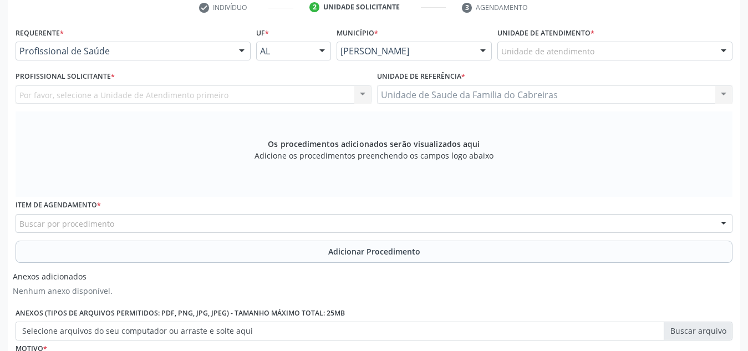
scroll to position [222, 0]
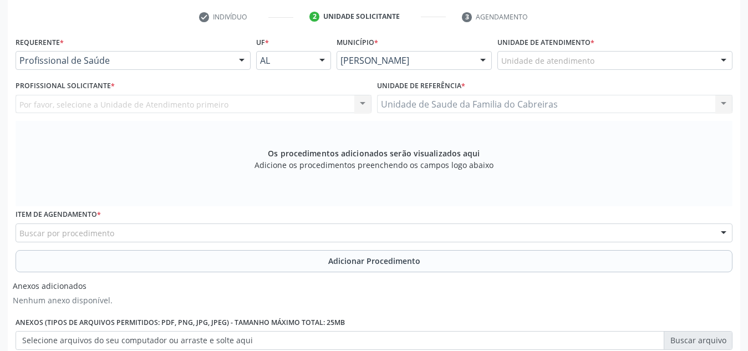
click at [557, 50] on label "Unidade de atendimento *" at bounding box center [545, 42] width 97 height 17
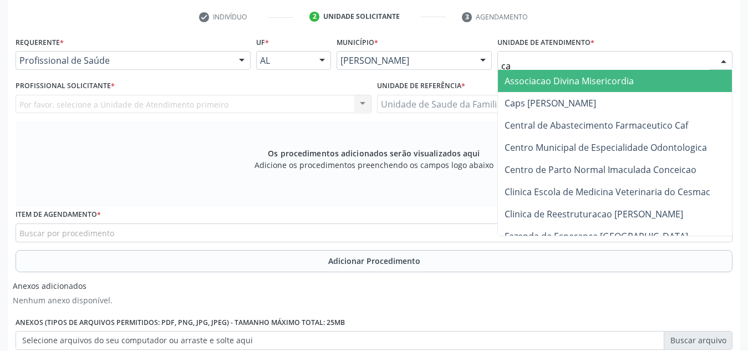
type input "cab"
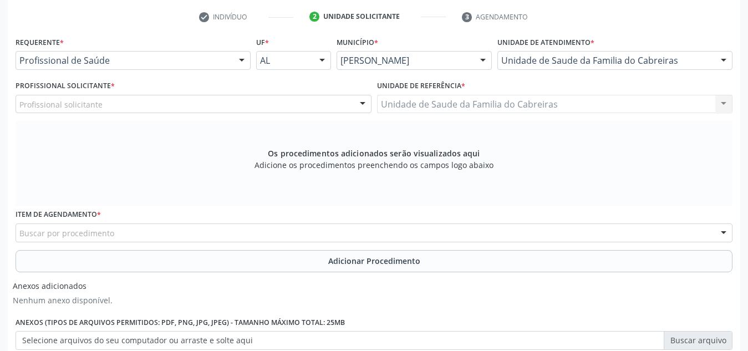
click at [440, 22] on link "2 Unidade solicitante" at bounding box center [378, 17] width 152 height 18
click at [210, 105] on div "Profissional solicitante" at bounding box center [194, 104] width 356 height 19
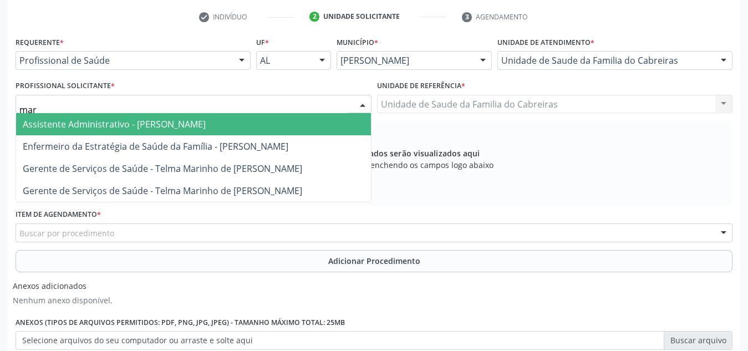
type input "marc"
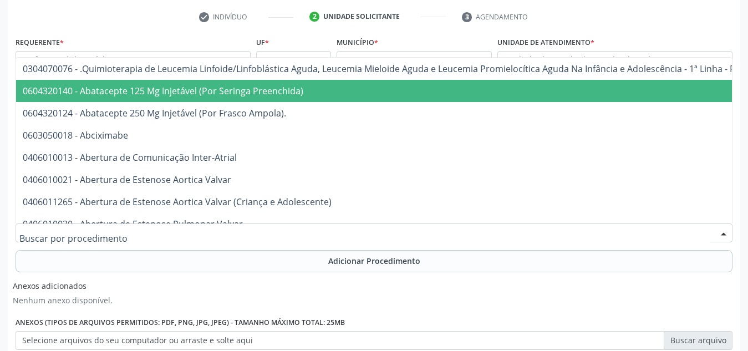
click at [200, 233] on div at bounding box center [374, 233] width 717 height 19
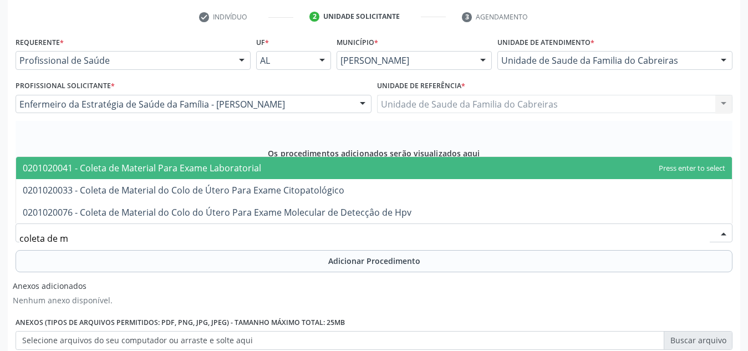
type input "coleta de ma"
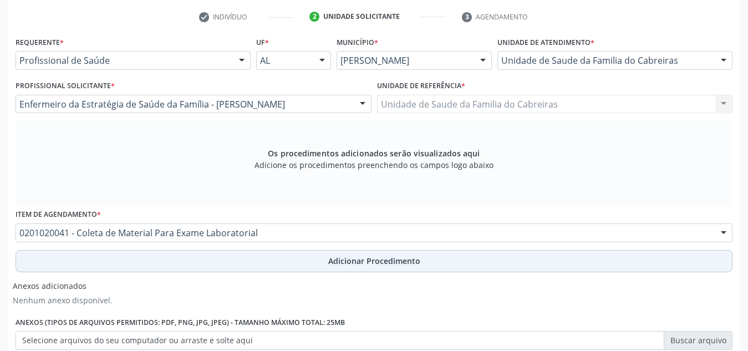
click at [200, 255] on button "Adicionar Procedimento" at bounding box center [374, 261] width 717 height 22
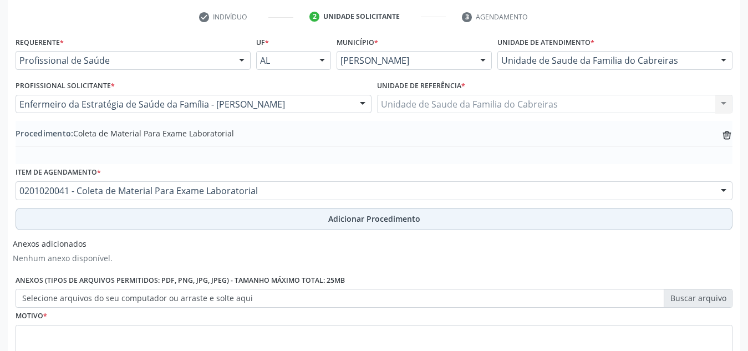
scroll to position [311, 0]
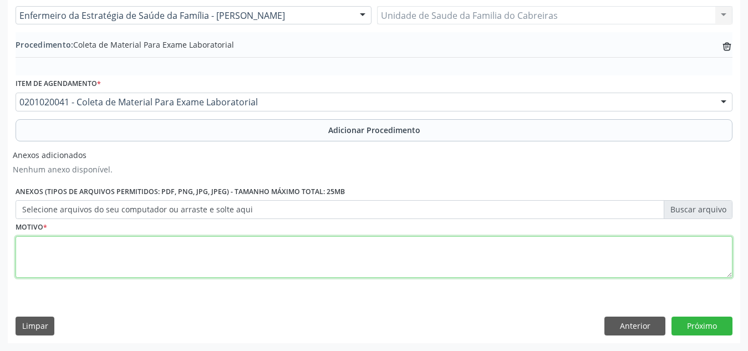
click at [199, 255] on textarea at bounding box center [374, 257] width 717 height 42
type textarea "Pré-operatório"
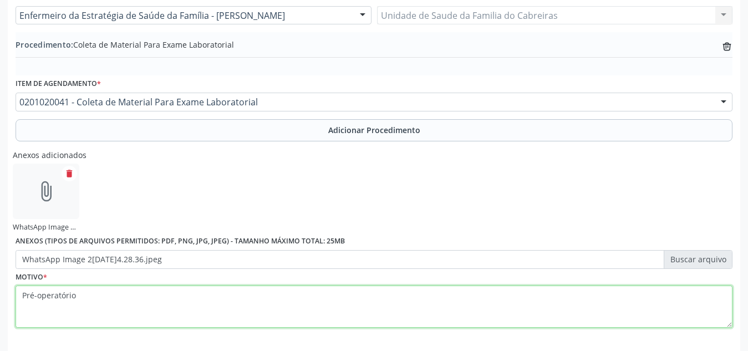
click at [457, 289] on textarea "Pré-operatório" at bounding box center [374, 307] width 717 height 42
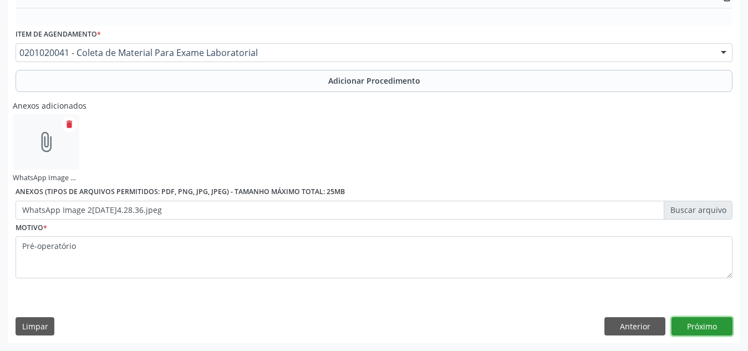
click at [694, 328] on button "Próximo" at bounding box center [702, 326] width 61 height 19
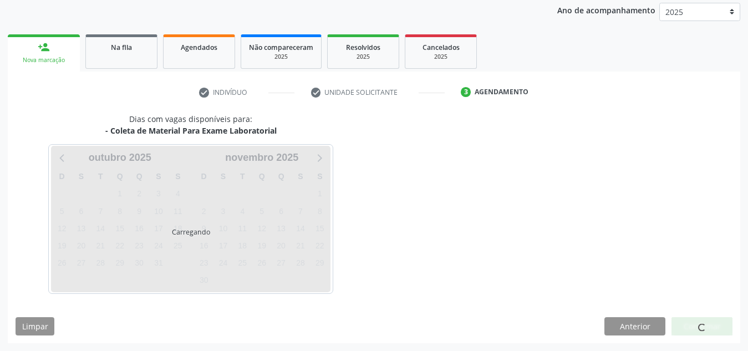
scroll to position [180, 0]
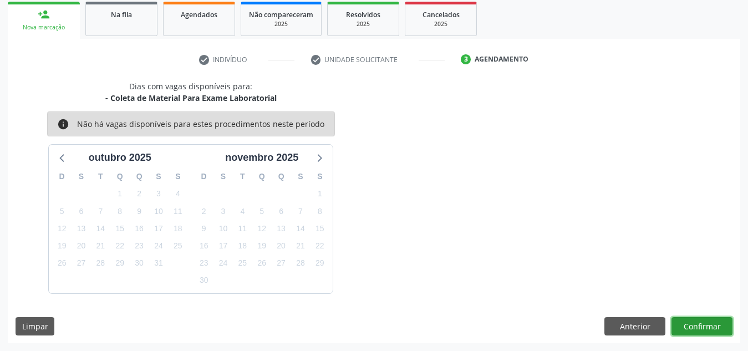
click at [694, 328] on button "Confirmar" at bounding box center [702, 326] width 61 height 19
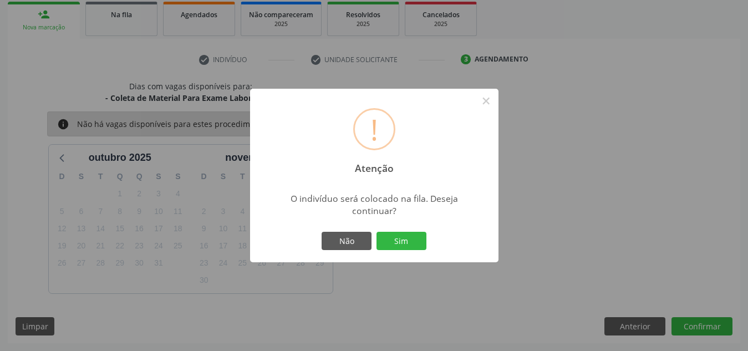
click at [377, 232] on button "Sim" at bounding box center [402, 241] width 50 height 19
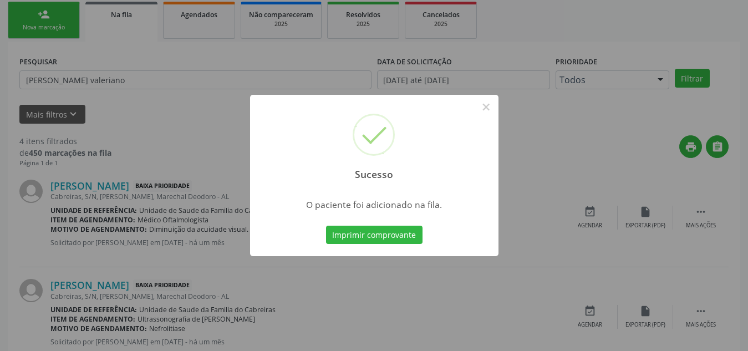
scroll to position [31, 0]
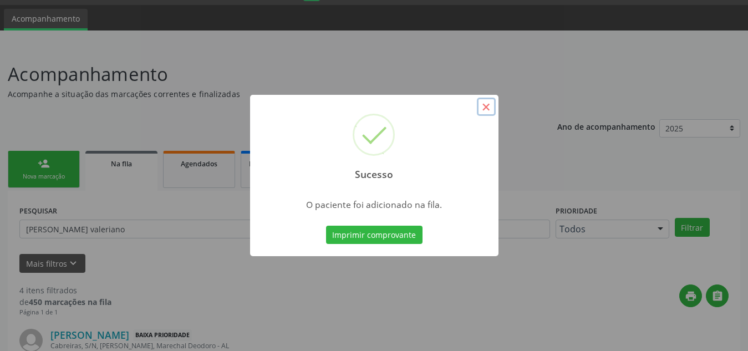
click at [483, 106] on button "×" at bounding box center [486, 107] width 19 height 19
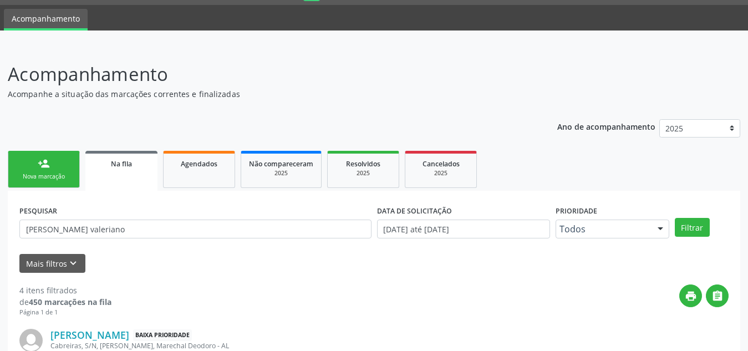
click at [60, 172] on div "Nova marcação" at bounding box center [43, 176] width 55 height 8
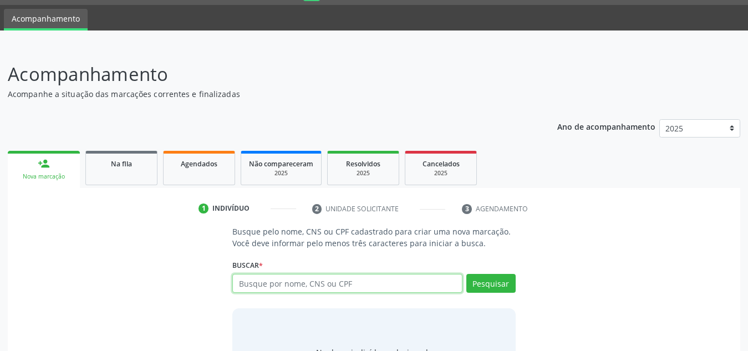
click at [339, 287] on input "text" at bounding box center [347, 283] width 230 height 19
type input "705005860006557"
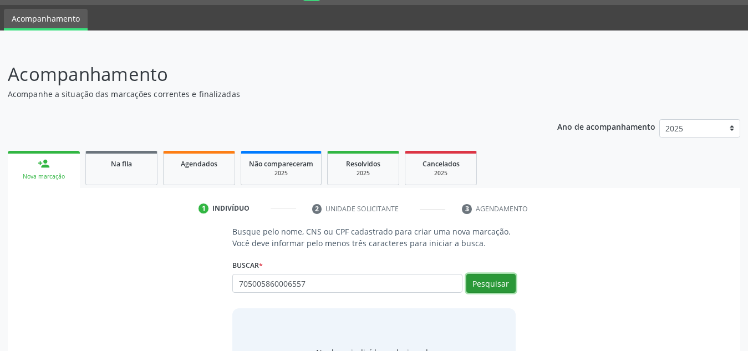
click at [470, 275] on button "Pesquisar" at bounding box center [490, 283] width 49 height 19
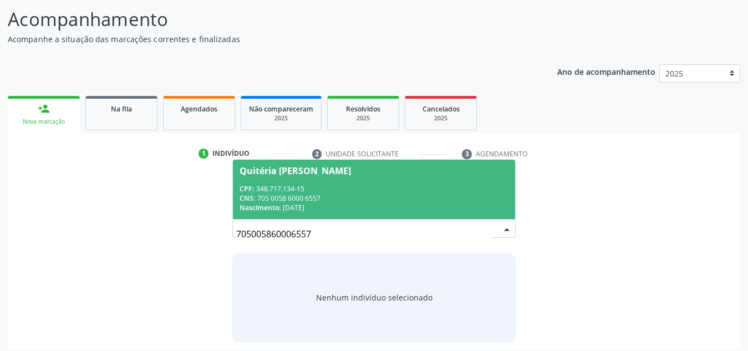
scroll to position [86, 0]
click at [474, 199] on div "CNS: 705 0058 6000 6557" at bounding box center [374, 197] width 269 height 9
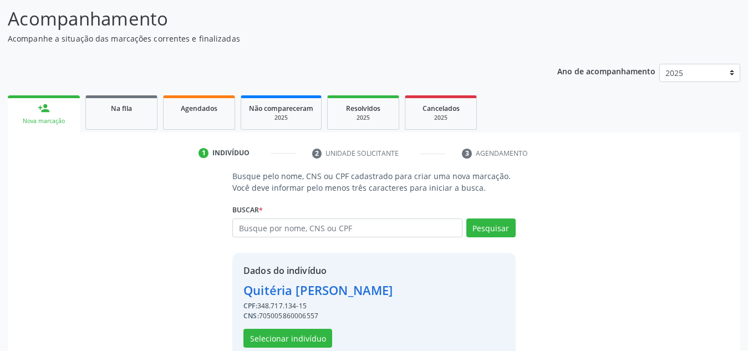
scroll to position [109, 0]
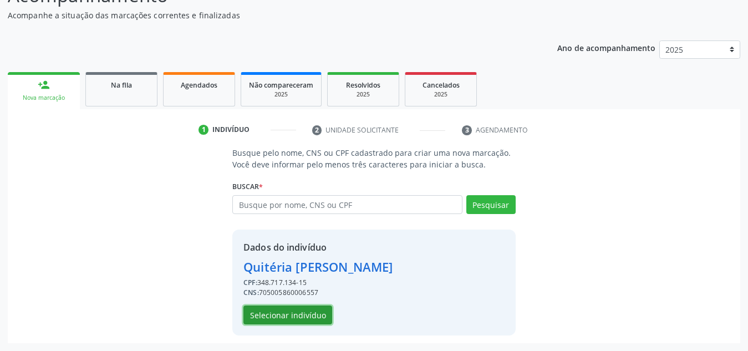
click at [305, 320] on button "Selecionar indivíduo" at bounding box center [287, 315] width 89 height 19
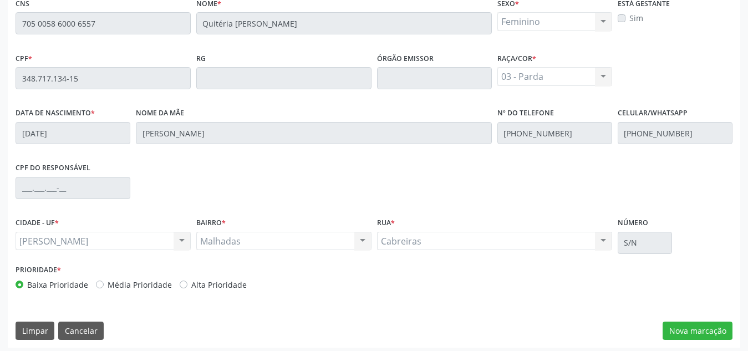
scroll to position [298, 0]
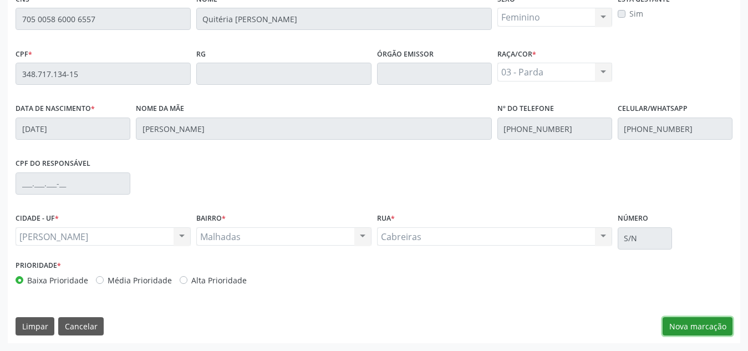
click at [679, 318] on button "Nova marcação" at bounding box center [698, 326] width 70 height 19
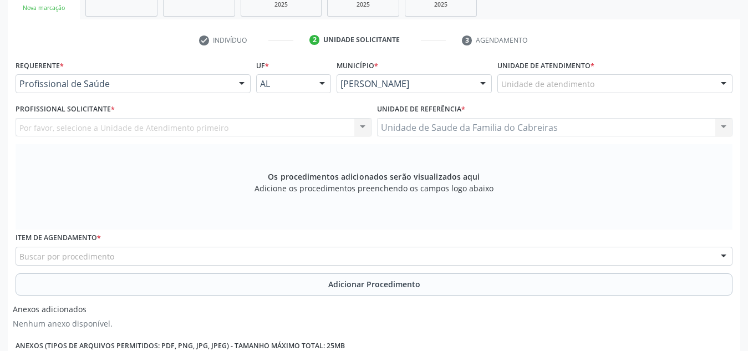
scroll to position [191, 0]
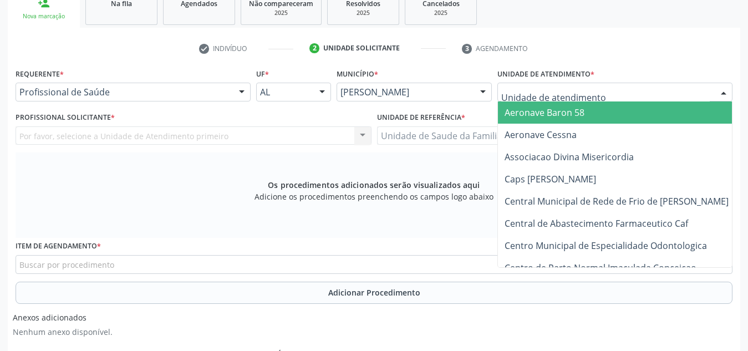
click at [608, 86] on div at bounding box center [614, 92] width 235 height 19
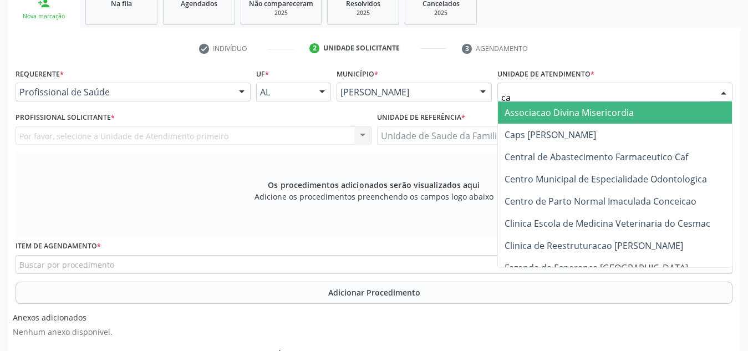
type input "cab"
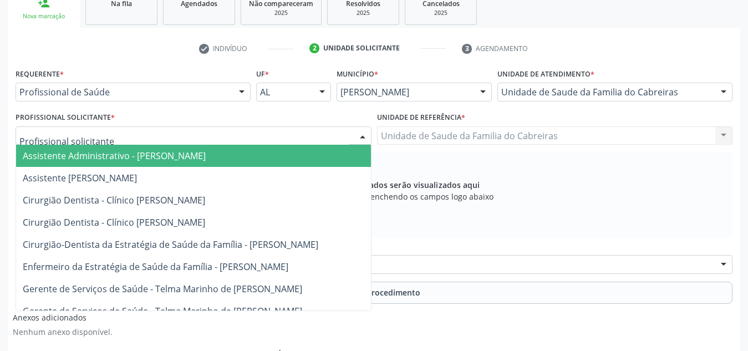
click at [171, 138] on div at bounding box center [194, 135] width 356 height 19
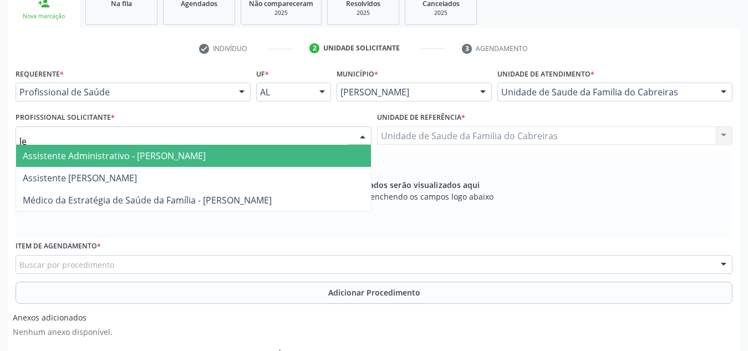
type input "let"
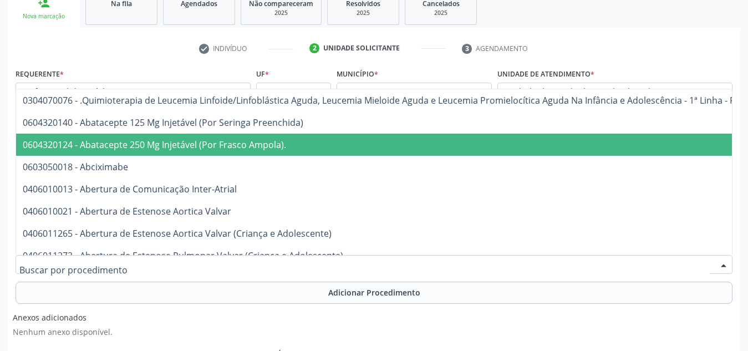
type input "c"
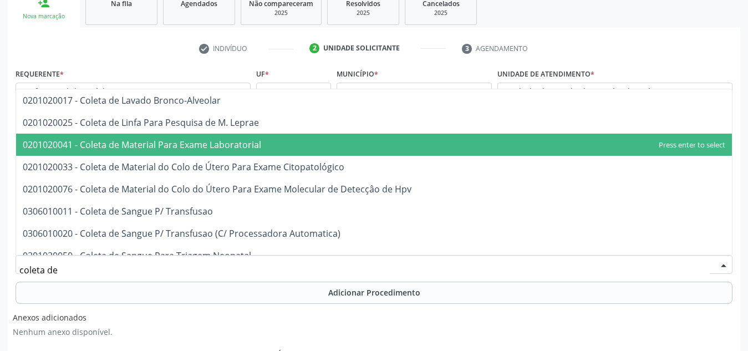
type input "coleta de"
click at [171, 138] on span "0201020041 - Coleta de Material Para Exame Laboratorial" at bounding box center [374, 145] width 716 height 22
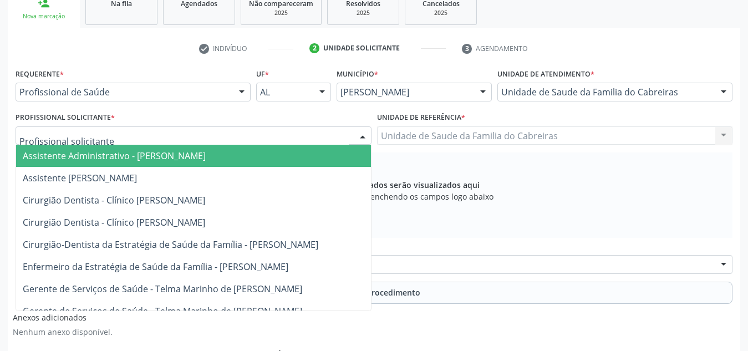
drag, startPoint x: 171, startPoint y: 138, endPoint x: 478, endPoint y: 240, distance: 322.5
click at [478, 240] on div "Item de agendamento * 0201020041 - Coleta de Material Para Exame Laboratorial 0…" at bounding box center [374, 255] width 717 height 35
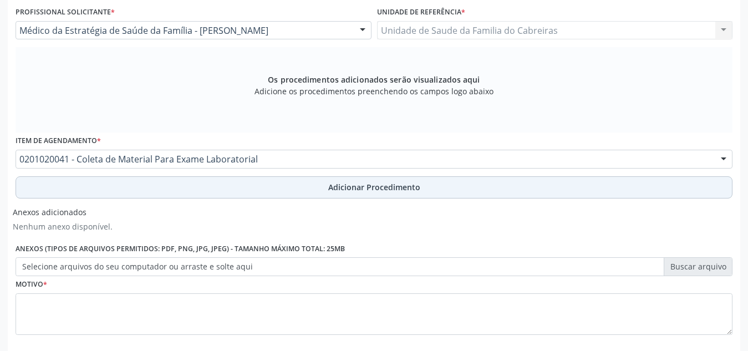
scroll to position [297, 0]
click at [484, 184] on button "Adicionar Procedimento" at bounding box center [374, 187] width 717 height 22
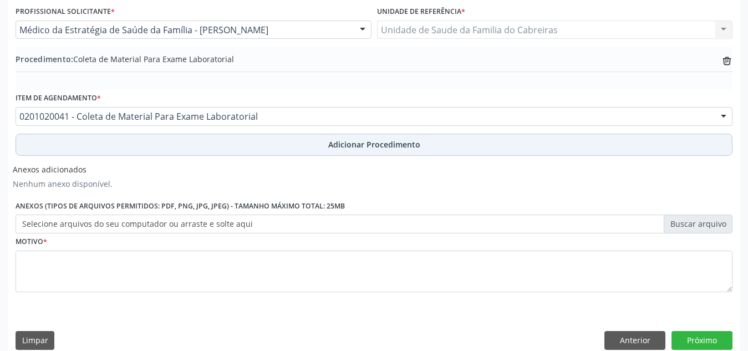
scroll to position [311, 0]
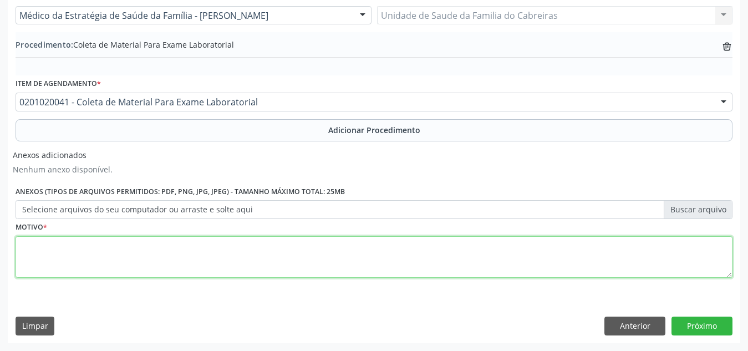
click at [425, 252] on textarea at bounding box center [374, 257] width 717 height 42
type textarea "HAS"
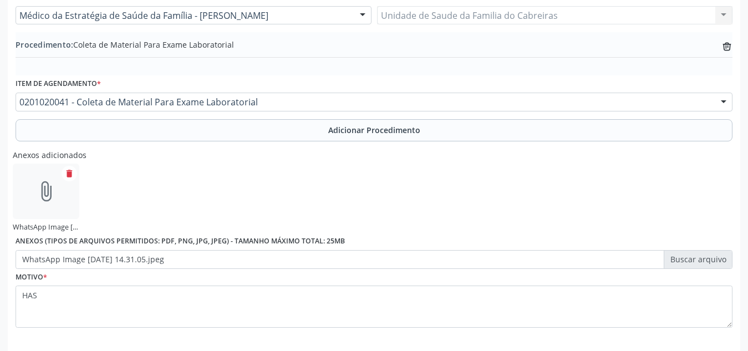
click at [451, 193] on div "Anexos adicionados attach_file WhatsApp Image [DATE] 14.31.05.jpeg delete Anexo…" at bounding box center [374, 207] width 723 height 124
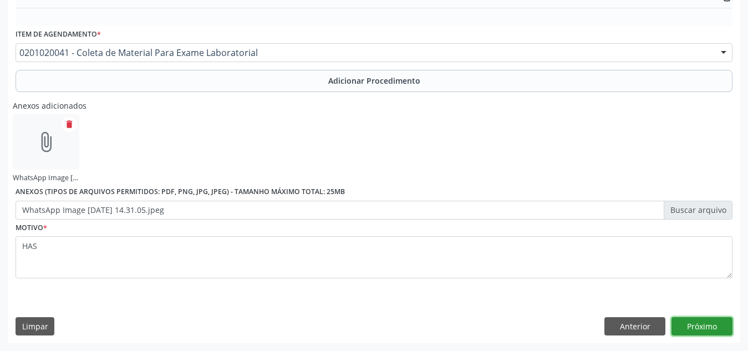
click at [686, 327] on button "Próximo" at bounding box center [702, 326] width 61 height 19
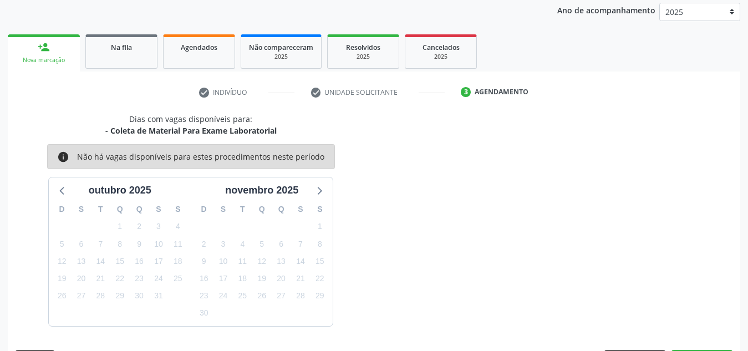
scroll to position [180, 0]
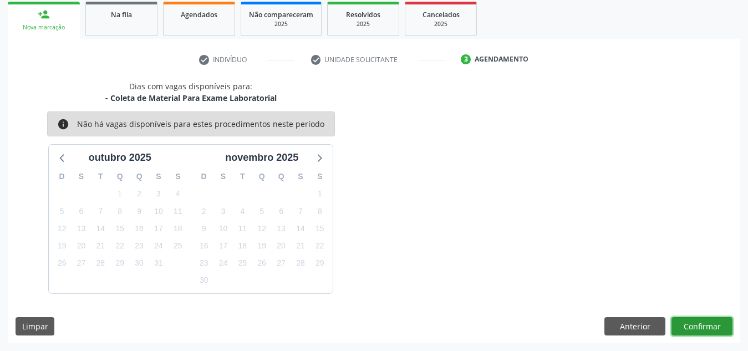
click at [686, 327] on button "Confirmar" at bounding box center [702, 326] width 61 height 19
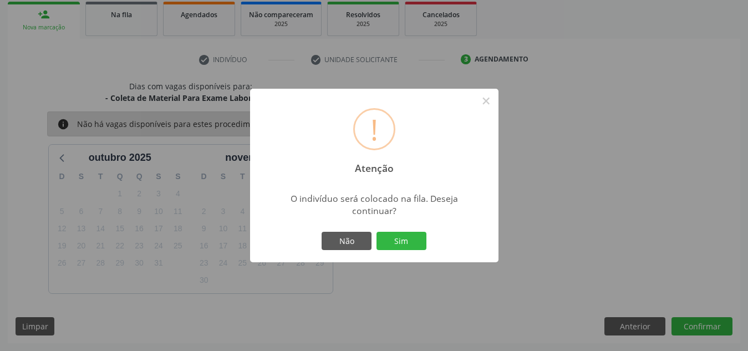
click button "Sim" at bounding box center [402, 241] width 50 height 19
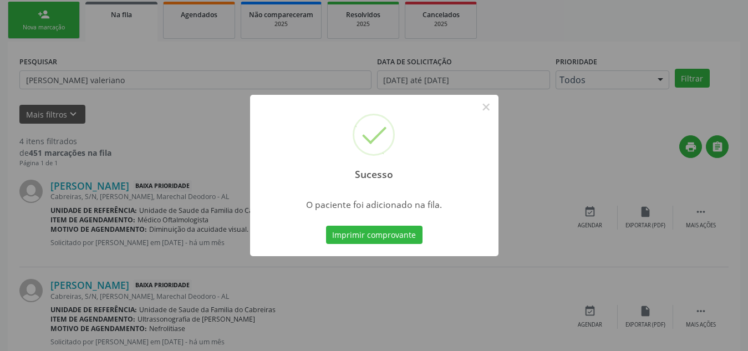
scroll to position [31, 0]
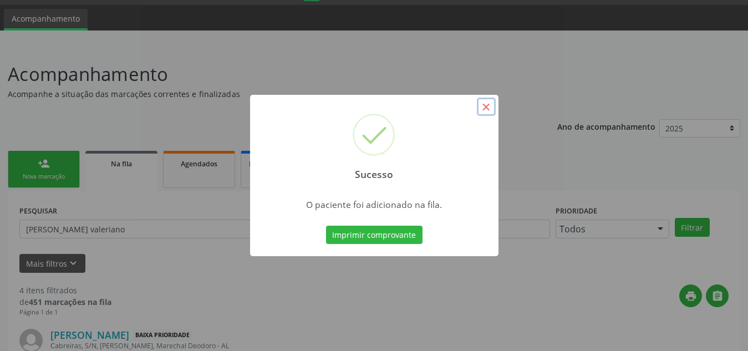
click at [488, 108] on button "×" at bounding box center [486, 107] width 19 height 19
